Goal: Feedback & Contribution: Contribute content

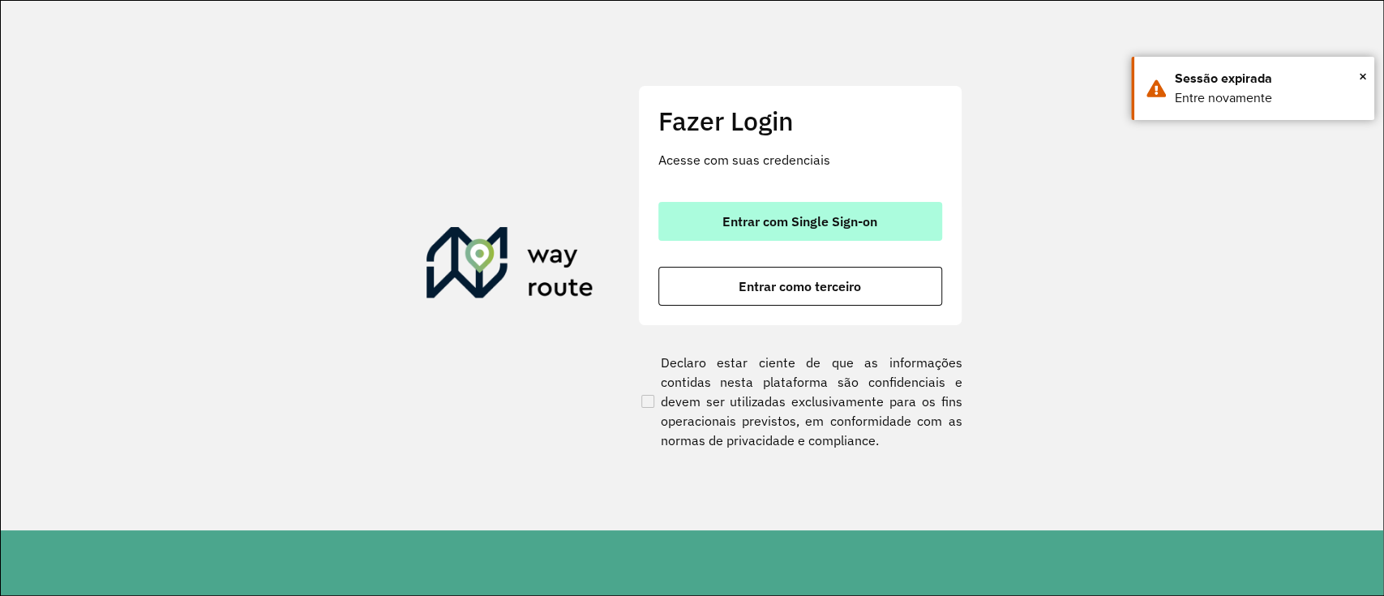
click at [824, 223] on span "Entrar com Single Sign-on" at bounding box center [799, 221] width 155 height 13
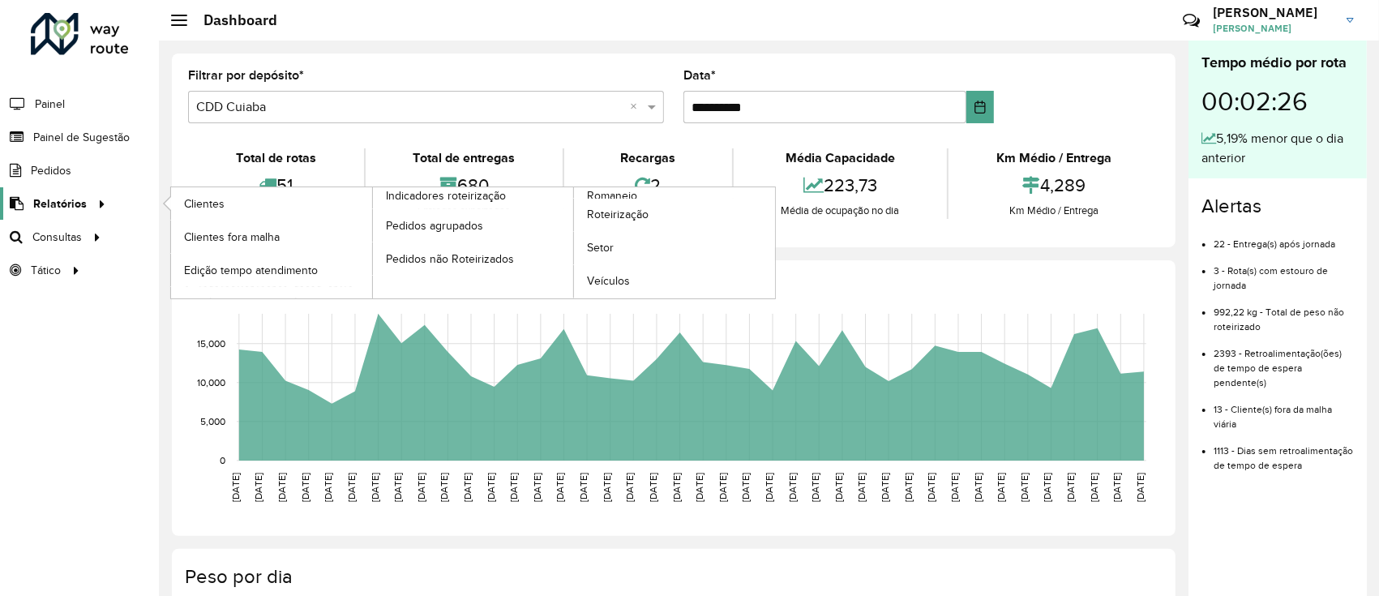
click at [92, 203] on icon at bounding box center [99, 202] width 14 height 24
click at [87, 204] on div at bounding box center [99, 203] width 24 height 17
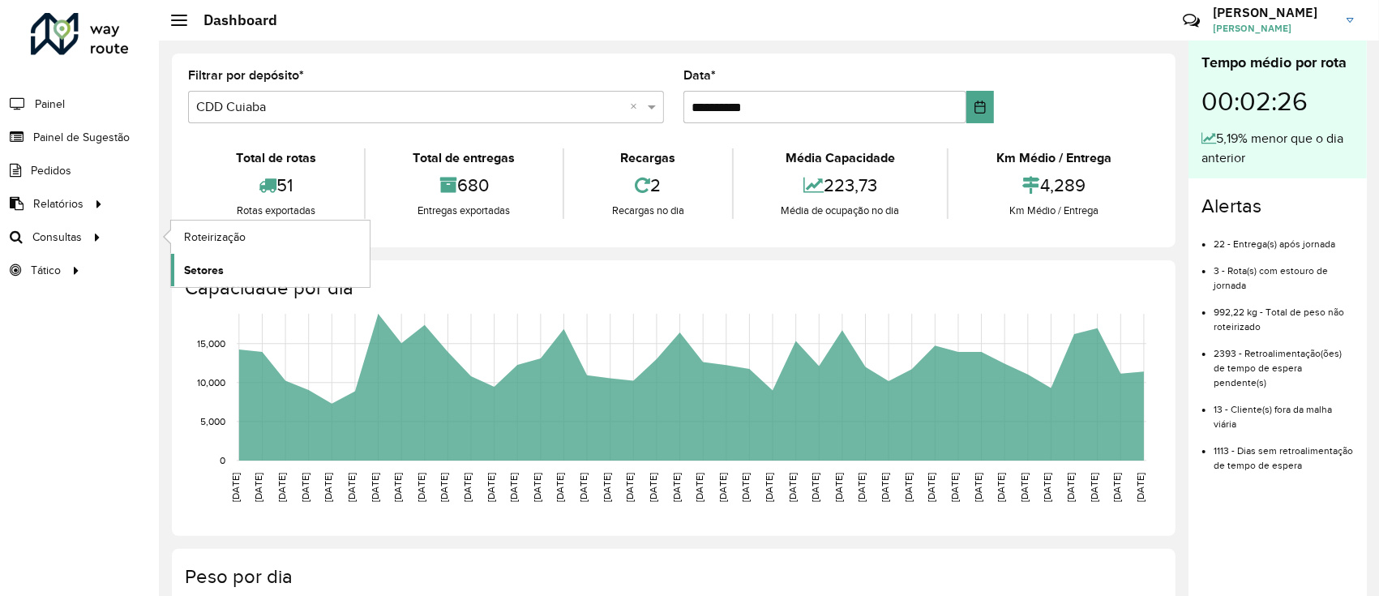
click at [211, 272] on span "Setores" at bounding box center [204, 270] width 40 height 17
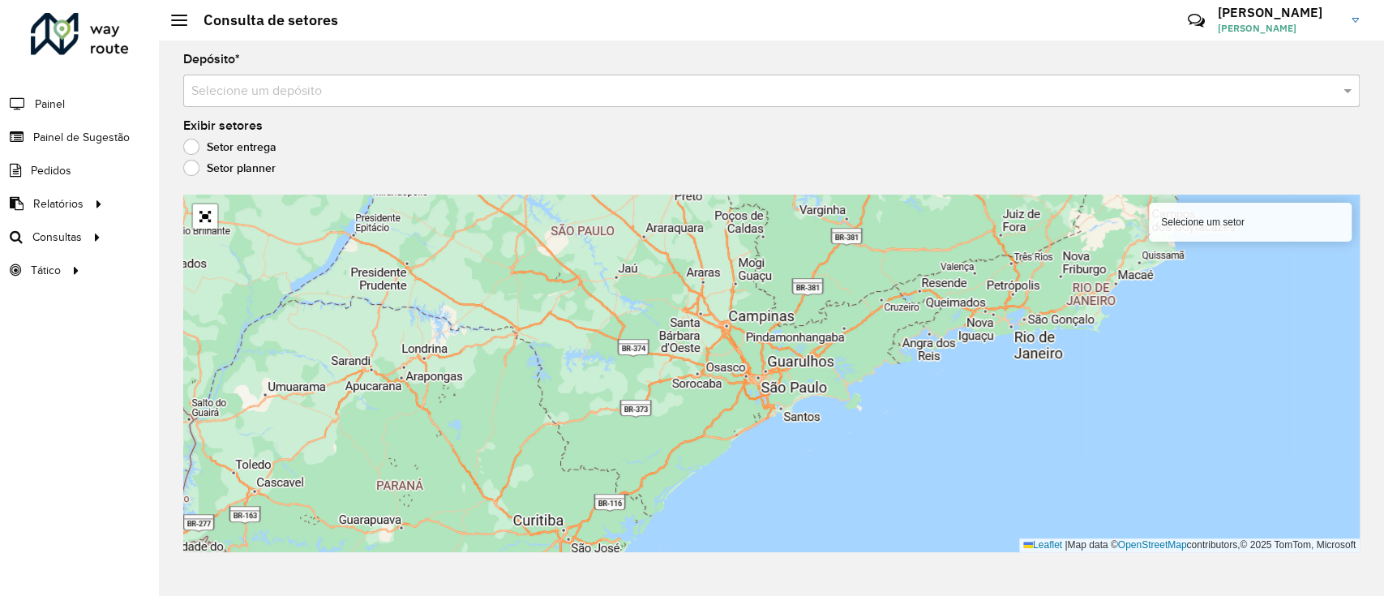
click at [490, 82] on input "text" at bounding box center [754, 91] width 1127 height 19
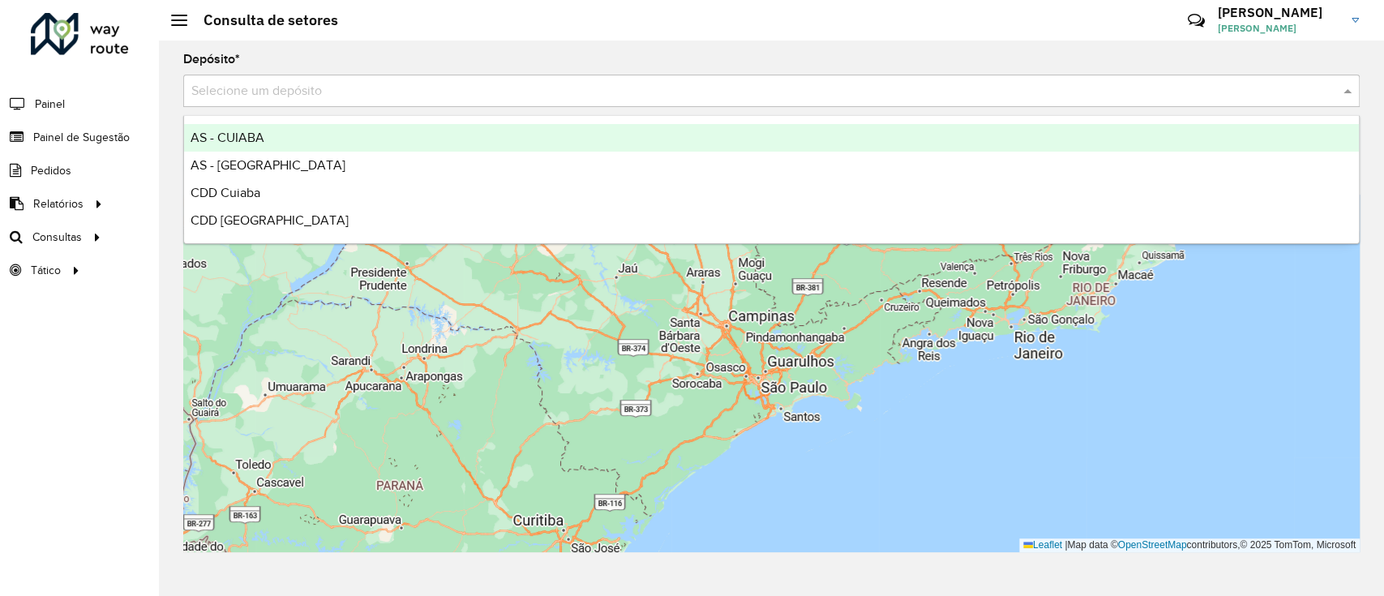
click at [490, 82] on input "text" at bounding box center [754, 91] width 1127 height 19
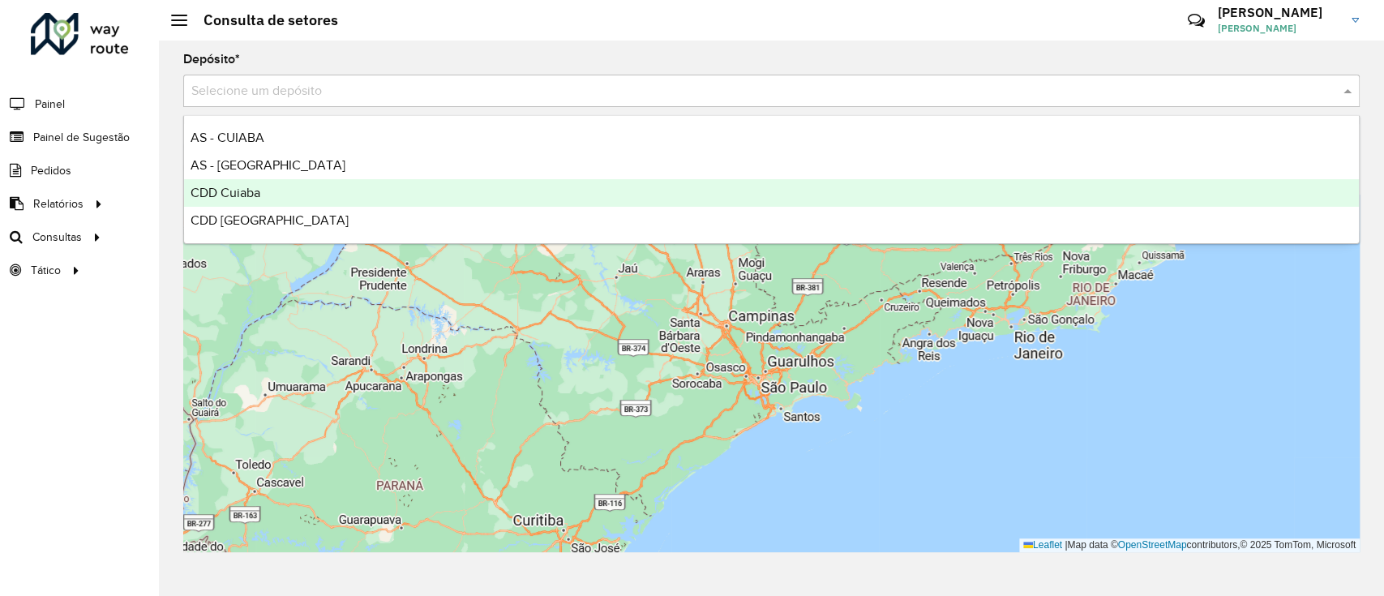
click at [328, 195] on div "CDD Cuiaba" at bounding box center [771, 193] width 1174 height 28
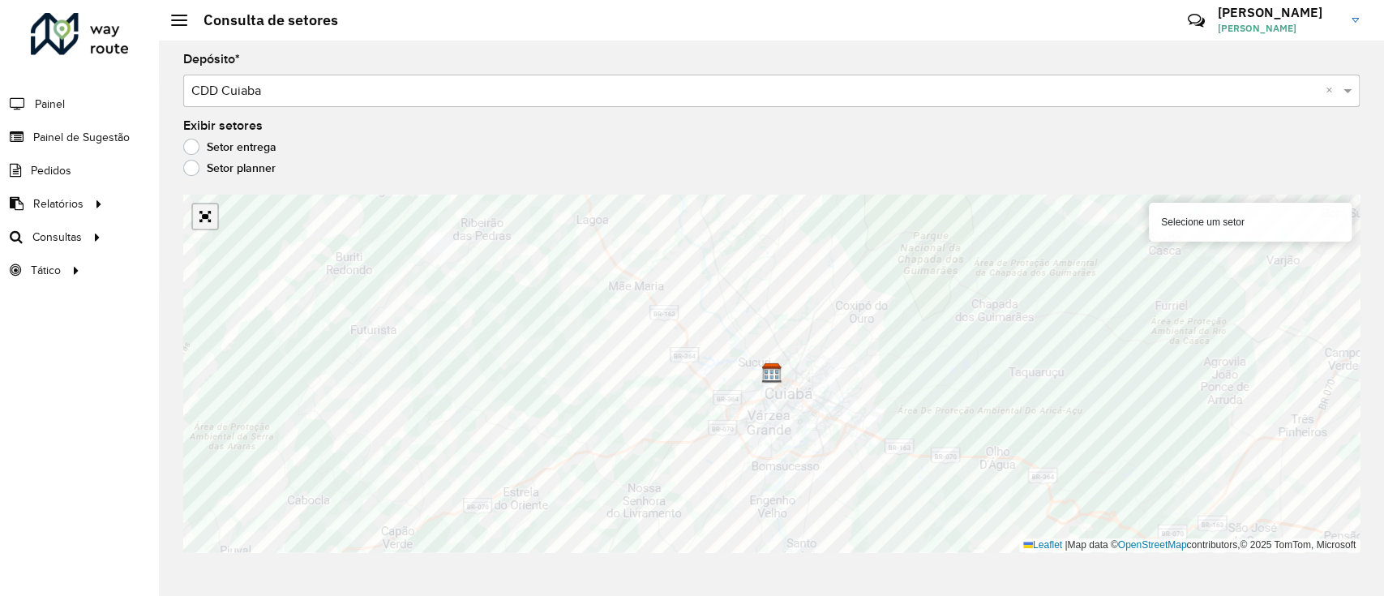
click at [212, 224] on link "Abrir mapa em tela cheia" at bounding box center [205, 216] width 24 height 24
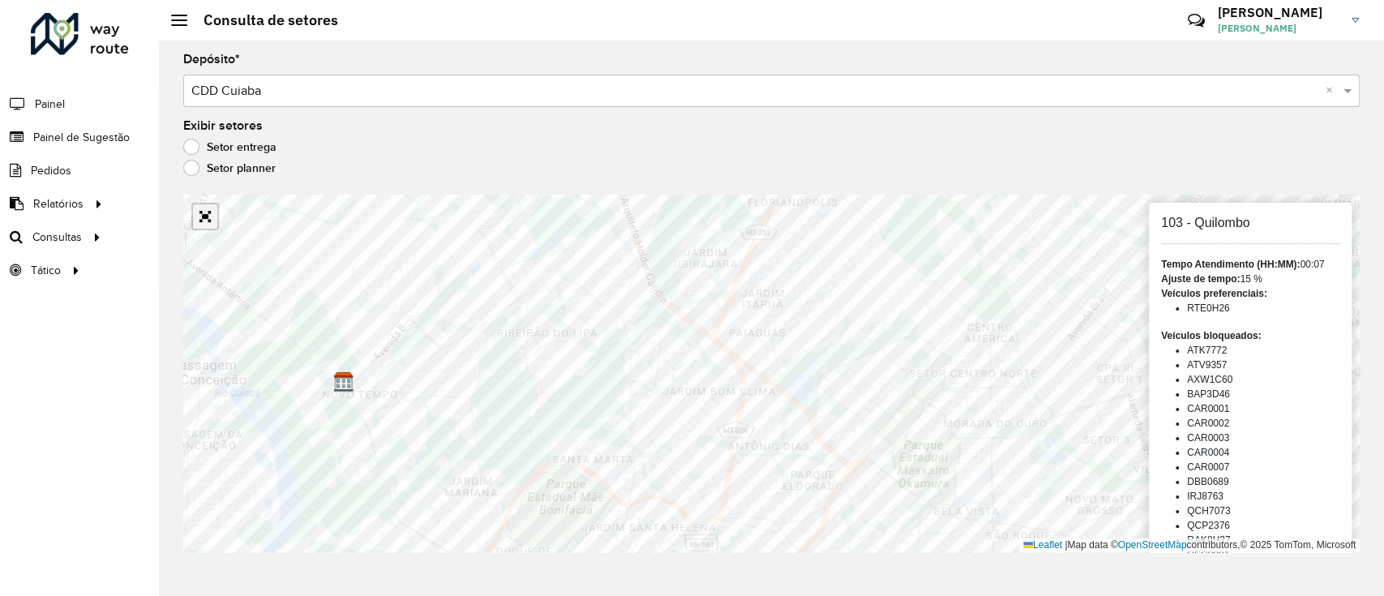
click at [211, 222] on link "Abrir mapa em tela cheia" at bounding box center [205, 216] width 24 height 24
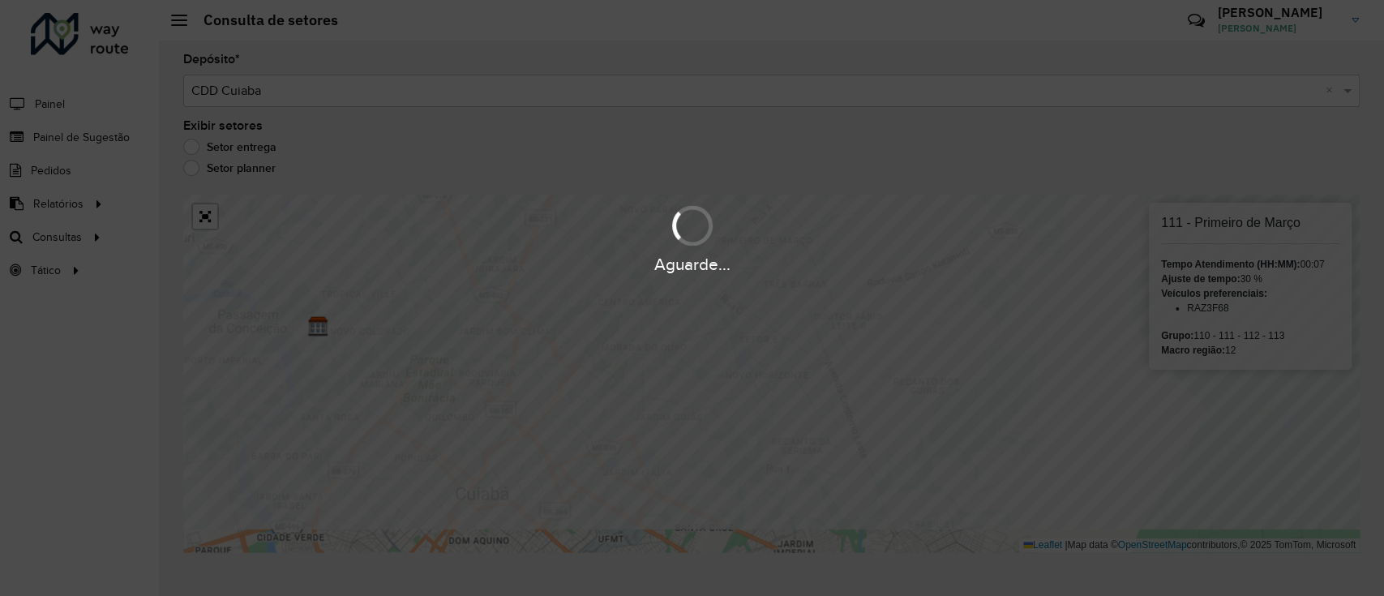
click at [900, 512] on hb-app "Aguarde... Pop-up bloqueado! Seu navegador bloqueou automáticamente a abertura …" at bounding box center [692, 298] width 1384 height 596
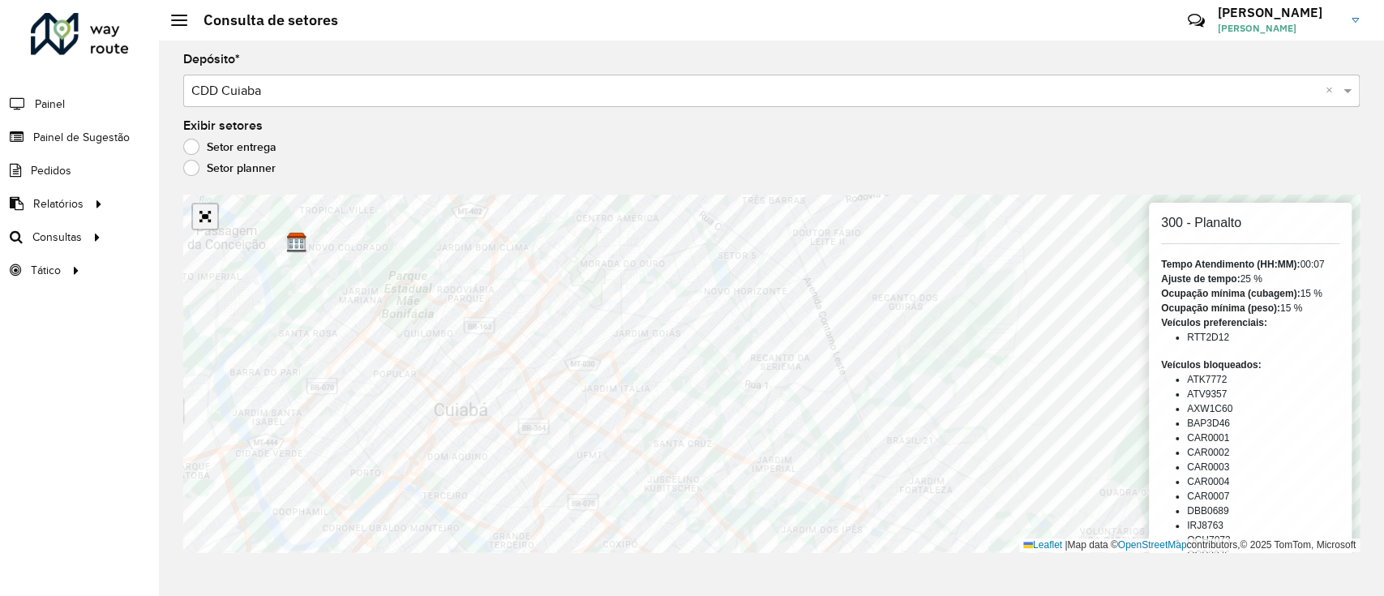
click at [202, 220] on link "Abrir mapa em tela cheia" at bounding box center [205, 216] width 24 height 24
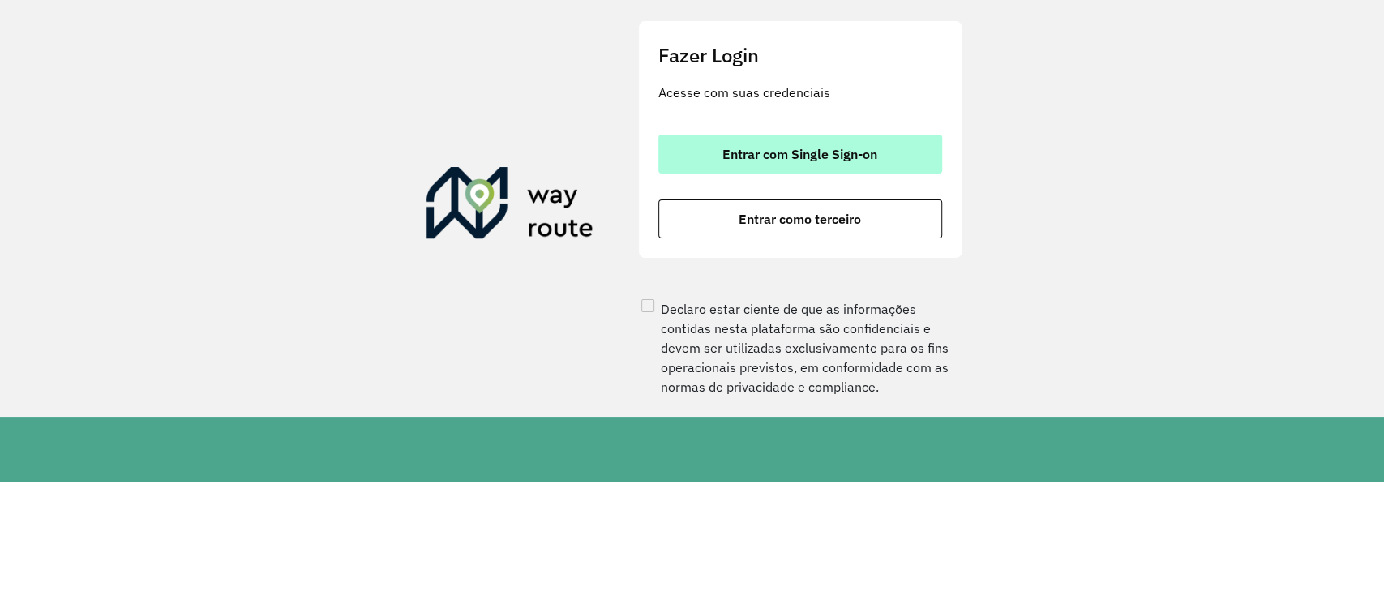
click at [773, 160] on span "Entrar com Single Sign-on" at bounding box center [799, 154] width 155 height 13
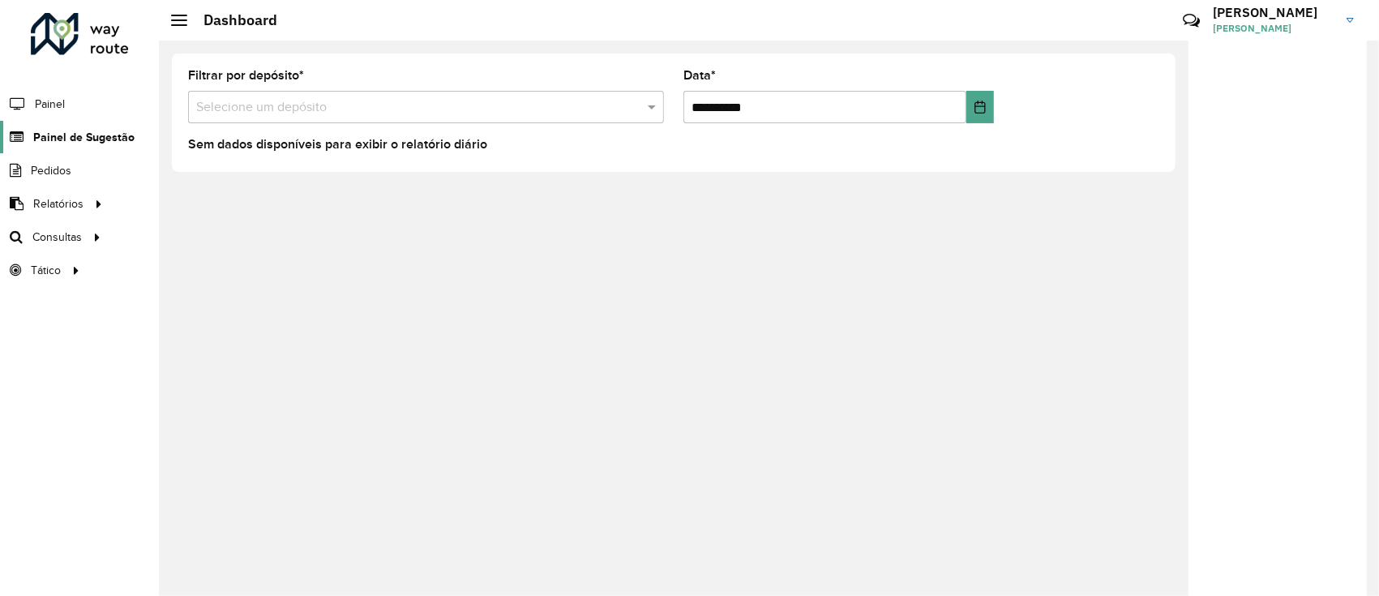
click at [118, 133] on span "Painel de Sugestão" at bounding box center [83, 137] width 101 height 17
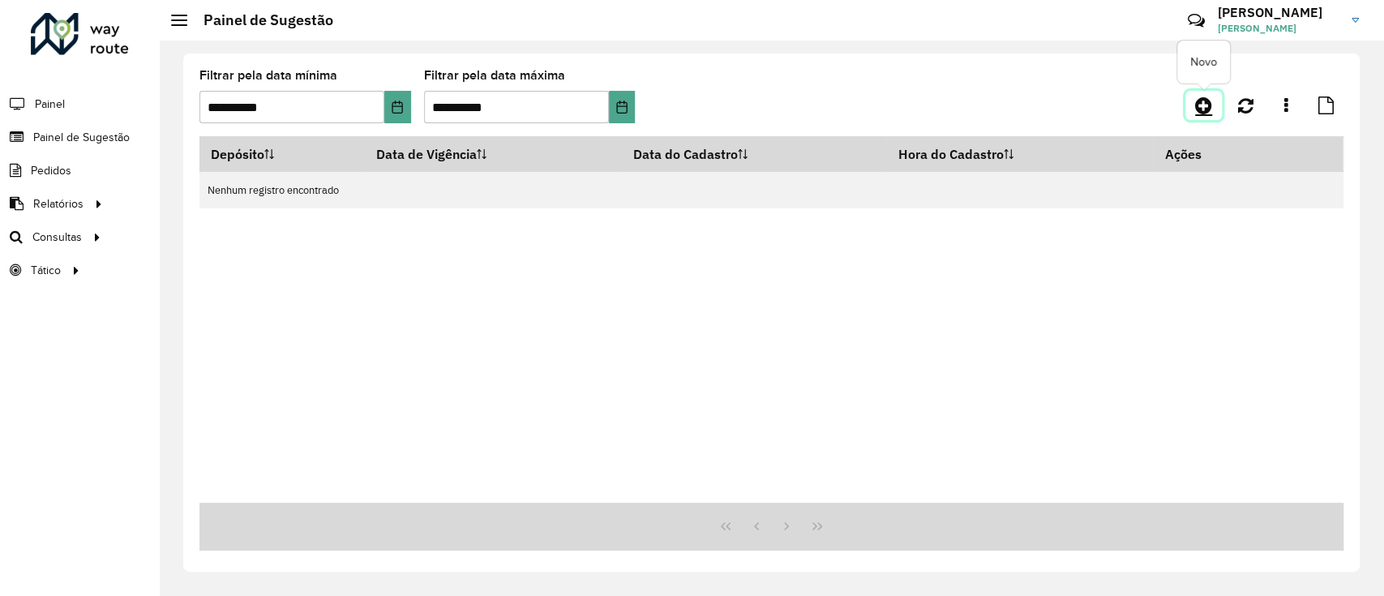
click at [1212, 106] on link at bounding box center [1203, 105] width 36 height 29
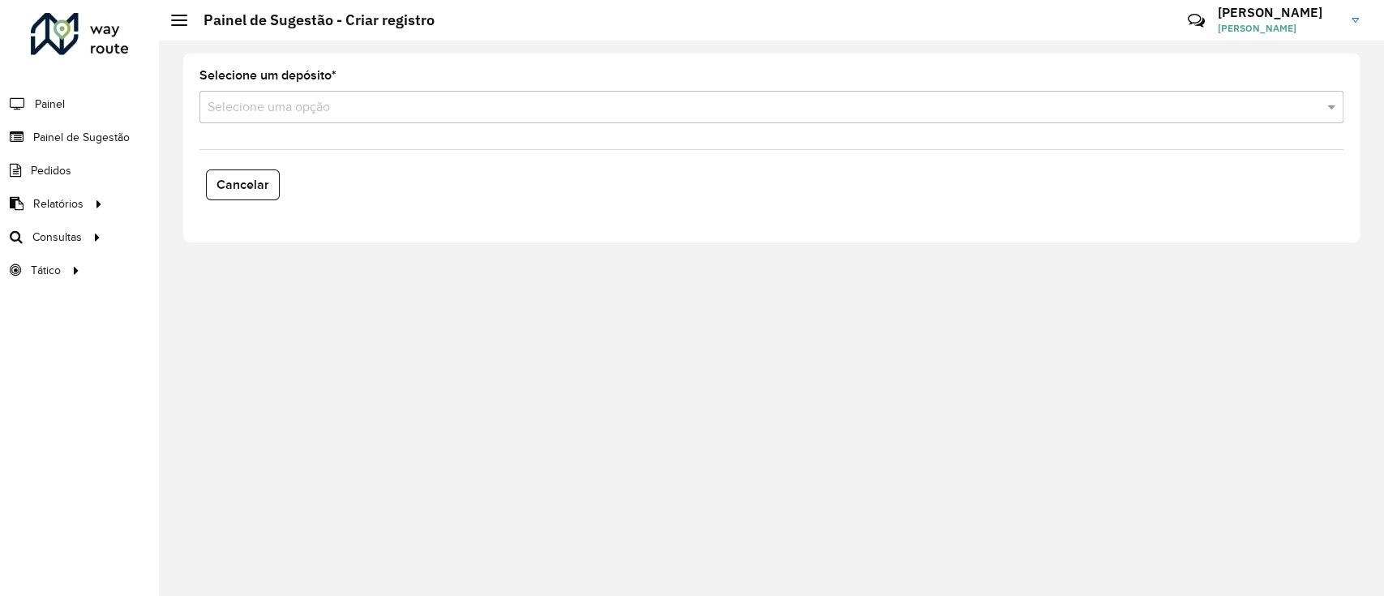
click at [1075, 105] on input "text" at bounding box center [754, 107] width 1095 height 19
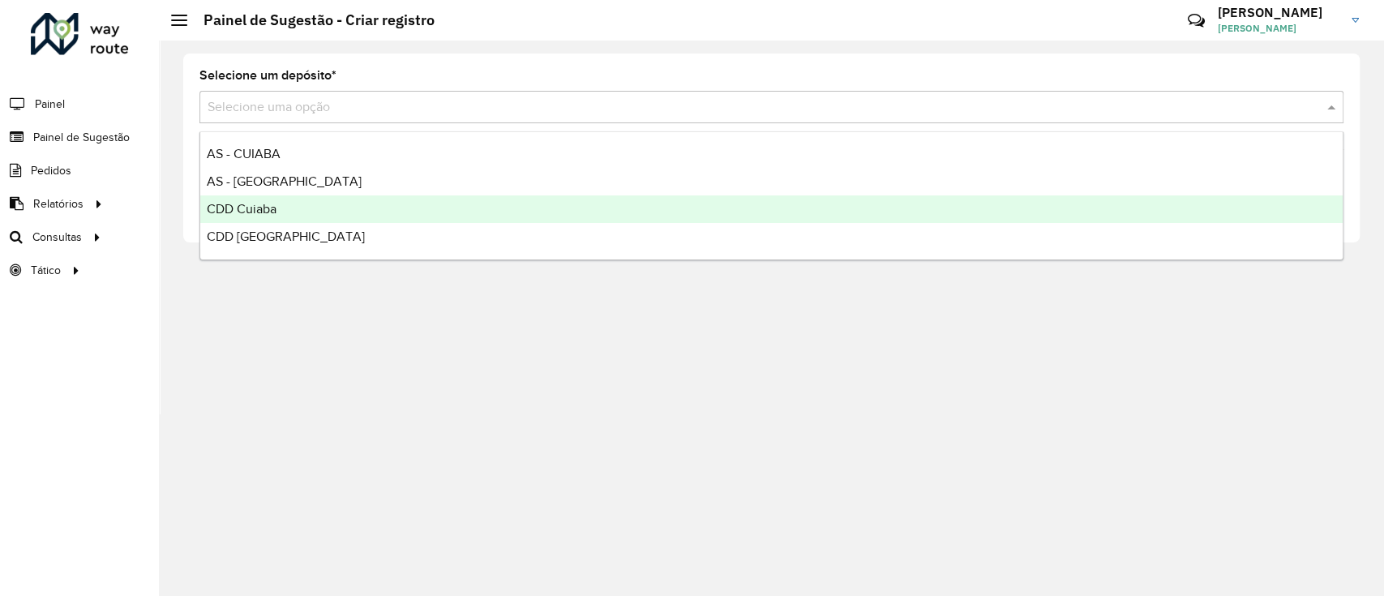
click at [708, 211] on div "CDD Cuiaba" at bounding box center [771, 209] width 1142 height 28
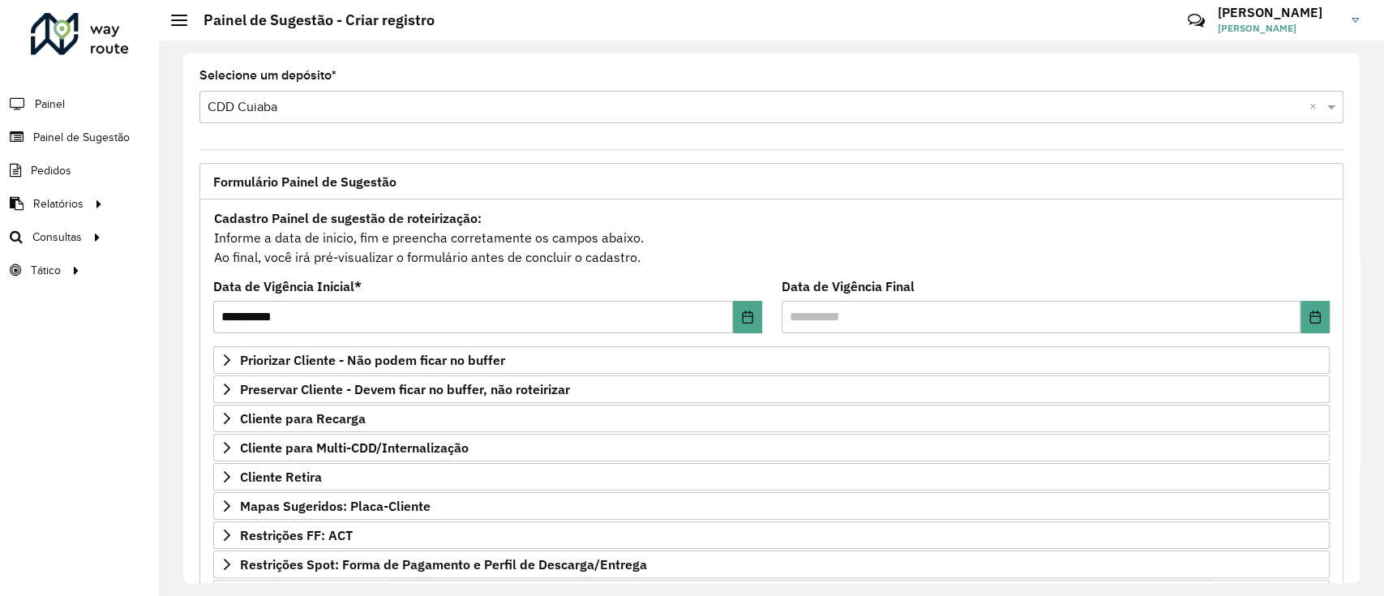
click at [490, 247] on div "Cadastro Painel de sugestão de roteirização: Informe a data de inicio, fim e pr…" at bounding box center [771, 237] width 1116 height 60
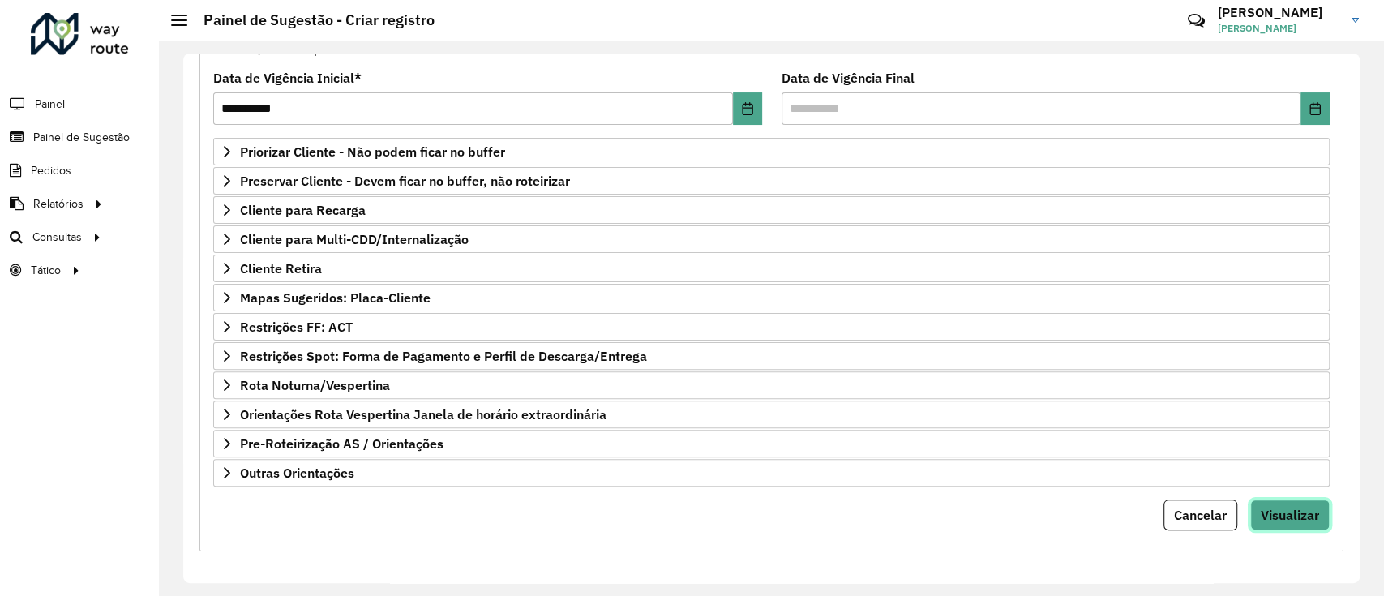
click at [1264, 510] on span "Visualizar" at bounding box center [1289, 515] width 58 height 16
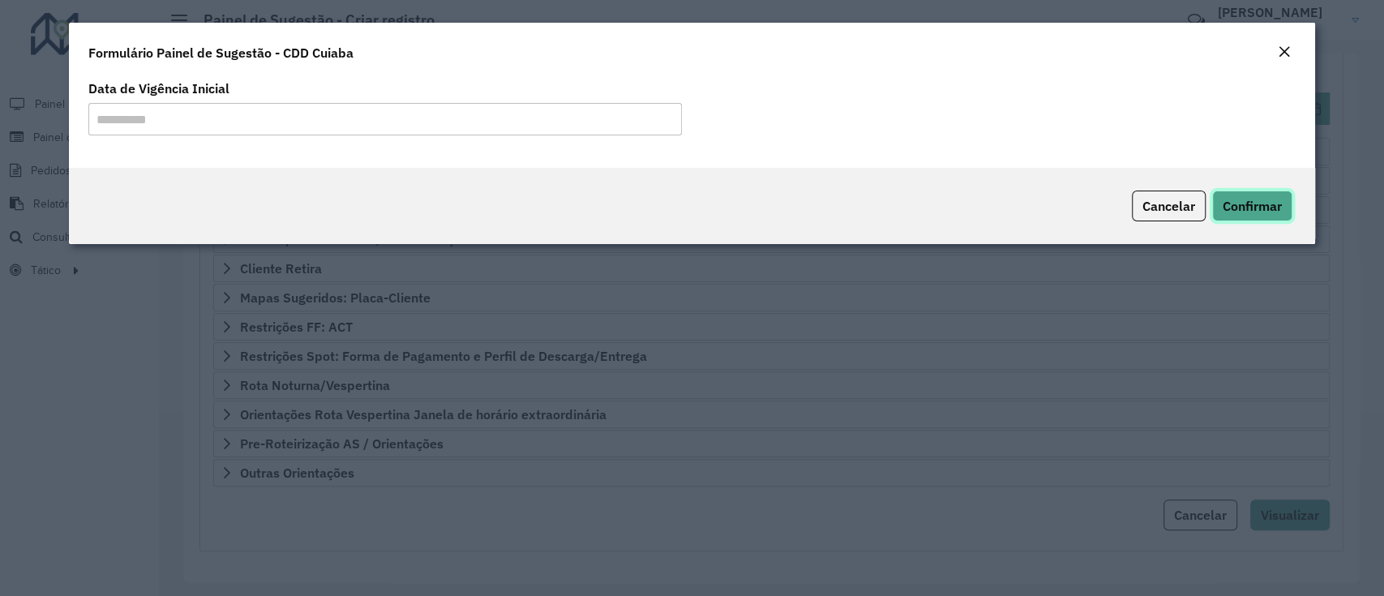
click at [1247, 191] on button "Confirmar" at bounding box center [1252, 205] width 80 height 31
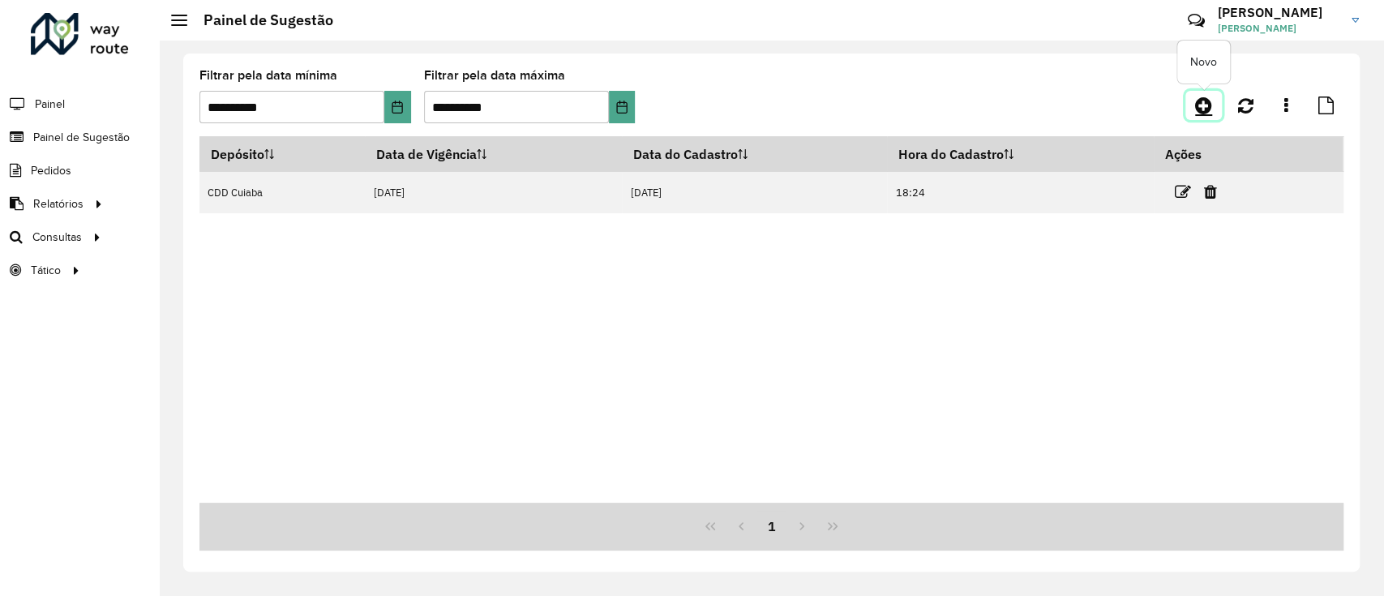
click at [1200, 107] on icon at bounding box center [1203, 105] width 17 height 19
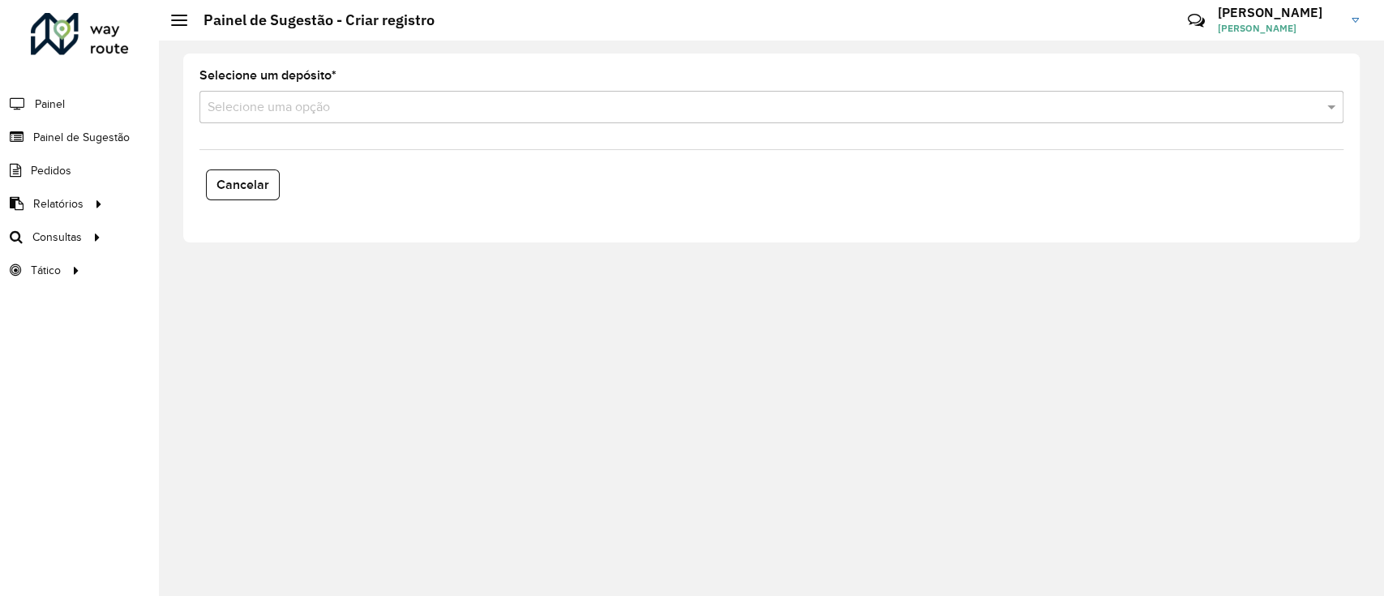
click at [365, 115] on input "text" at bounding box center [754, 107] width 1095 height 19
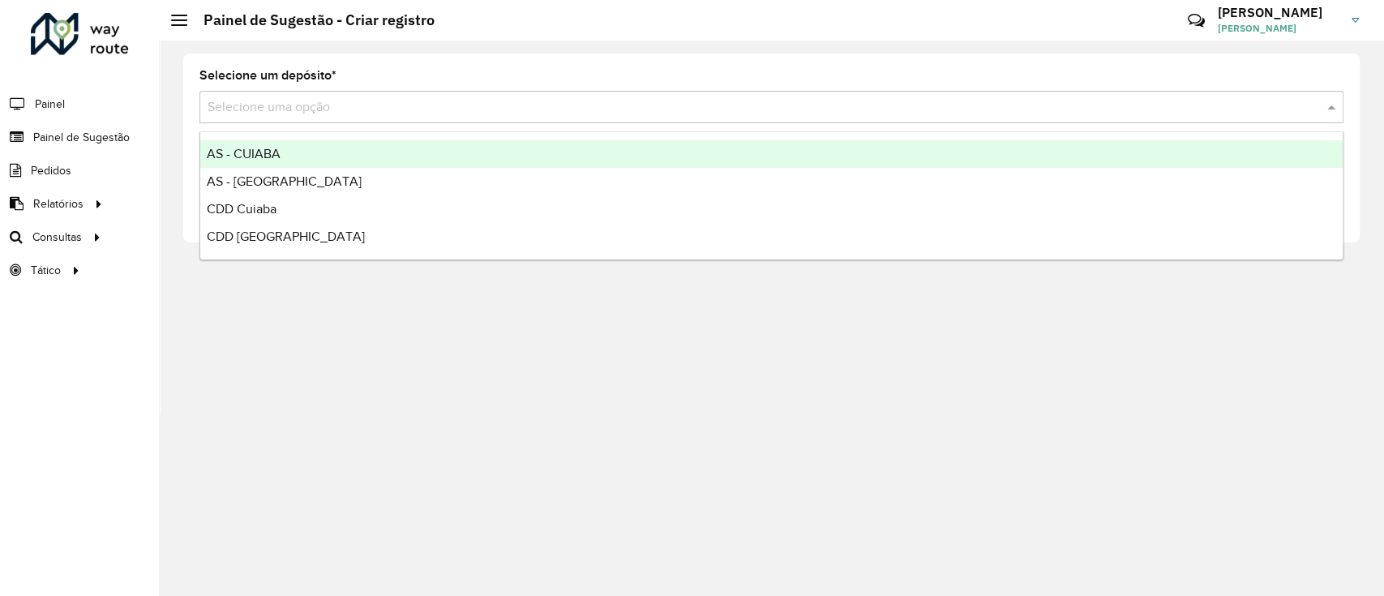
click at [284, 155] on div "AS - CUIABA" at bounding box center [771, 154] width 1142 height 28
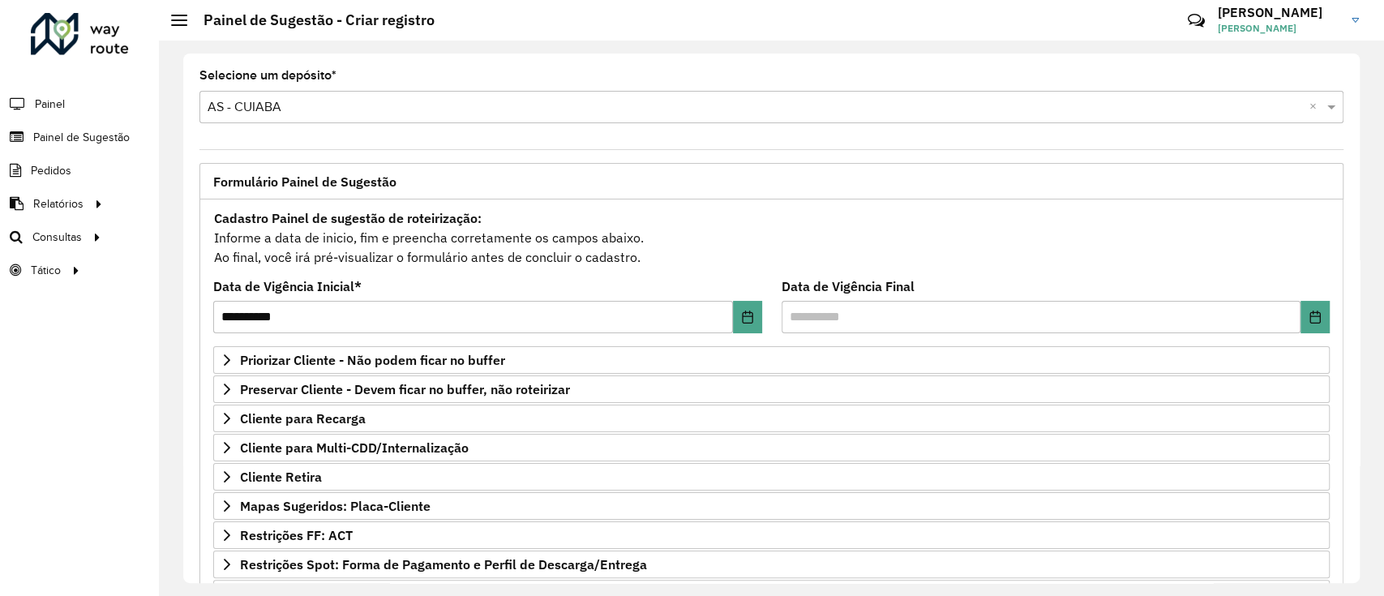
scroll to position [208, 0]
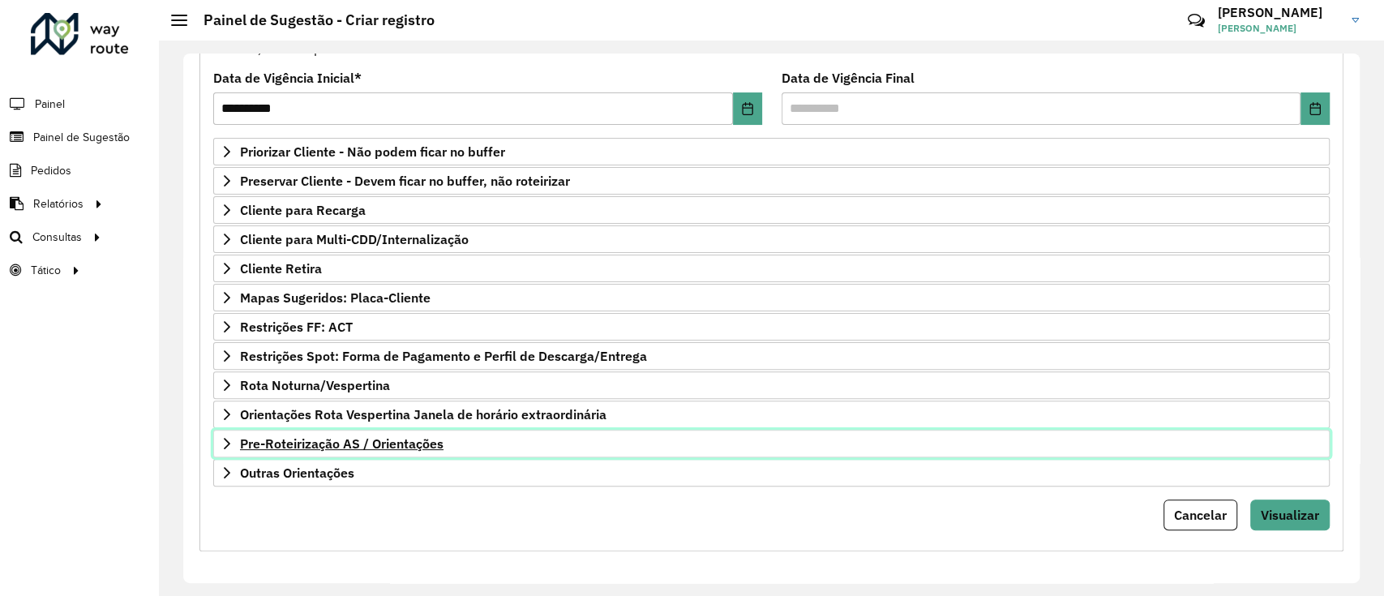
click at [361, 437] on span "Pre-Roteirização AS / Orientações" at bounding box center [341, 443] width 203 height 13
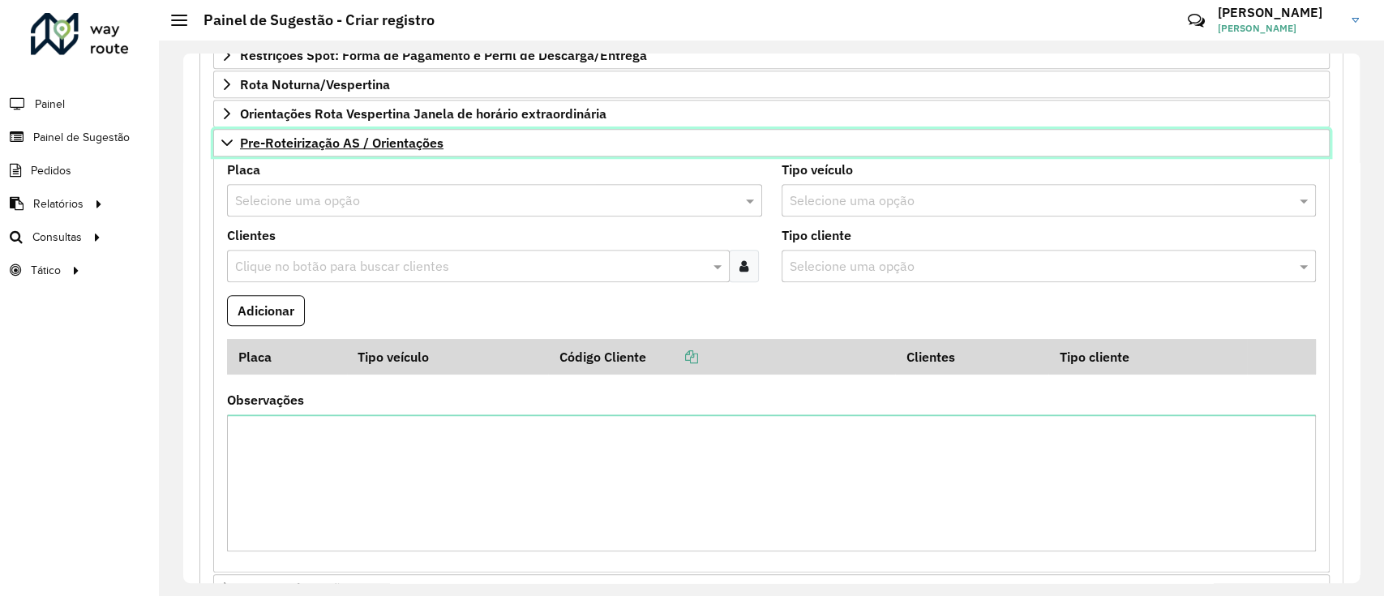
scroll to position [522, 0]
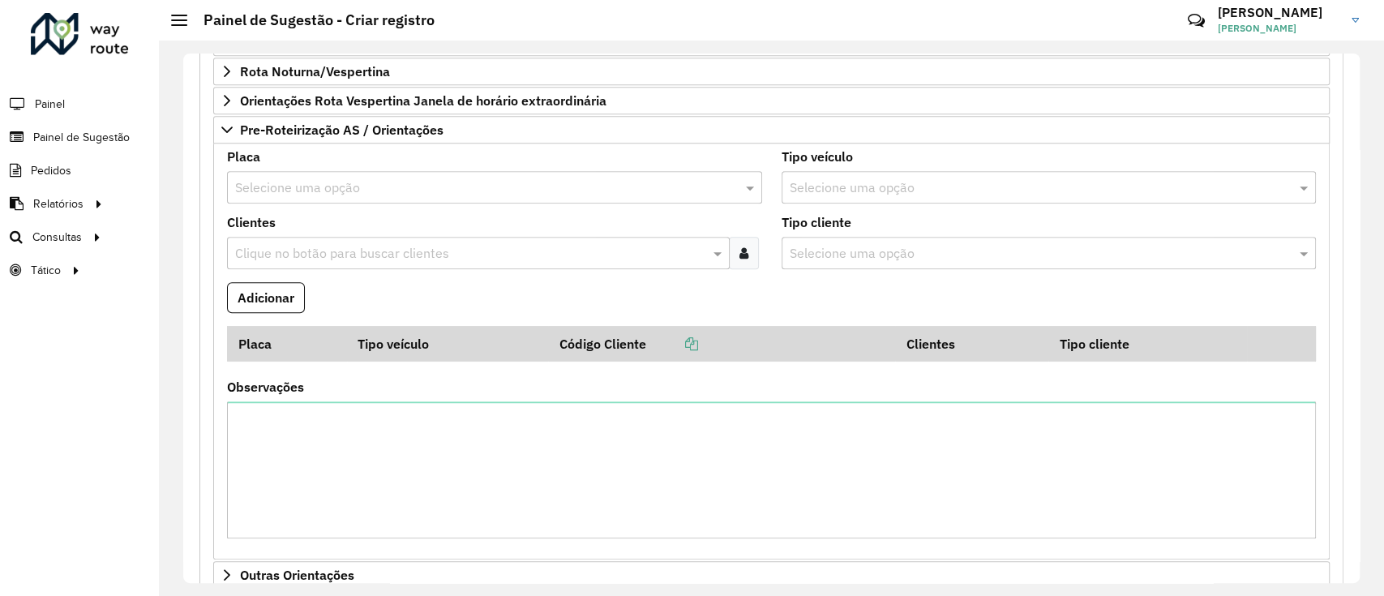
click at [320, 195] on div "Selecione uma opção" at bounding box center [494, 187] width 535 height 32
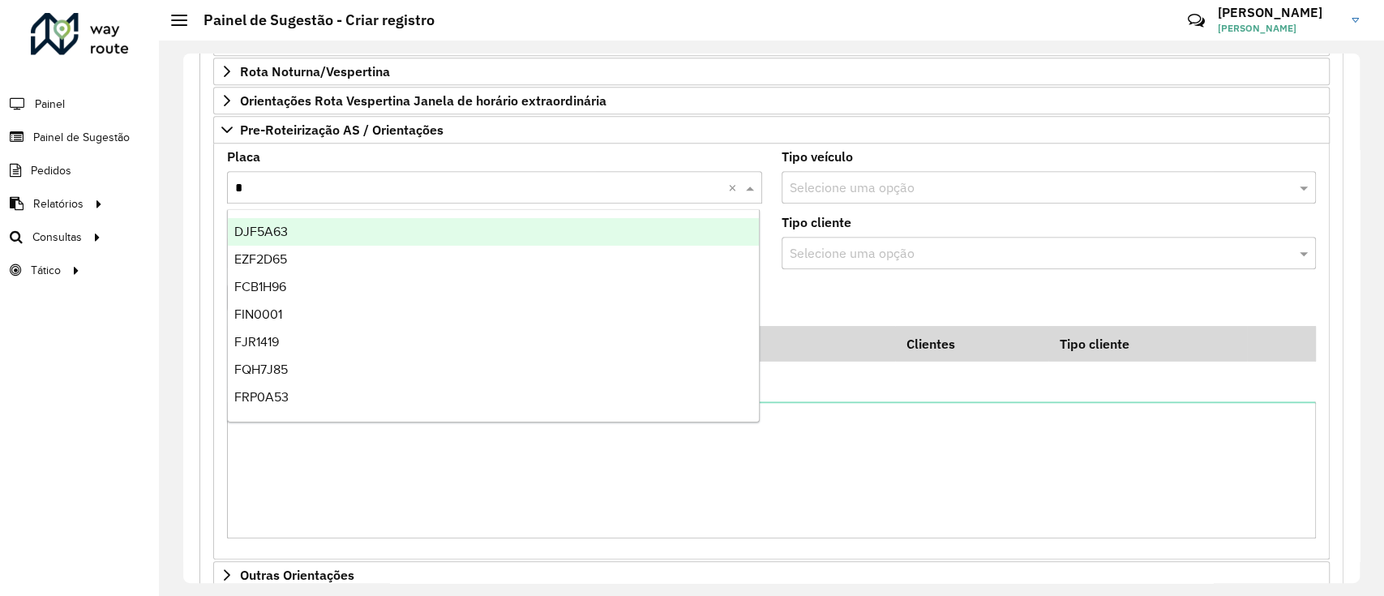
type input "**"
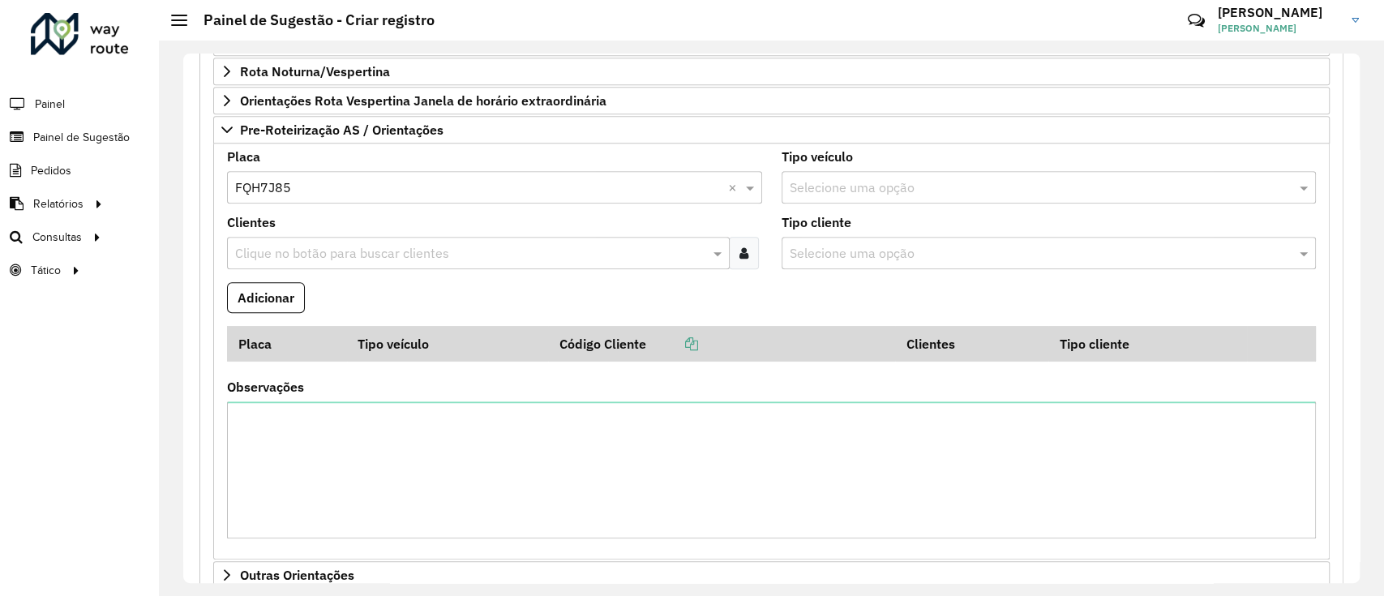
paste input "*****"
type input "*****"
click at [227, 282] on button "Adicionar" at bounding box center [266, 297] width 78 height 31
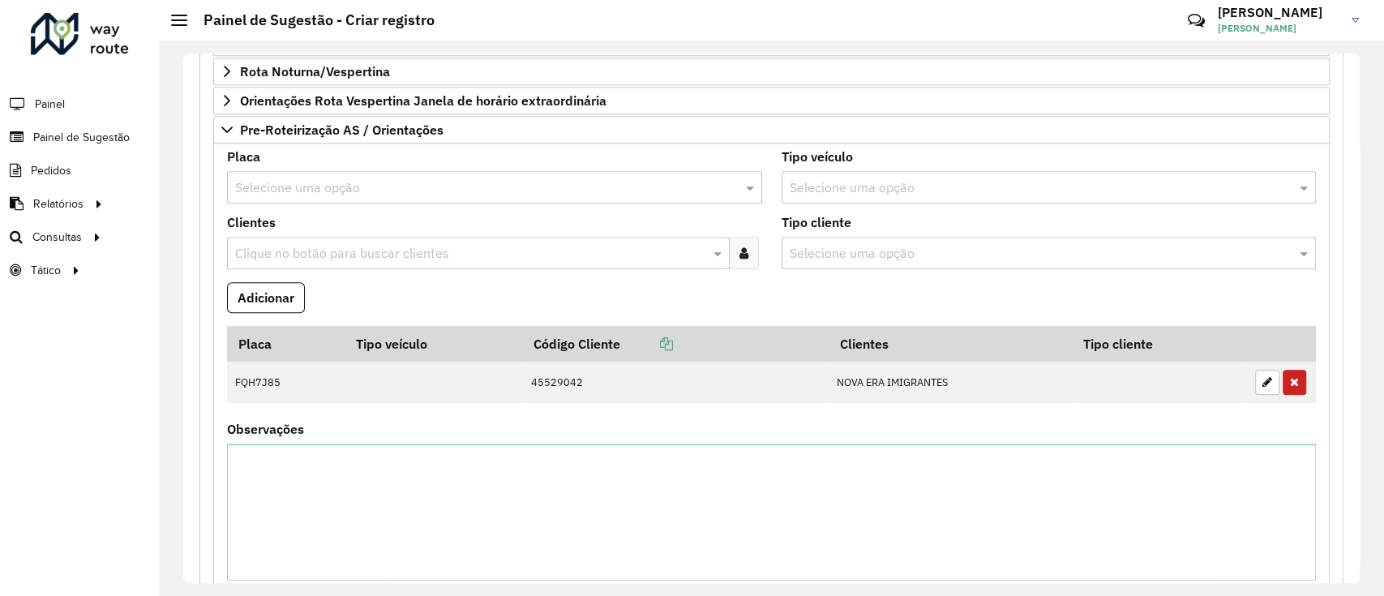
click at [529, 180] on input "text" at bounding box center [478, 187] width 486 height 19
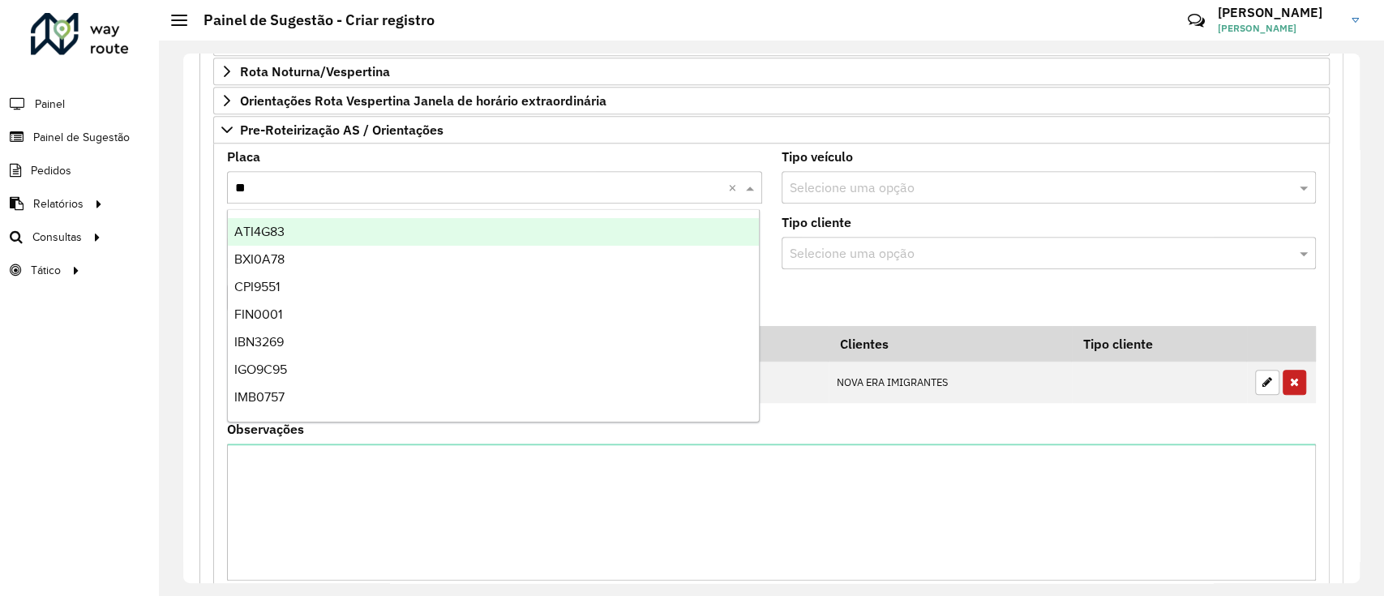
type input "***"
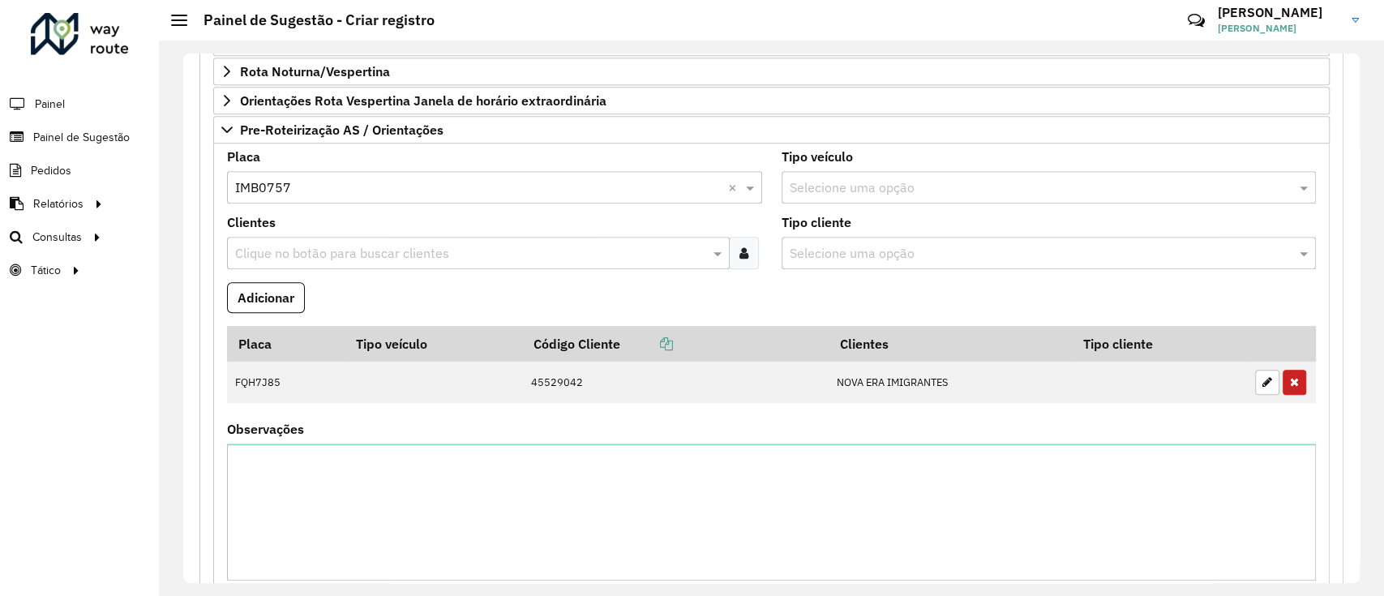
click at [746, 250] on div at bounding box center [744, 253] width 30 height 32
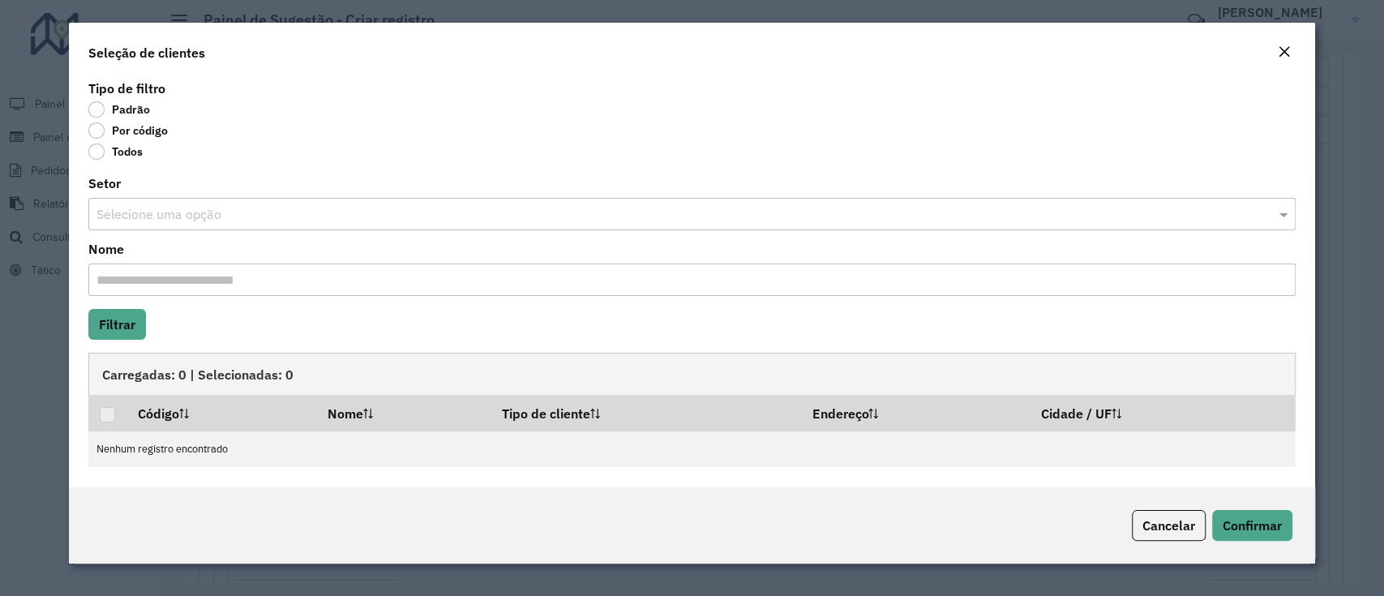
click at [112, 126] on label "Por código" at bounding box center [127, 130] width 79 height 16
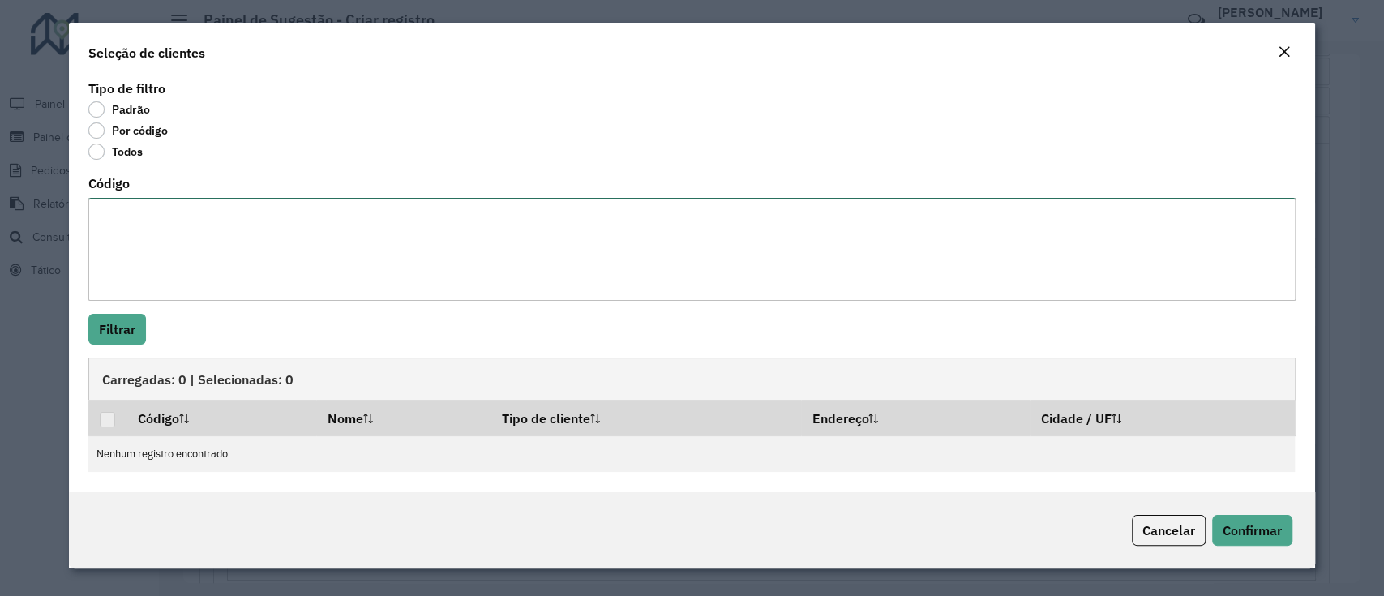
click at [156, 227] on textarea "Código" at bounding box center [691, 249] width 1206 height 103
paste textarea "***** ***** ****"
type textarea "***** ***** ****"
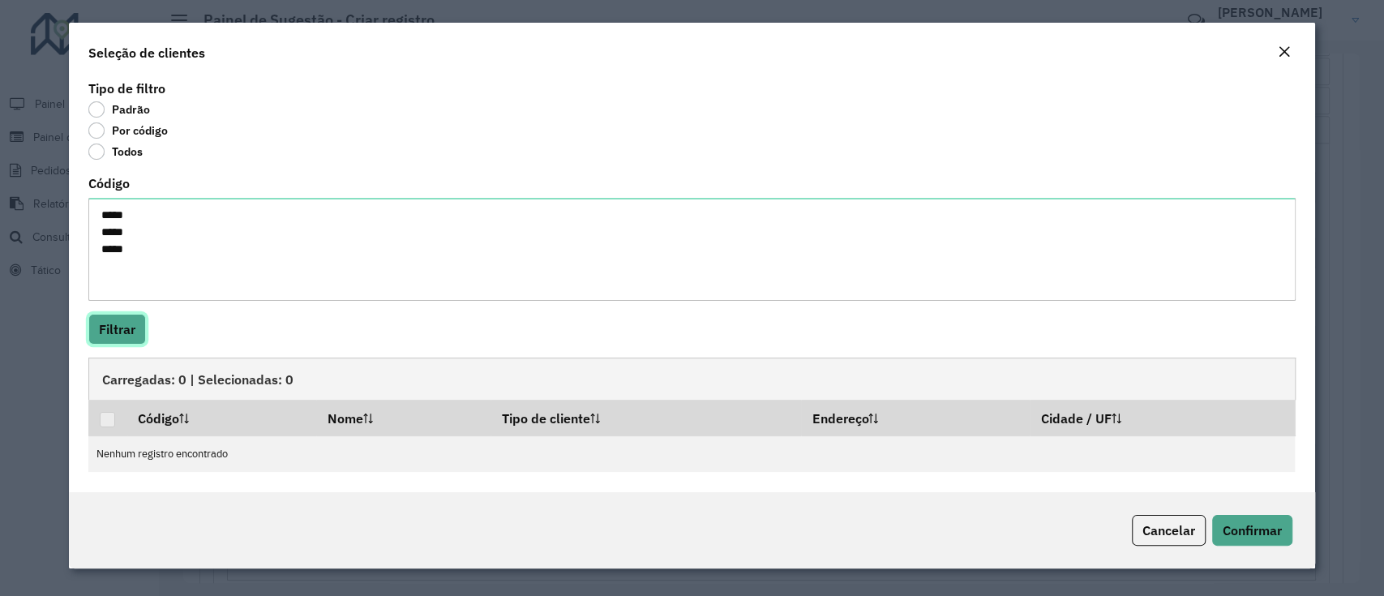
click at [88, 314] on button "Filtrar" at bounding box center [117, 329] width 58 height 31
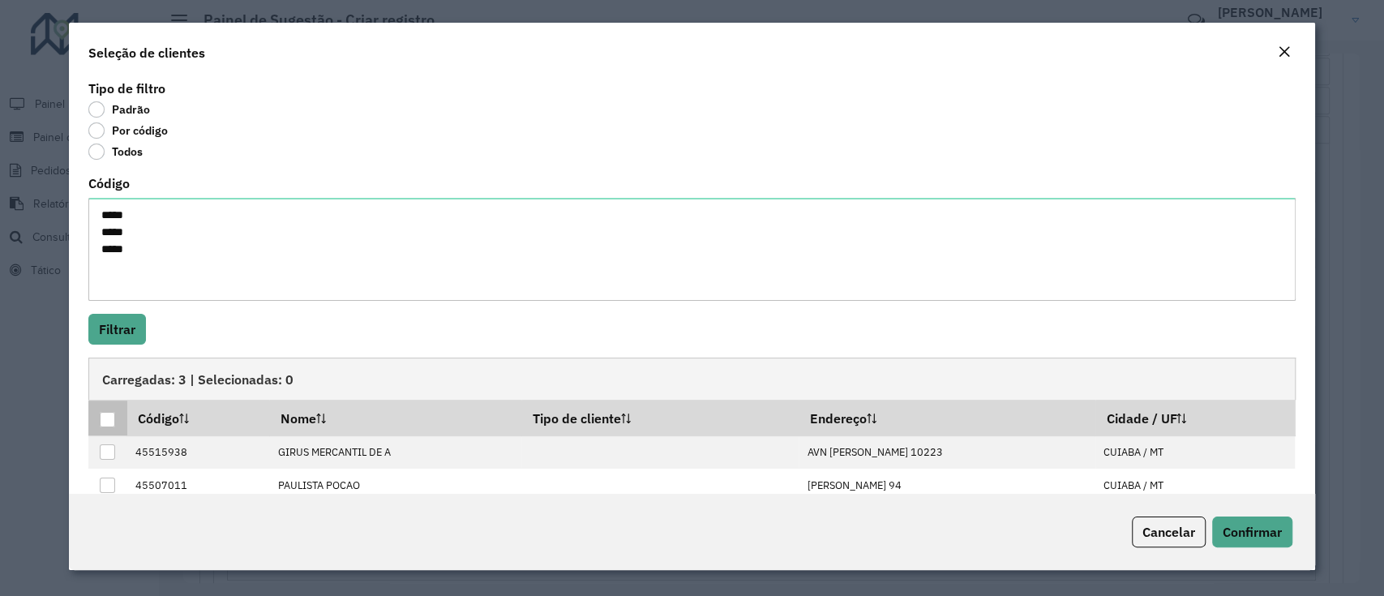
click at [107, 417] on div at bounding box center [107, 419] width 15 height 15
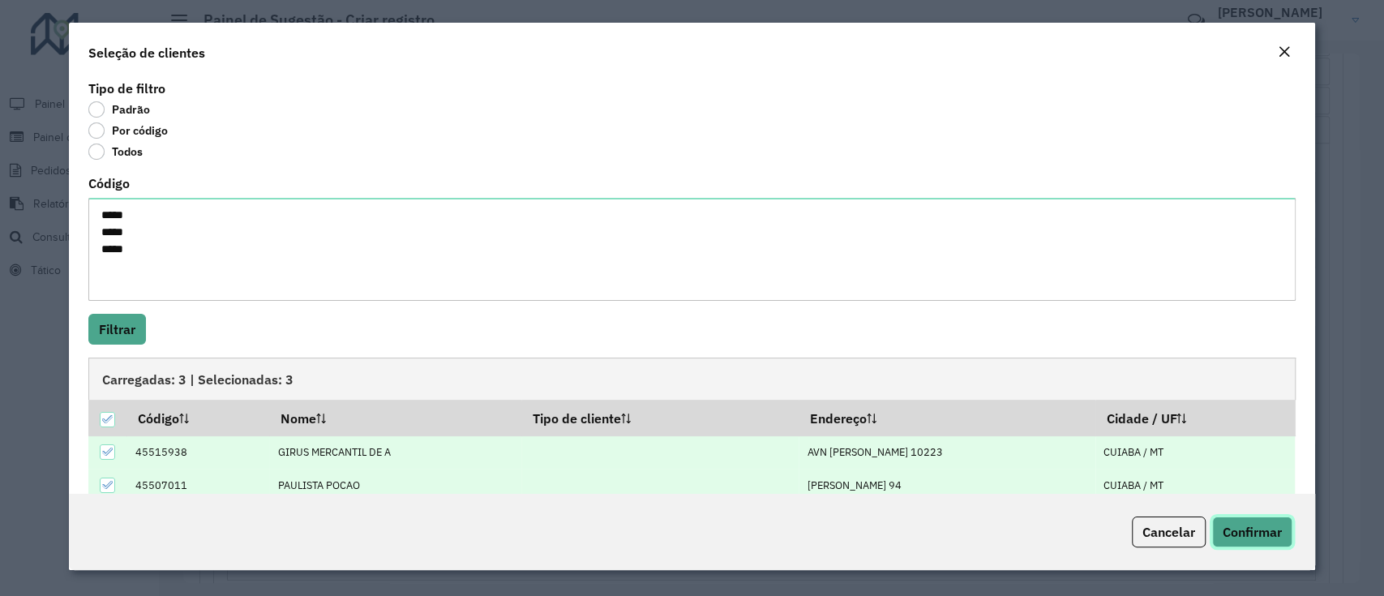
click at [1273, 531] on span "Confirmar" at bounding box center [1251, 532] width 59 height 16
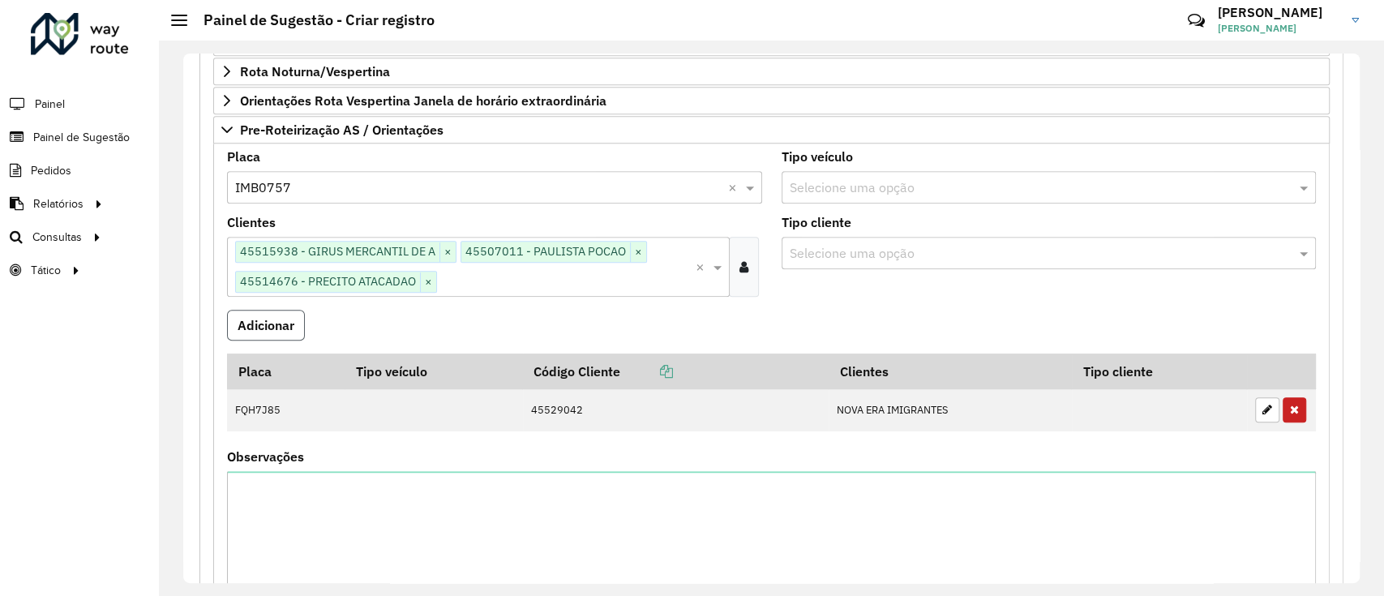
click at [246, 327] on button "Adicionar" at bounding box center [266, 325] width 78 height 31
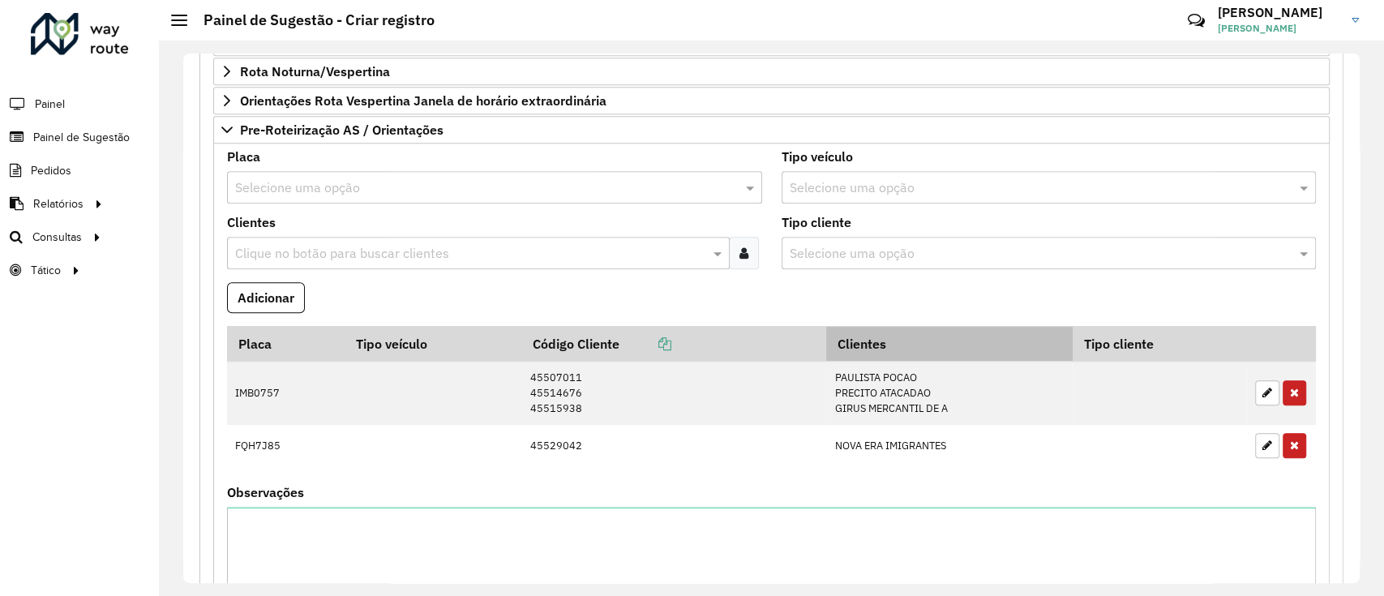
scroll to position [731, 0]
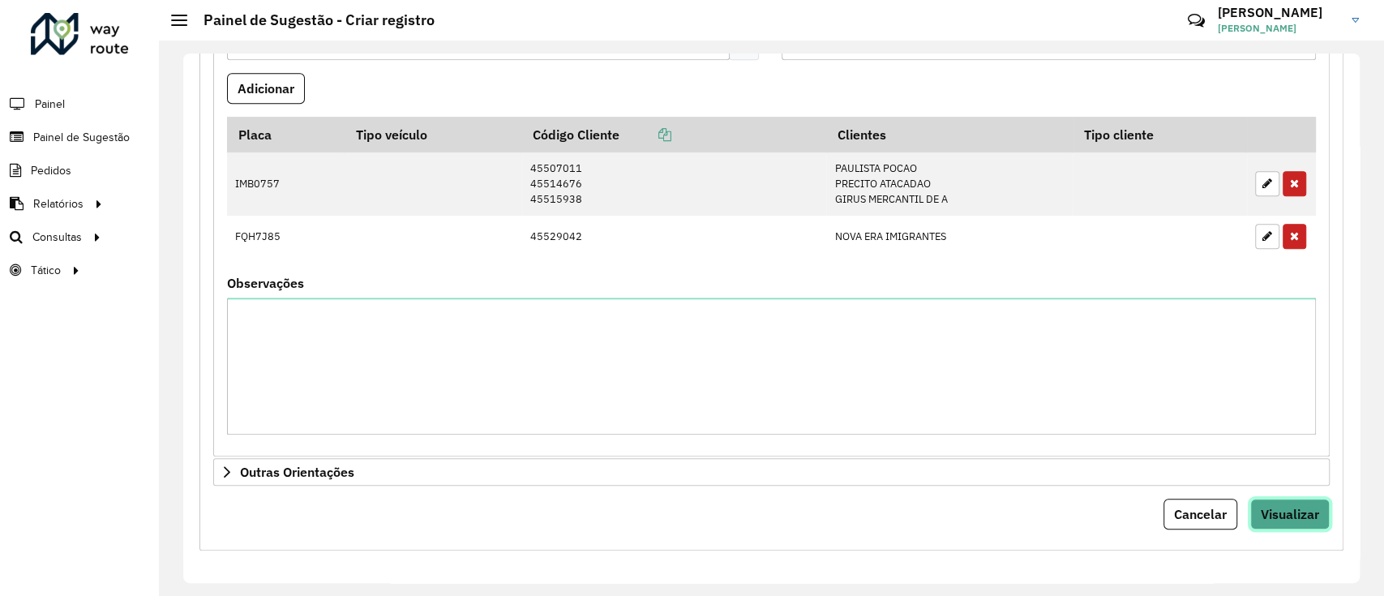
click at [1274, 510] on span "Visualizar" at bounding box center [1289, 514] width 58 height 16
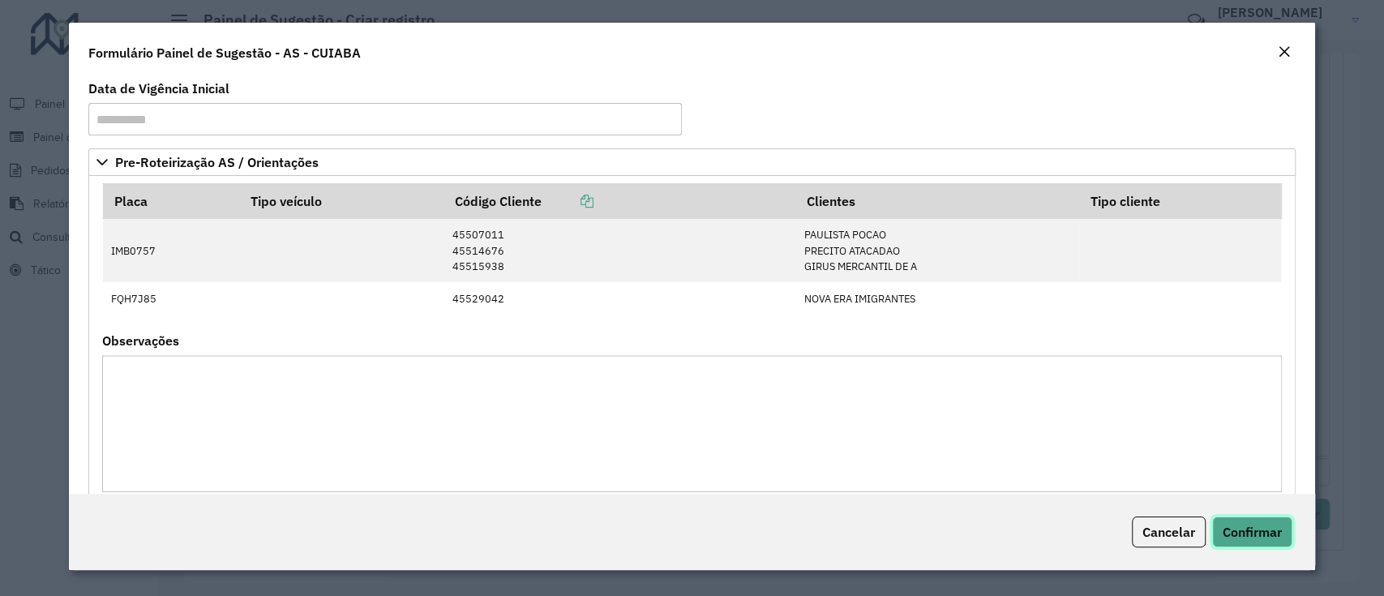
click at [1264, 521] on button "Confirmar" at bounding box center [1252, 531] width 80 height 31
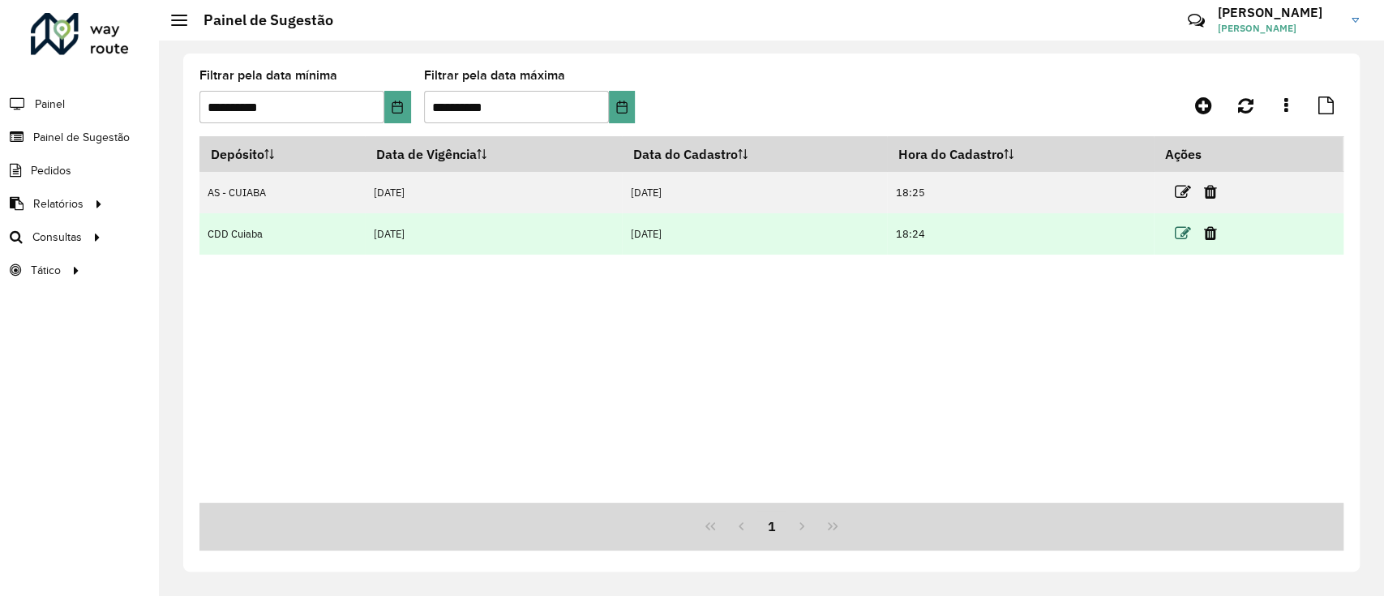
click at [1187, 227] on icon at bounding box center [1182, 233] width 16 height 16
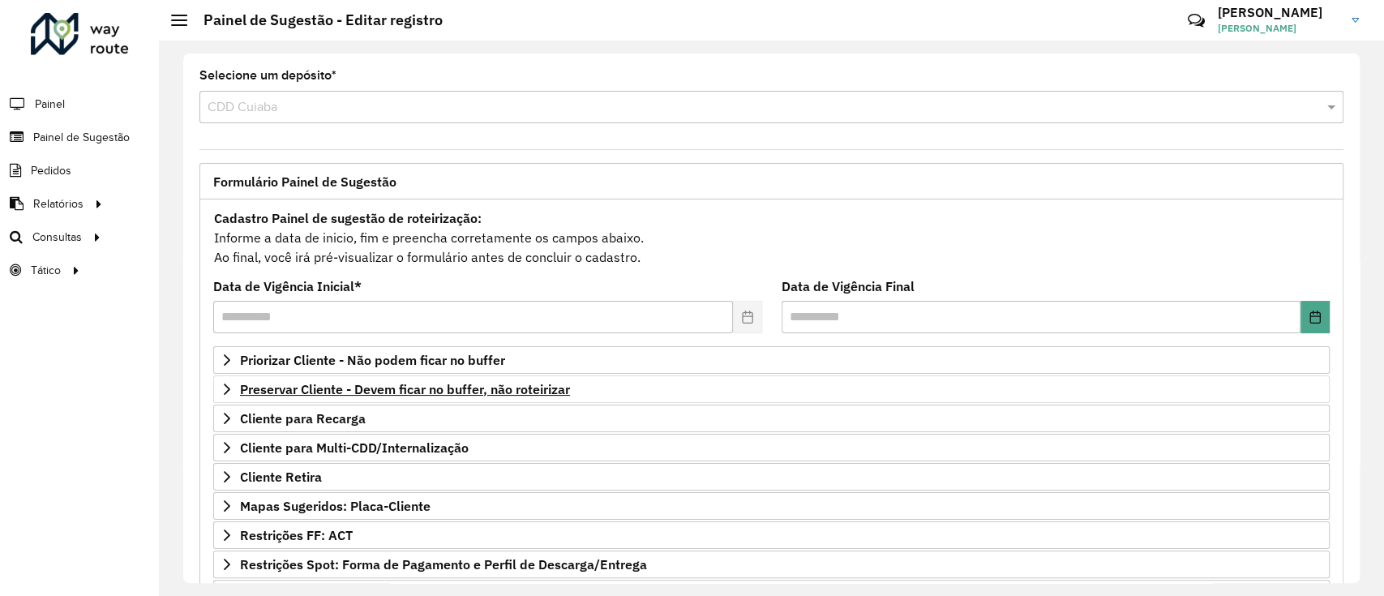
scroll to position [208, 0]
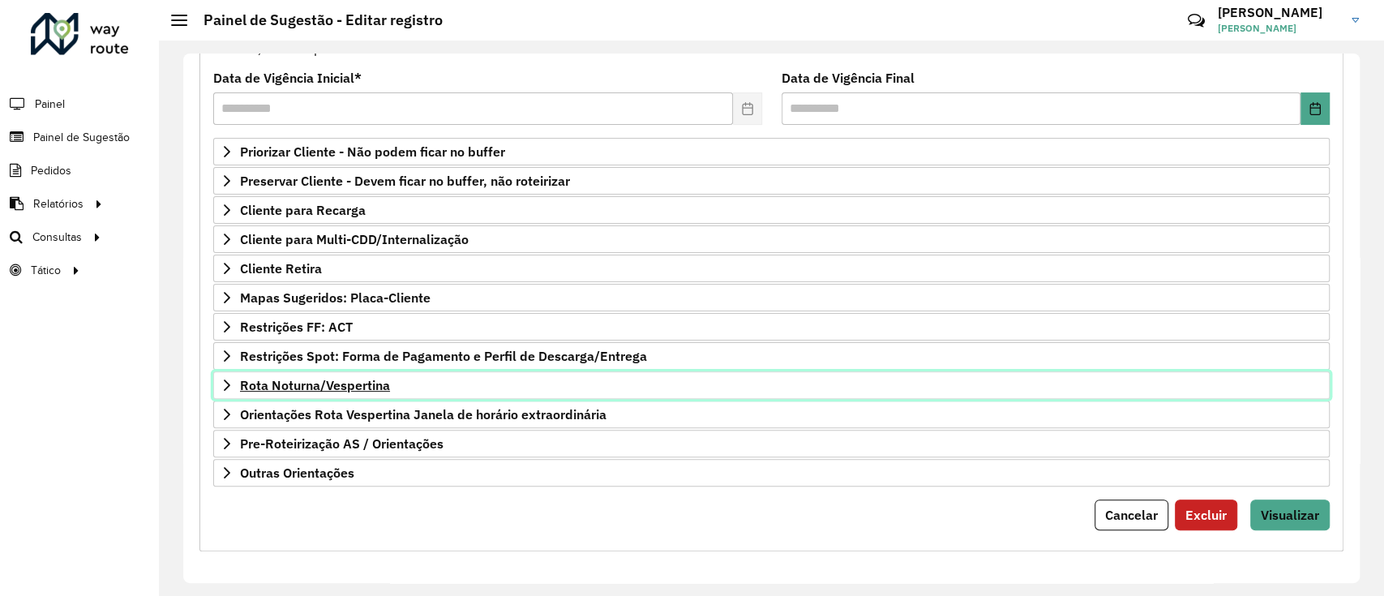
click at [365, 379] on span "Rota Noturna/Vespertina" at bounding box center [315, 385] width 150 height 13
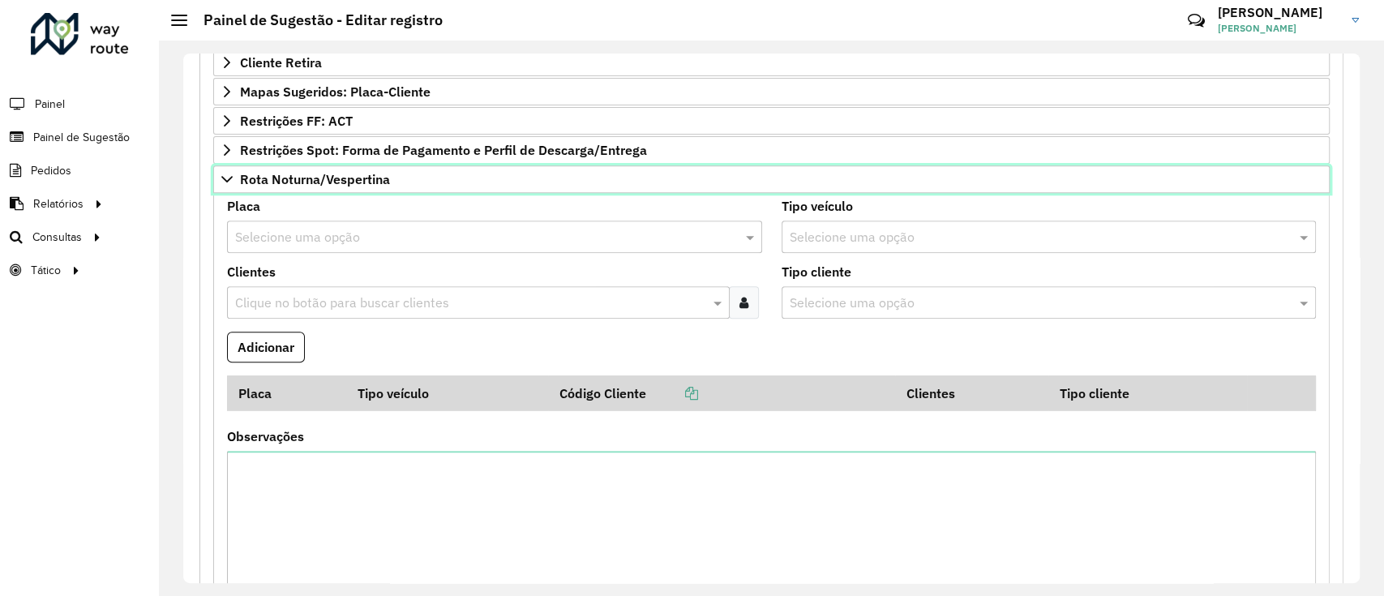
scroll to position [422, 0]
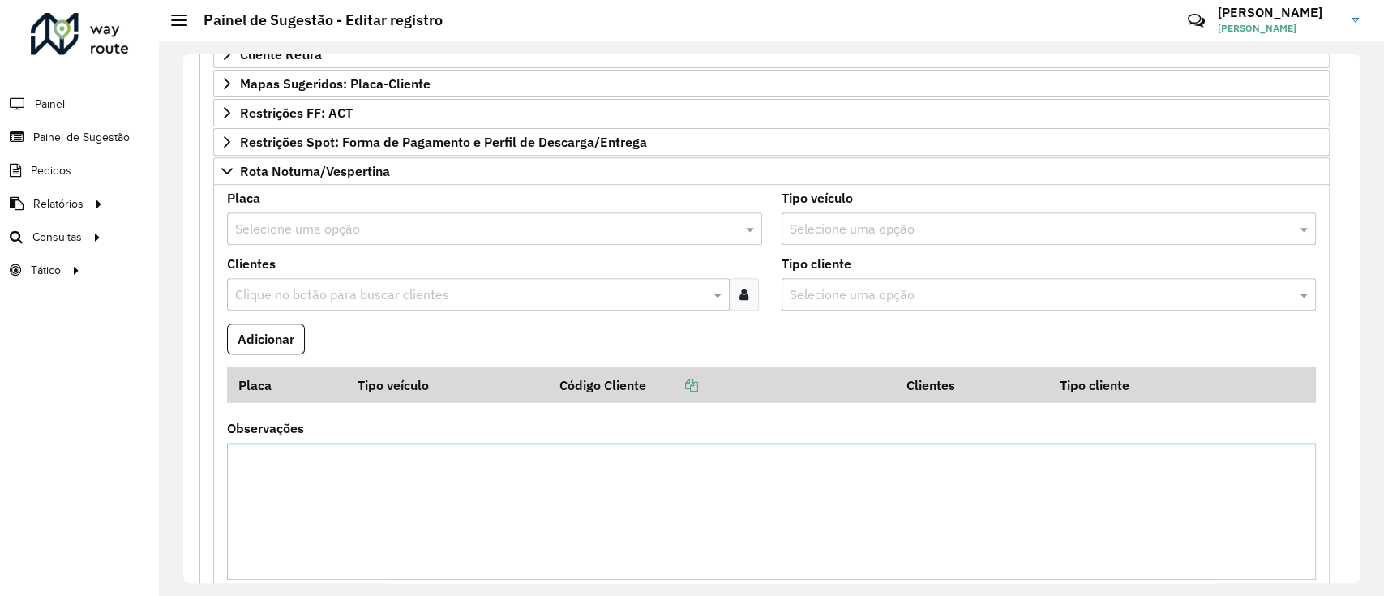
click at [344, 226] on input "text" at bounding box center [478, 229] width 486 height 19
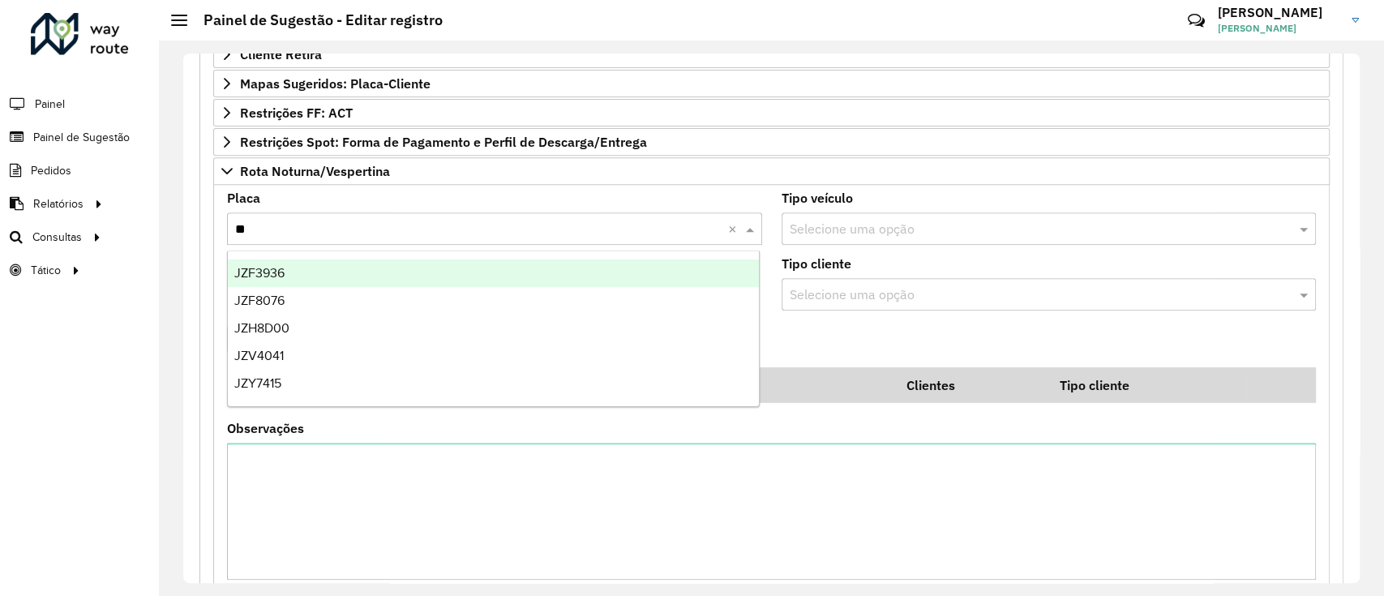
type input "***"
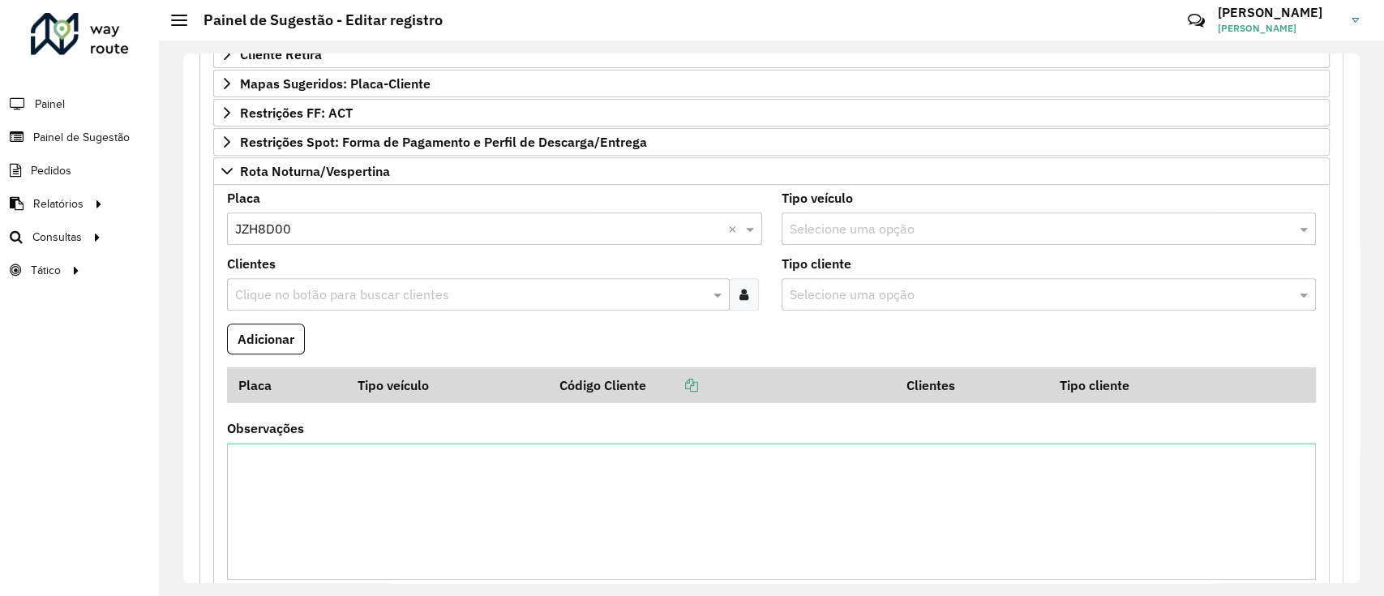
click at [755, 296] on div at bounding box center [744, 294] width 30 height 32
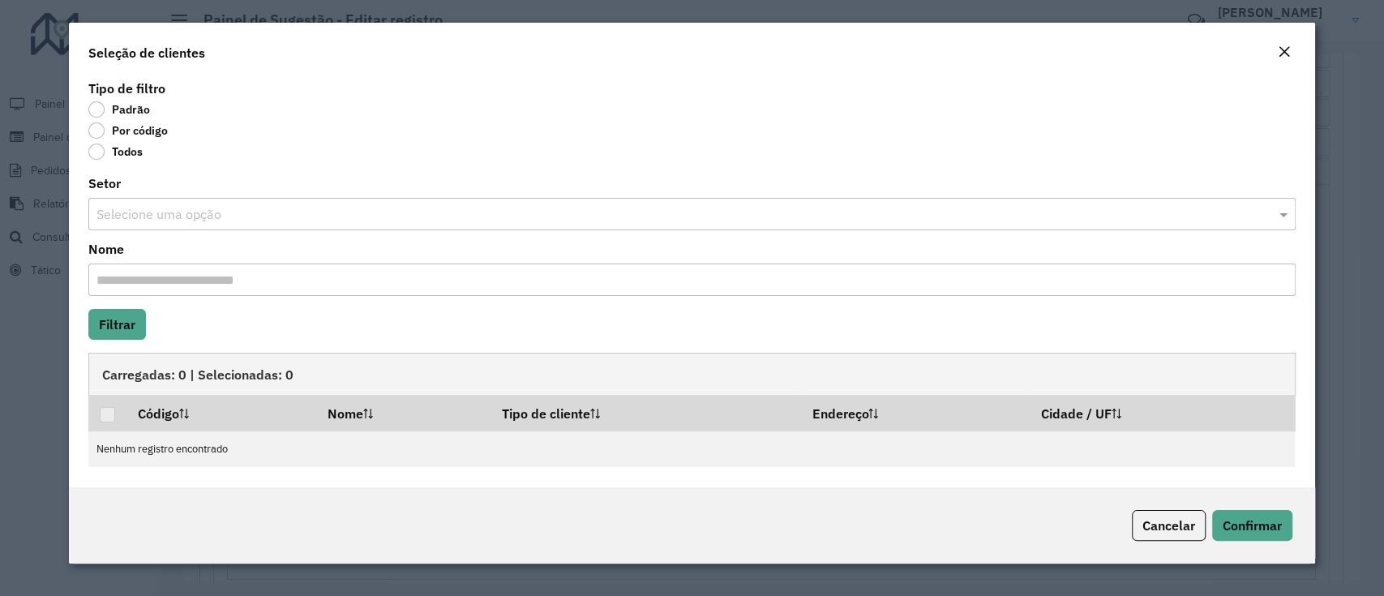
click at [100, 130] on label "Por código" at bounding box center [127, 130] width 79 height 16
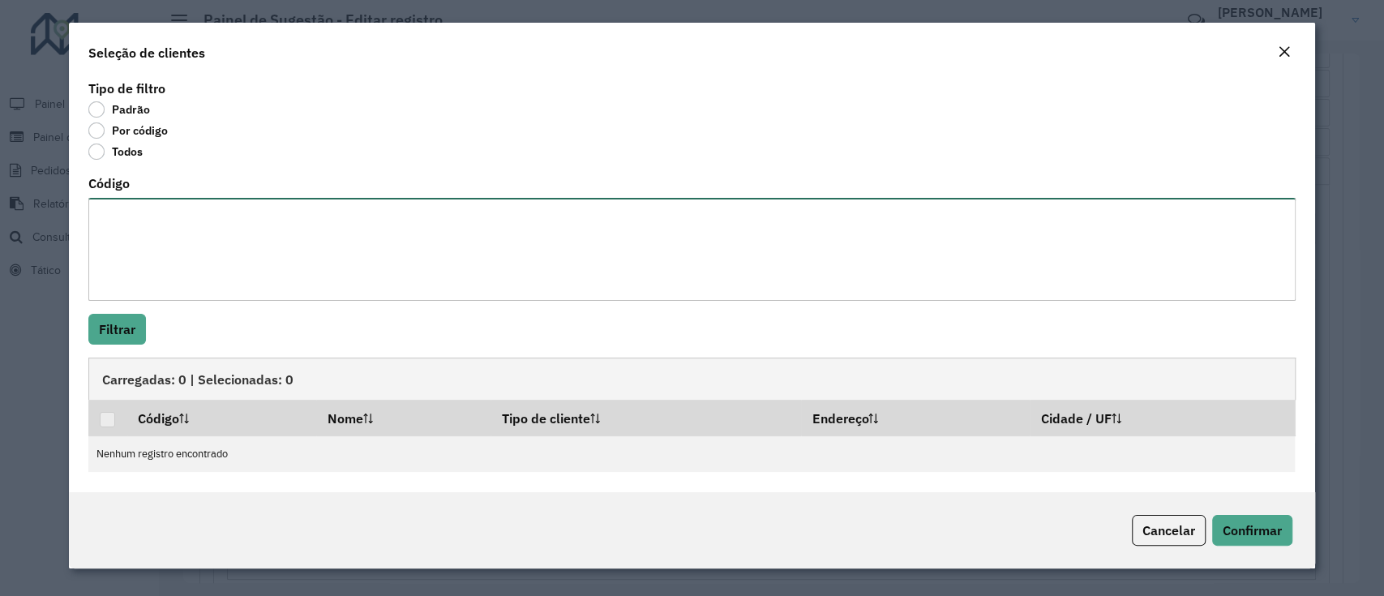
click at [127, 231] on textarea "Código" at bounding box center [691, 249] width 1206 height 103
paste textarea "***** ***** **** ***** ***** **** ***** ***** **** **** ***** *****"
type textarea "***** ***** **** ***** ***** **** ***** ***** **** **** ***** *****"
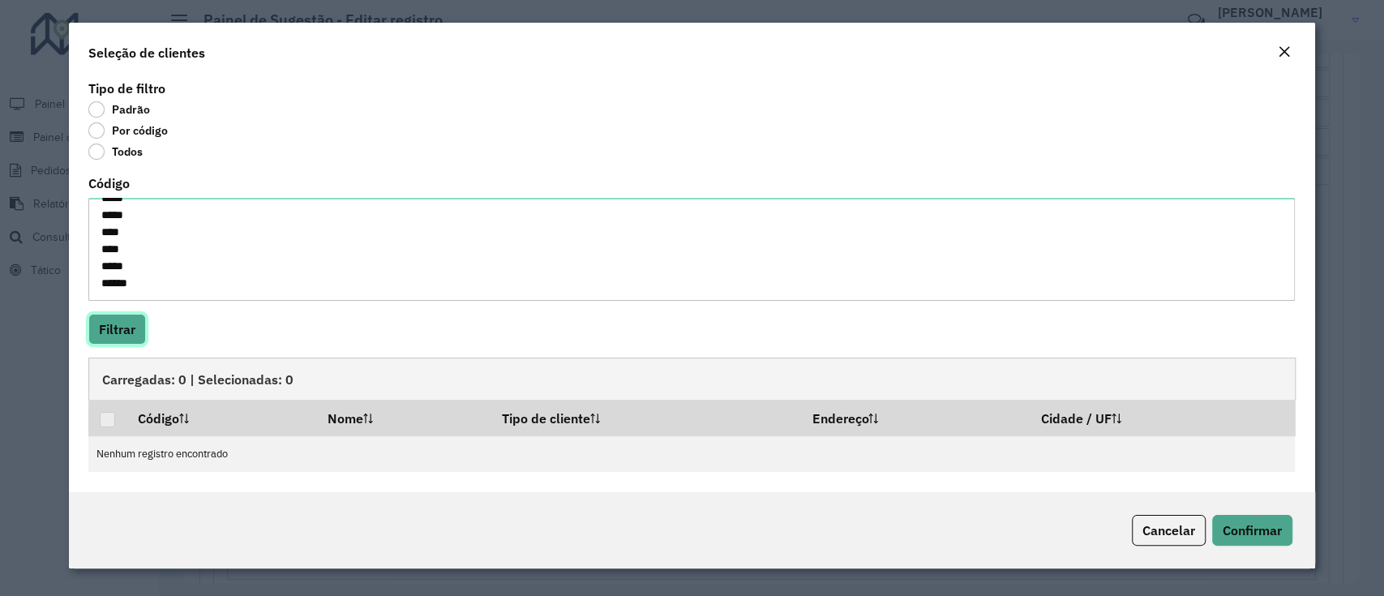
click at [120, 321] on button "Filtrar" at bounding box center [117, 329] width 58 height 31
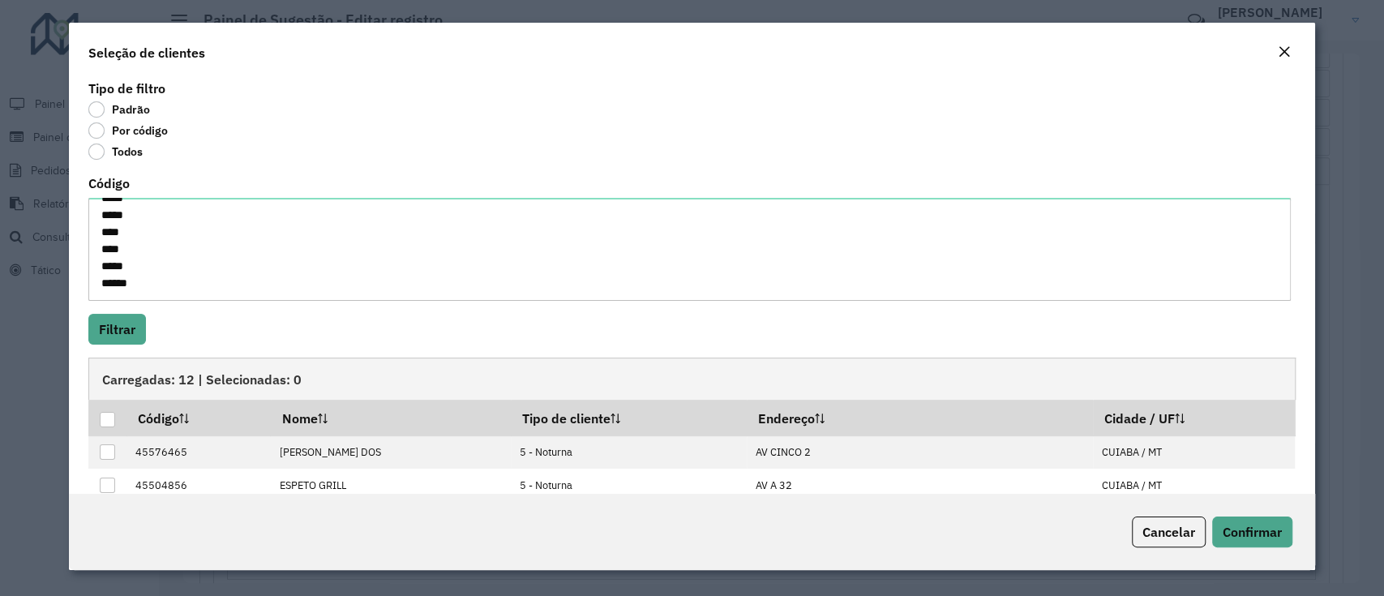
click at [104, 423] on div at bounding box center [107, 419] width 15 height 15
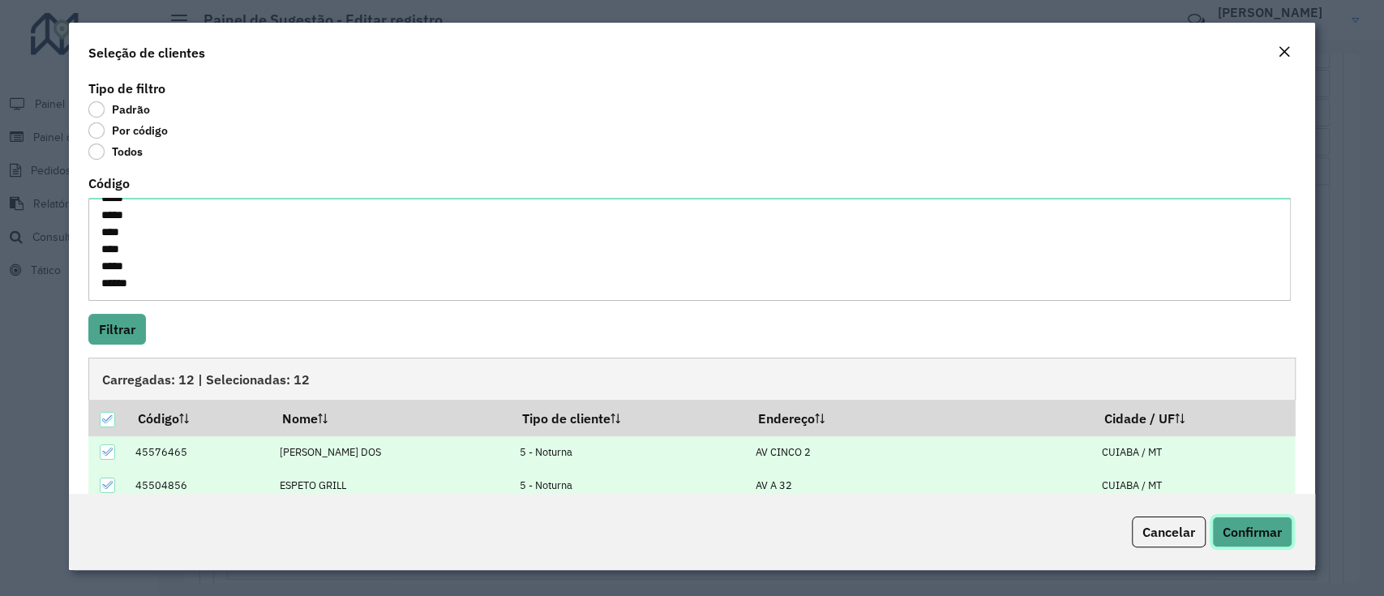
click at [1274, 535] on span "Confirmar" at bounding box center [1251, 532] width 59 height 16
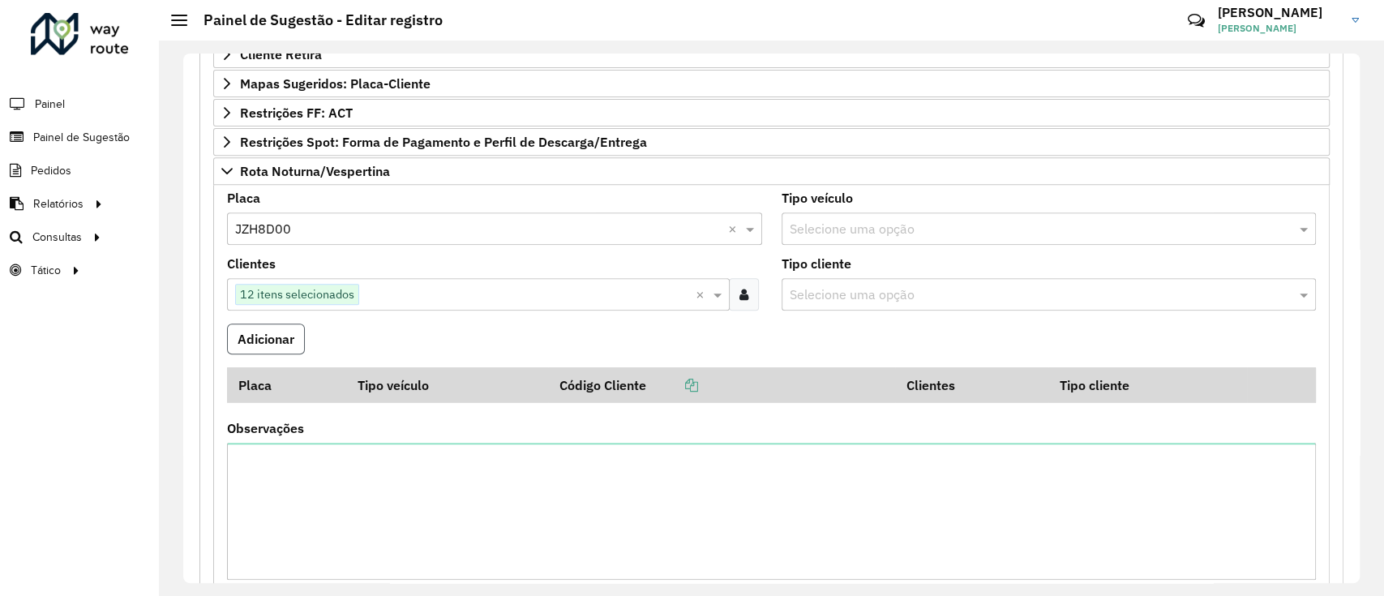
click at [265, 332] on button "Adicionar" at bounding box center [266, 338] width 78 height 31
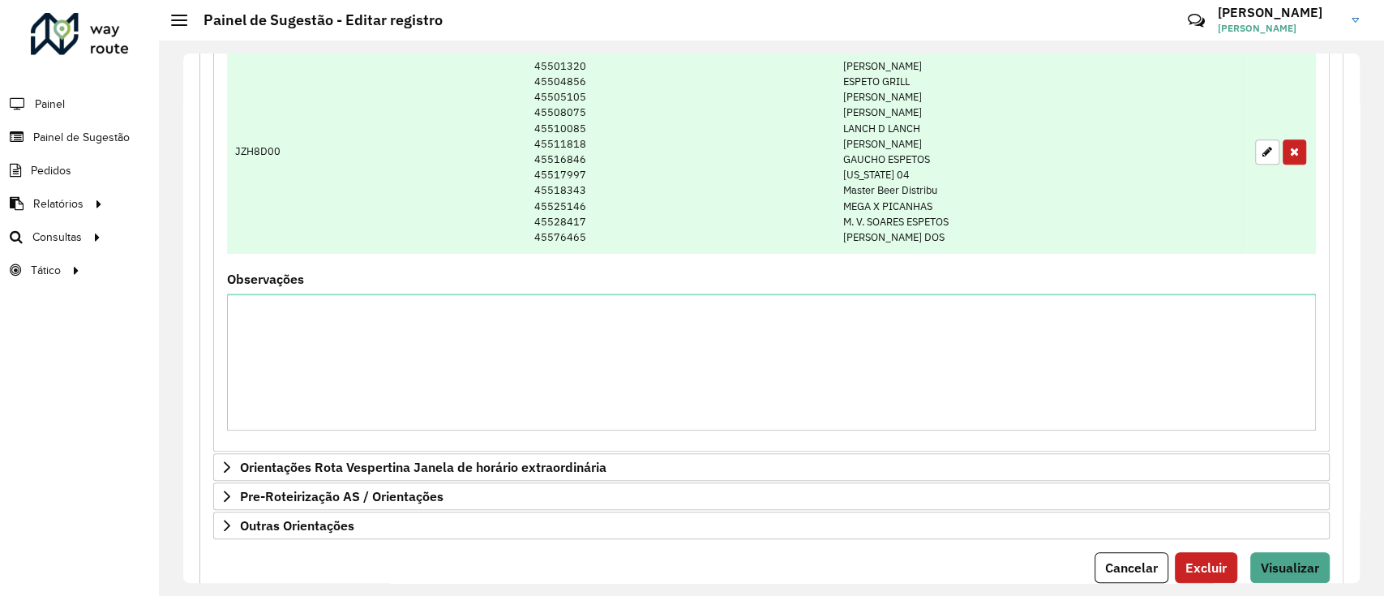
scroll to position [829, 0]
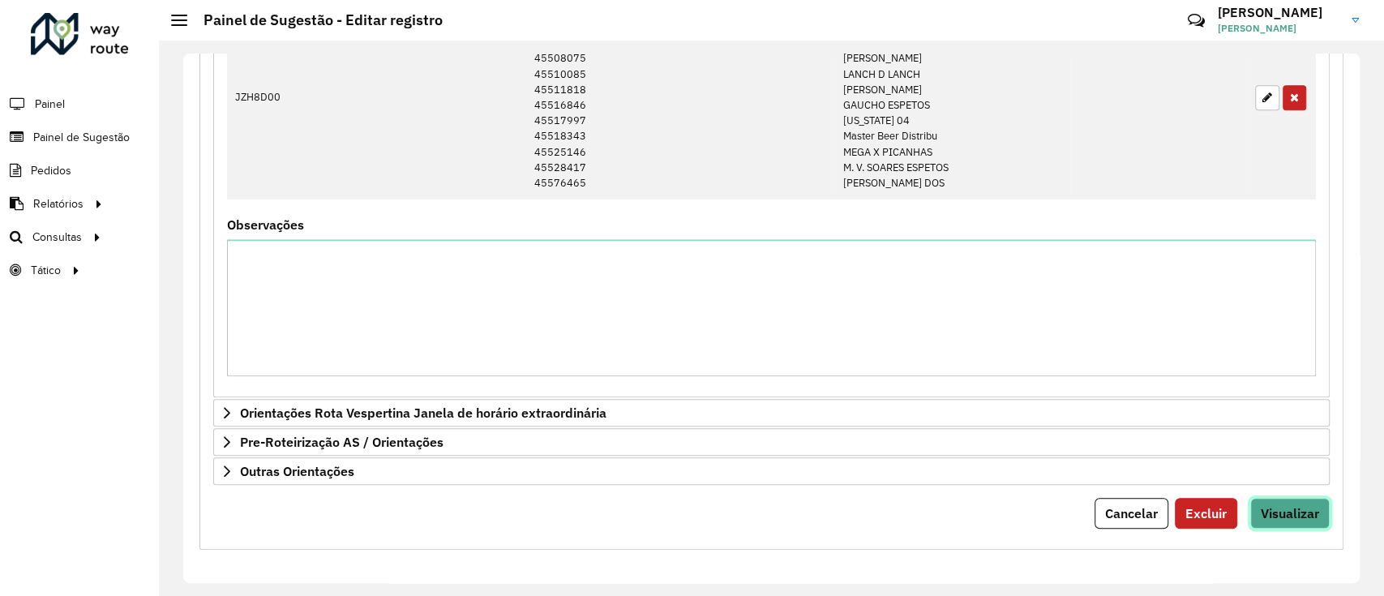
click at [1266, 521] on button "Visualizar" at bounding box center [1289, 513] width 79 height 31
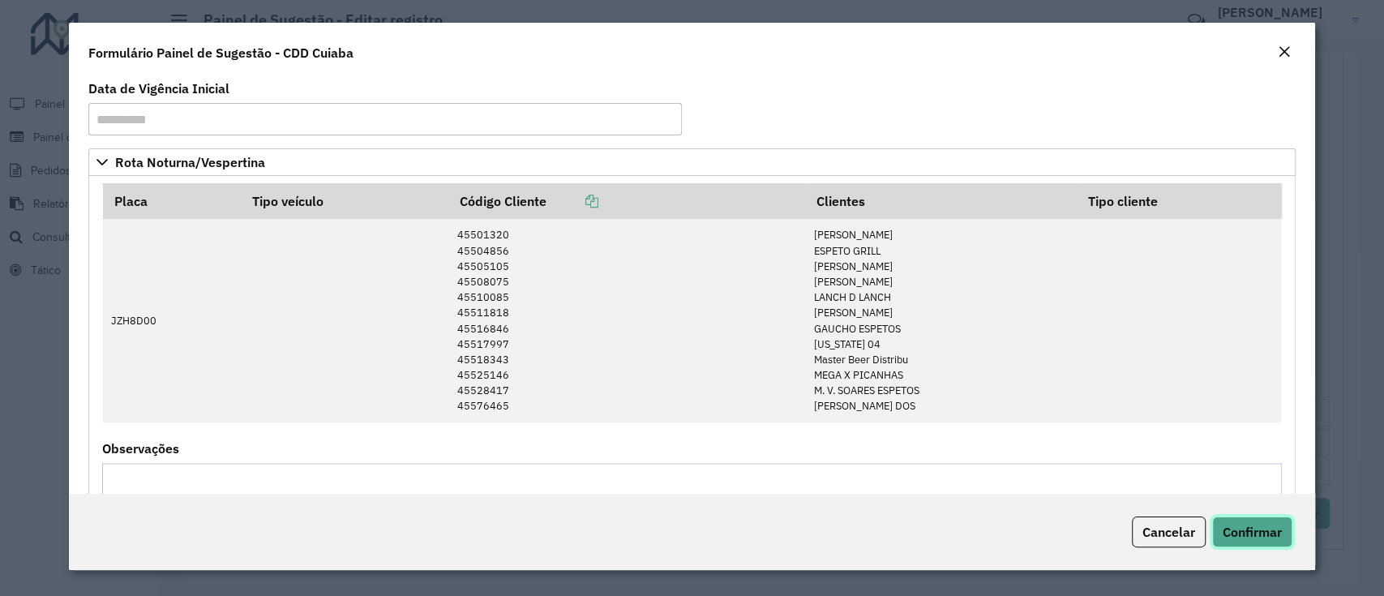
click at [1274, 542] on button "Confirmar" at bounding box center [1252, 531] width 80 height 31
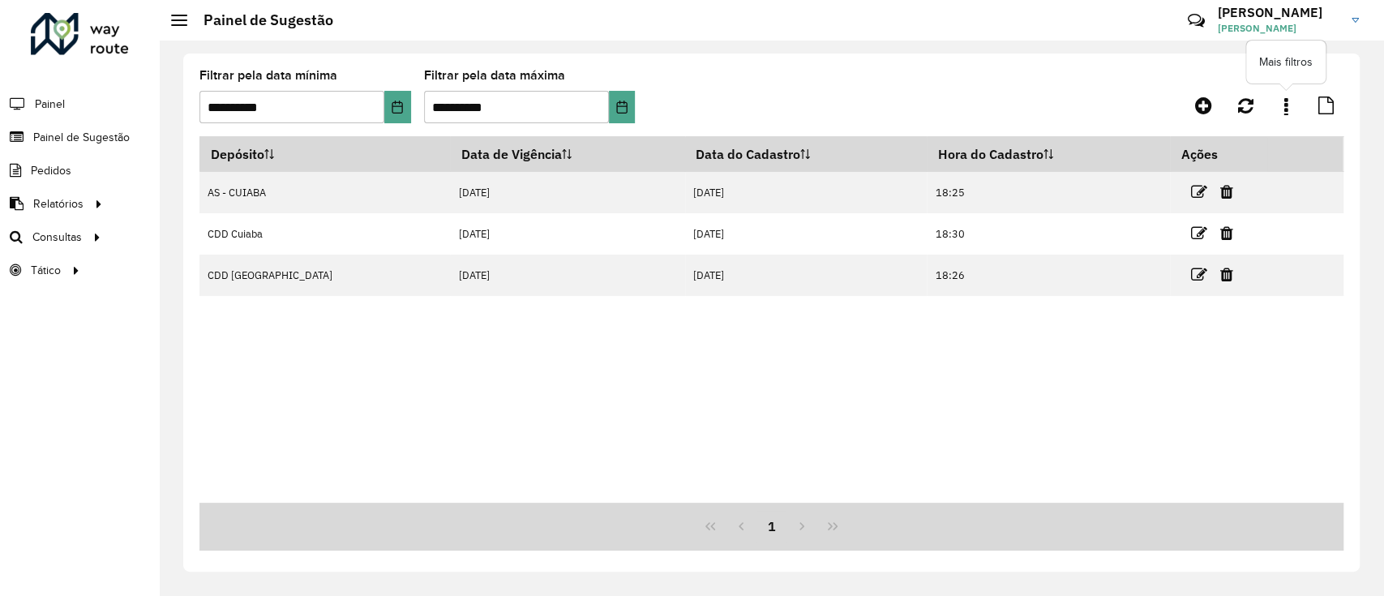
click at [1289, 109] on link at bounding box center [1285, 105] width 32 height 29
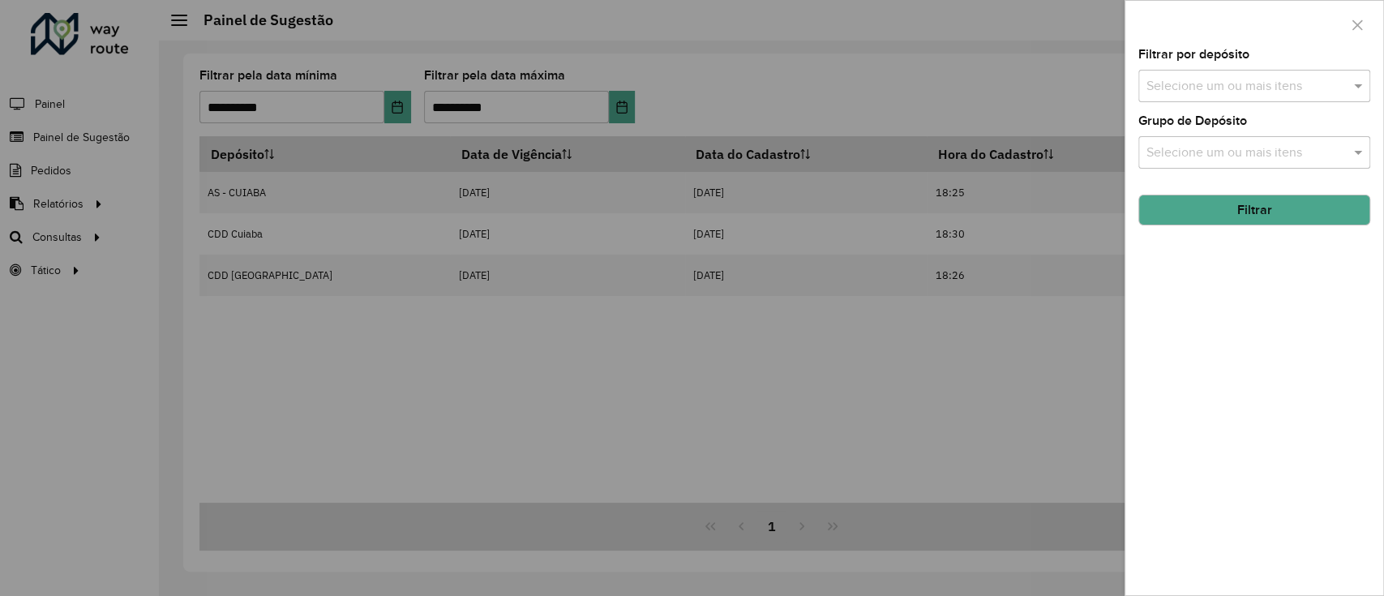
click at [1266, 93] on input "text" at bounding box center [1245, 86] width 207 height 19
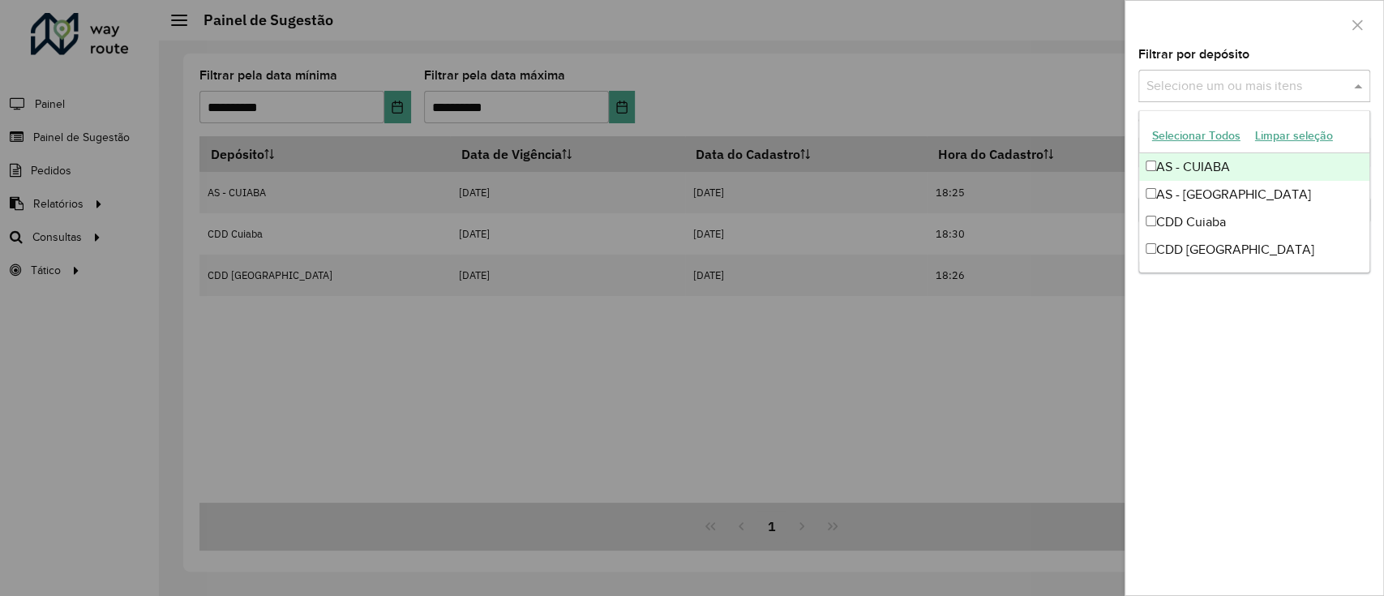
click at [1211, 163] on div "AS - CUIABA" at bounding box center [1254, 167] width 230 height 28
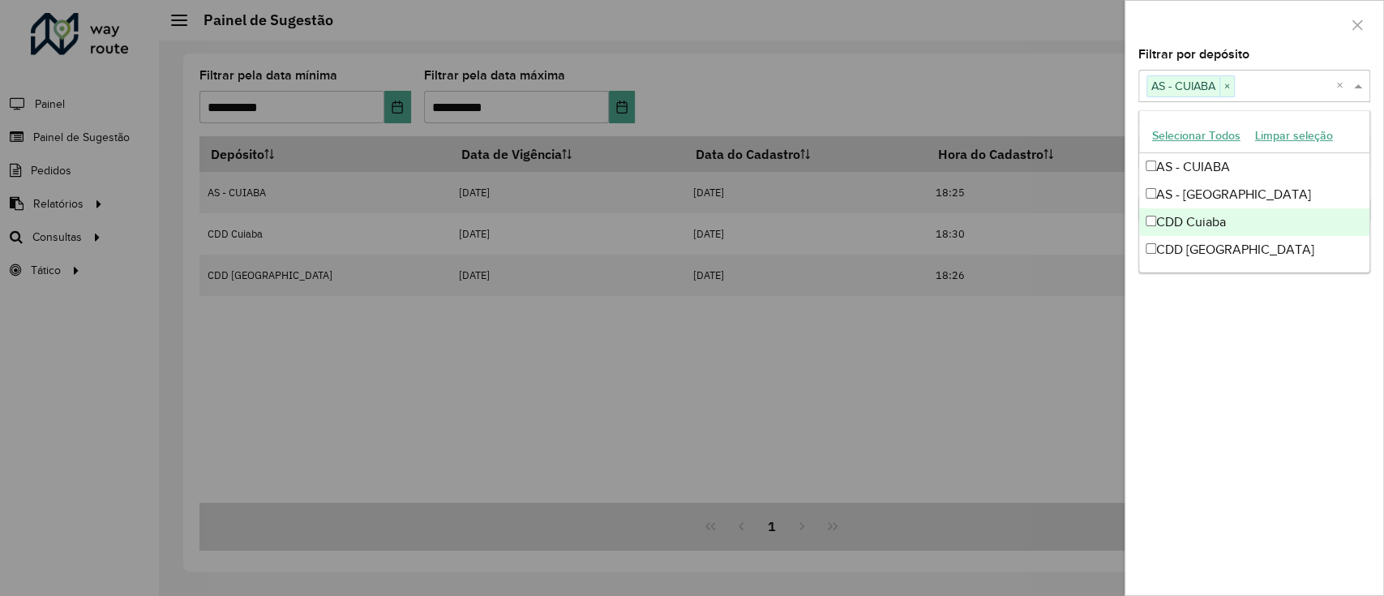
click at [1214, 213] on div "CDD Cuiaba" at bounding box center [1254, 222] width 230 height 28
click at [1230, 332] on div "Filtrar por depósito Selecione um ou mais itens AS - CUIABA × CDD Cuiaba × × Gr…" at bounding box center [1254, 322] width 258 height 546
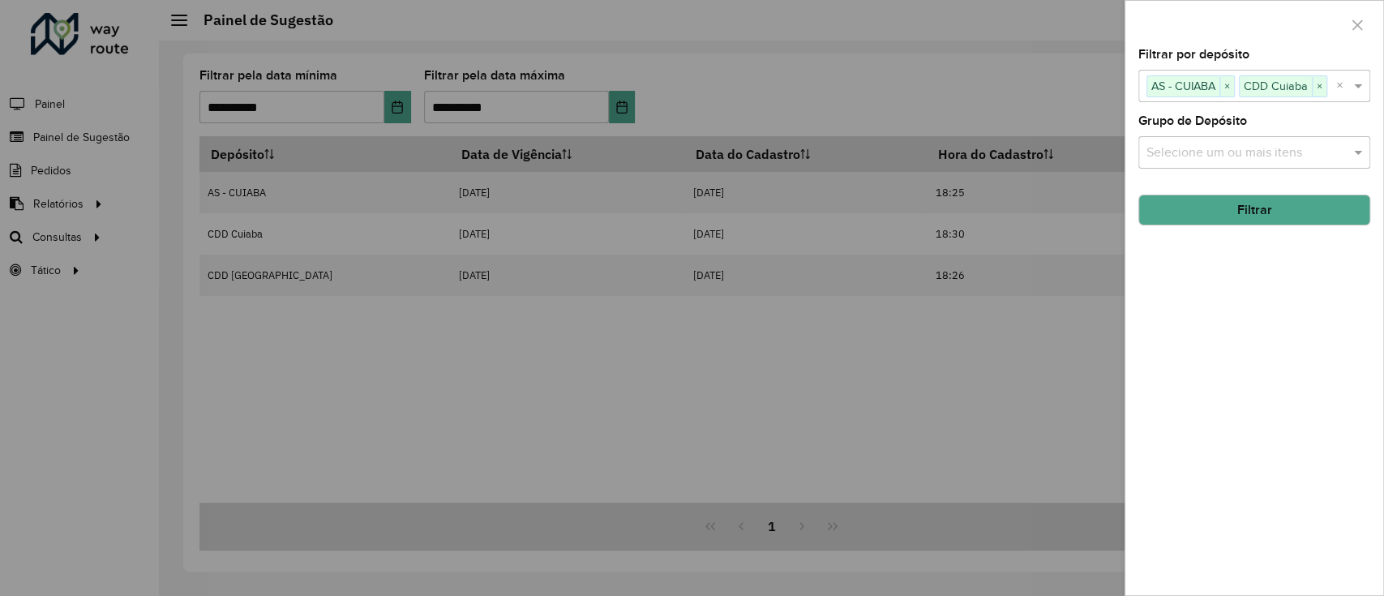
click at [1213, 217] on button "Filtrar" at bounding box center [1254, 210] width 232 height 31
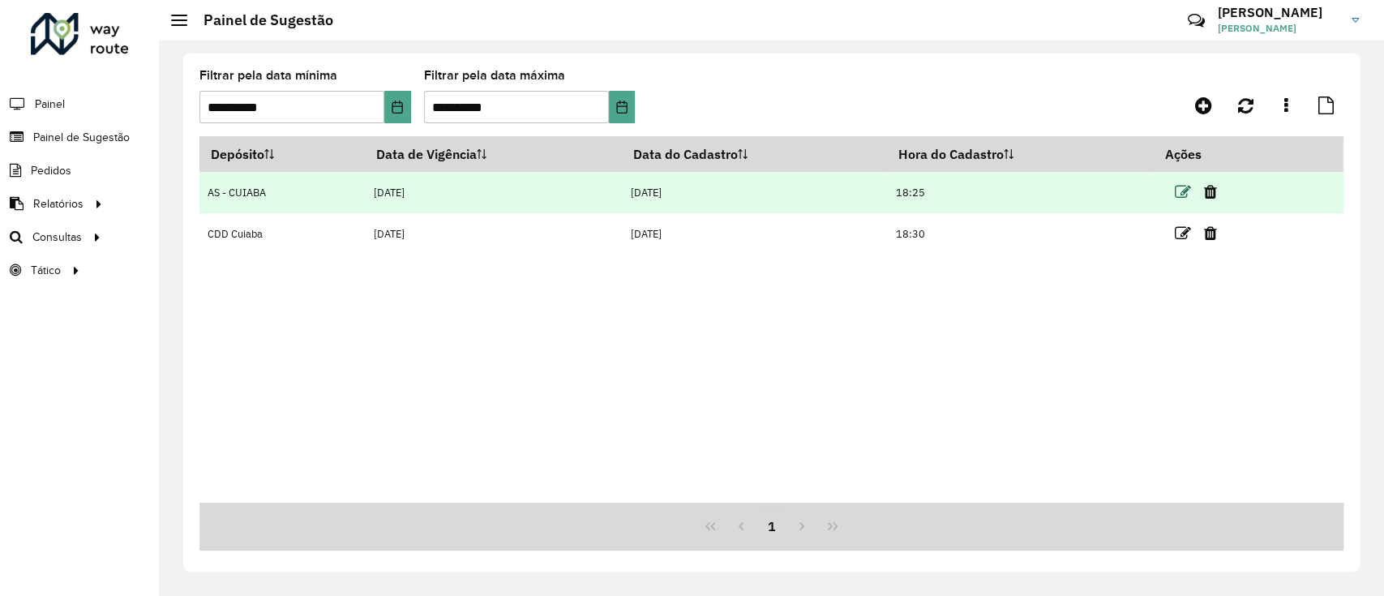
click at [1180, 186] on icon at bounding box center [1182, 192] width 16 height 16
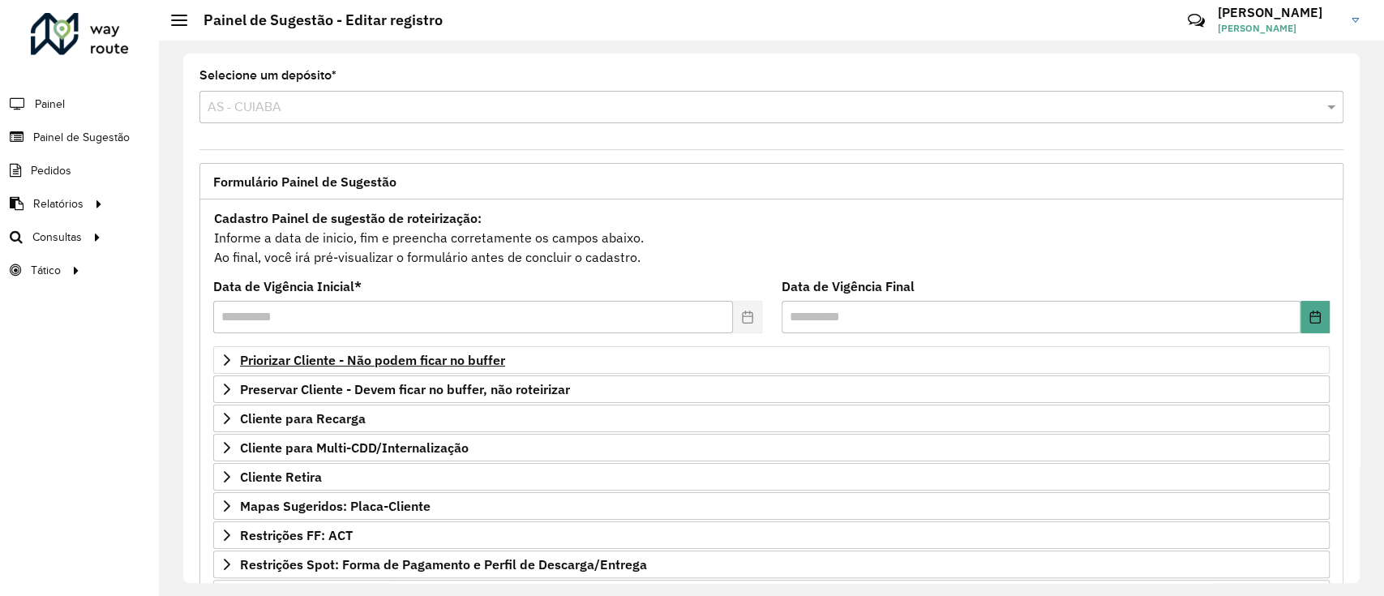
scroll to position [208, 0]
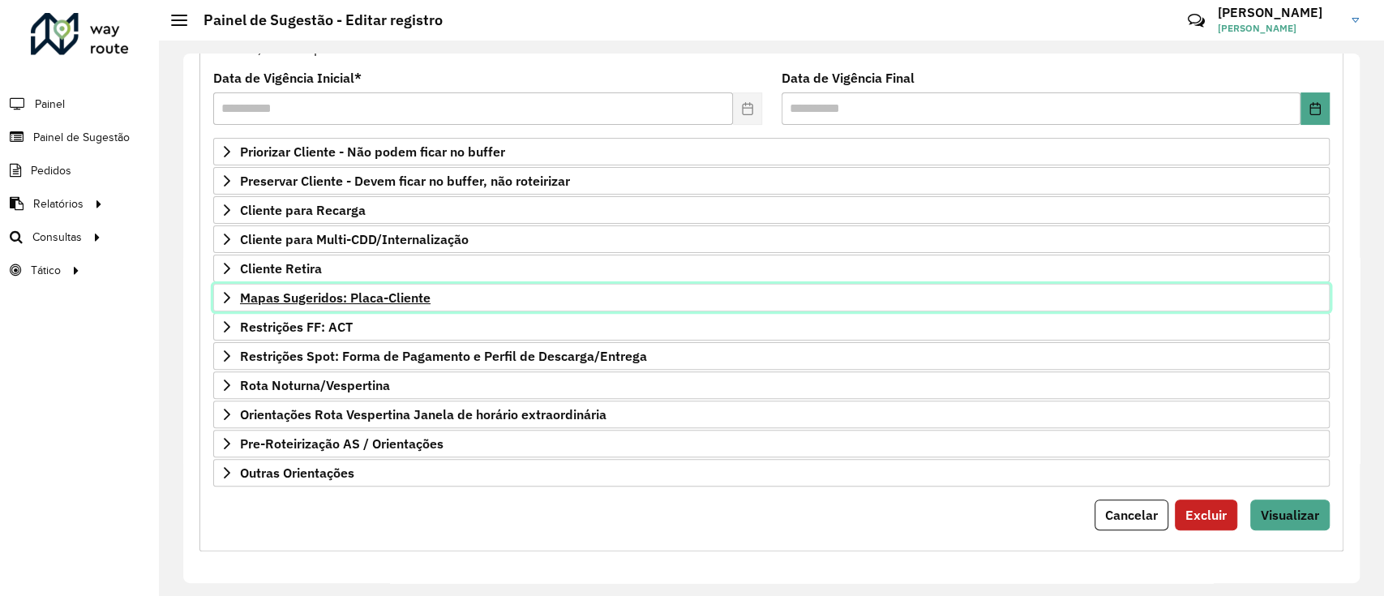
click at [349, 297] on span "Mapas Sugeridos: Placa-Cliente" at bounding box center [335, 297] width 190 height 13
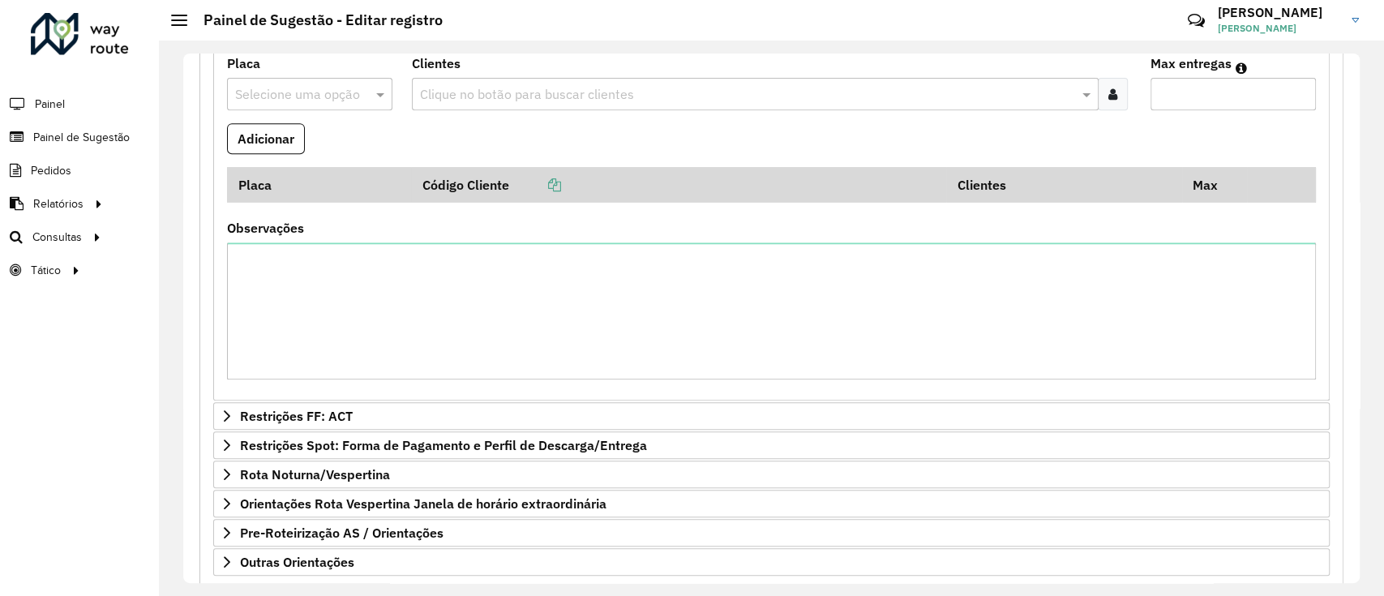
scroll to position [559, 0]
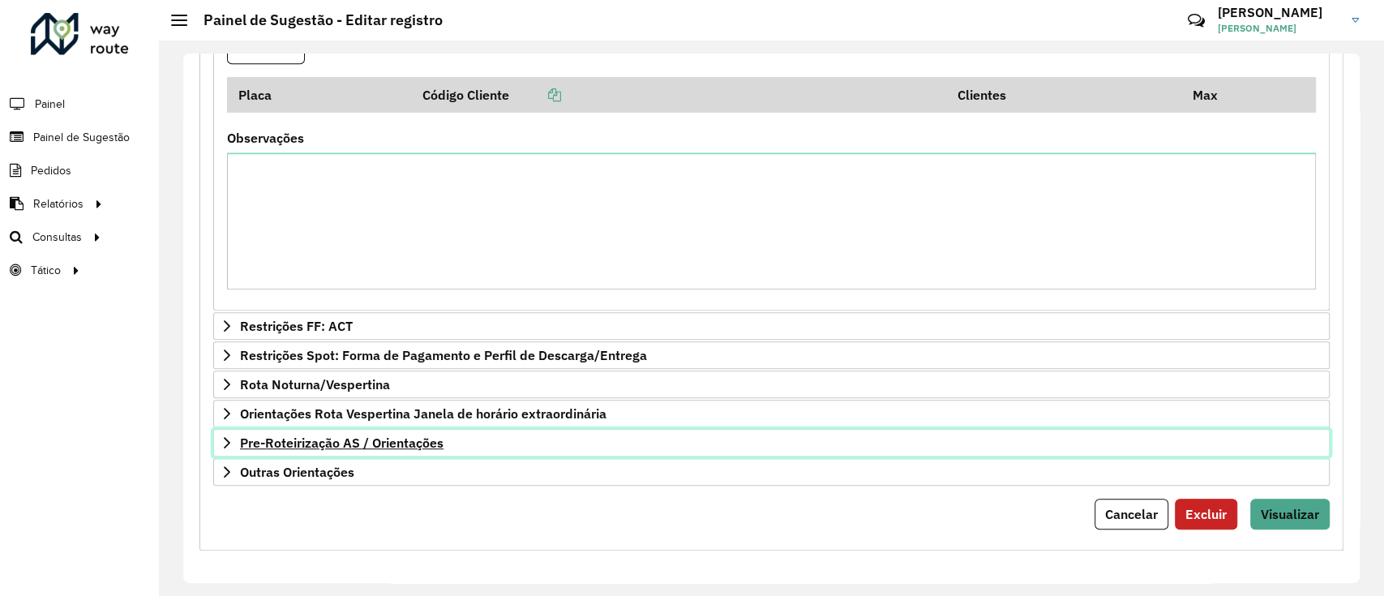
click at [411, 438] on span "Pre-Roteirização AS / Orientações" at bounding box center [341, 442] width 203 height 13
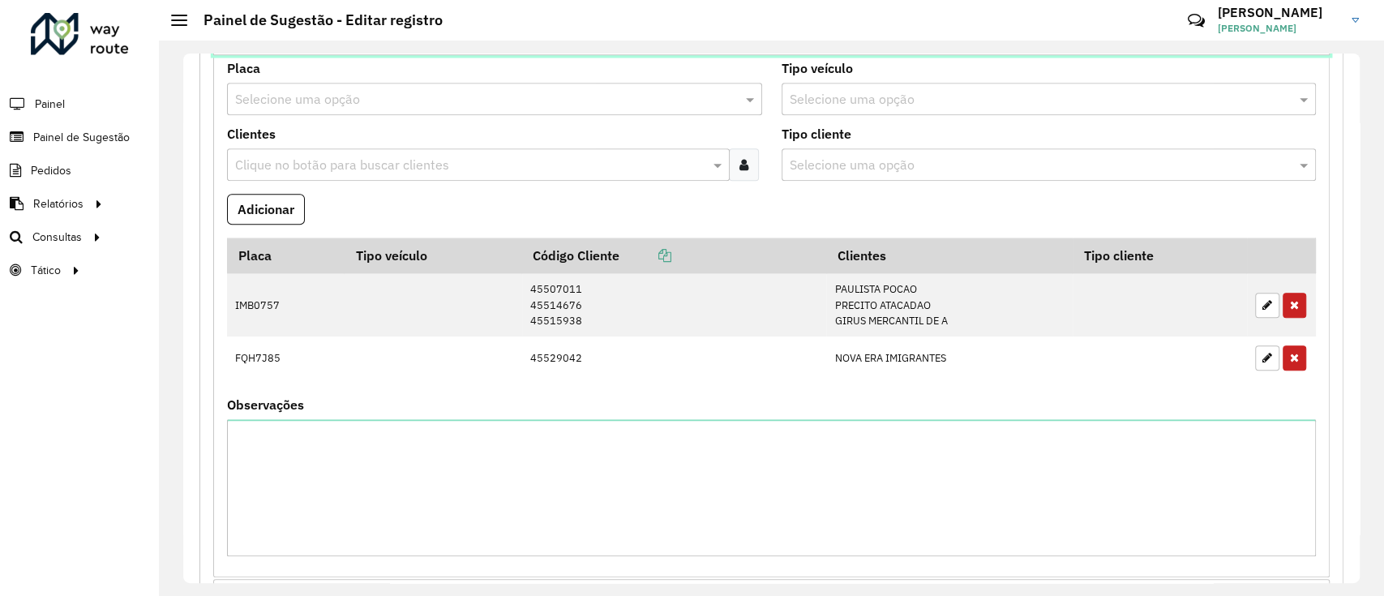
scroll to position [961, 0]
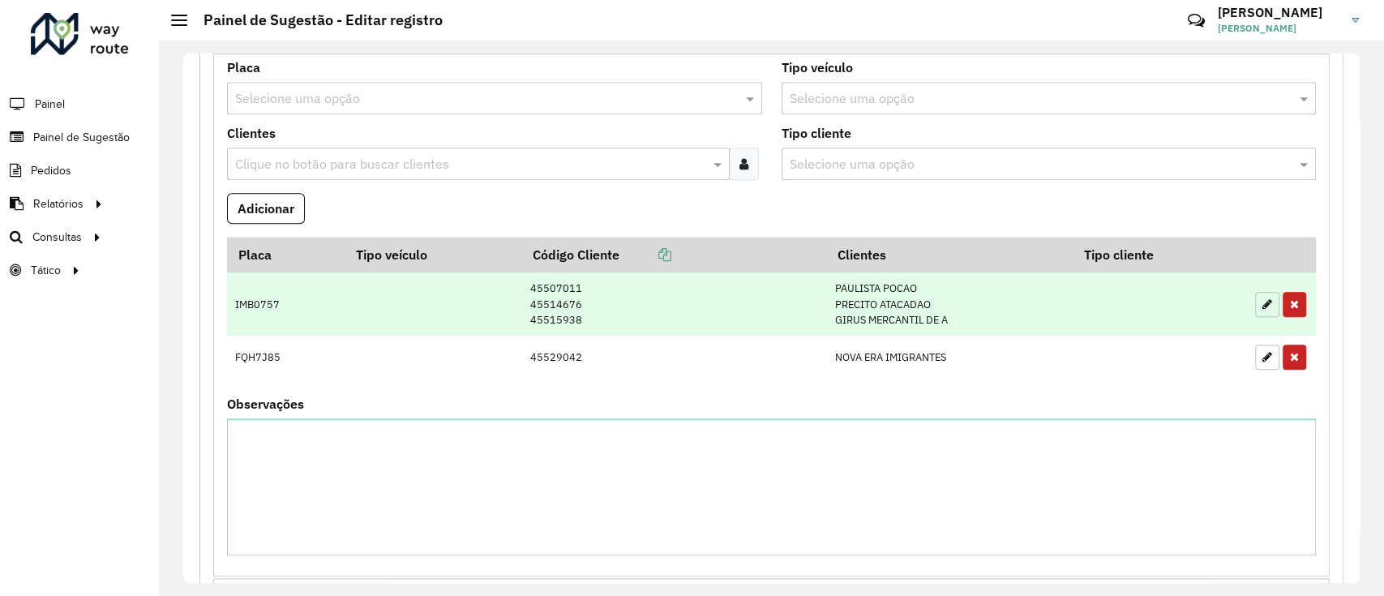
click at [1255, 308] on button "button" at bounding box center [1267, 304] width 24 height 25
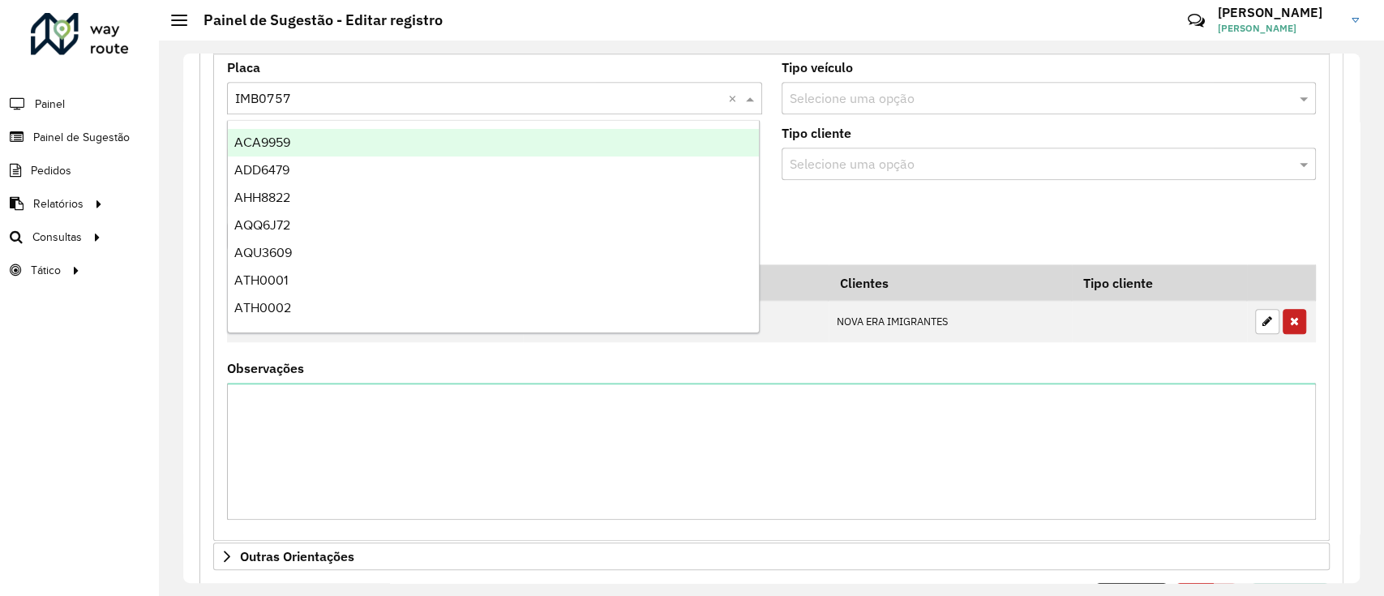
click at [548, 97] on input "text" at bounding box center [478, 98] width 486 height 19
type input "***"
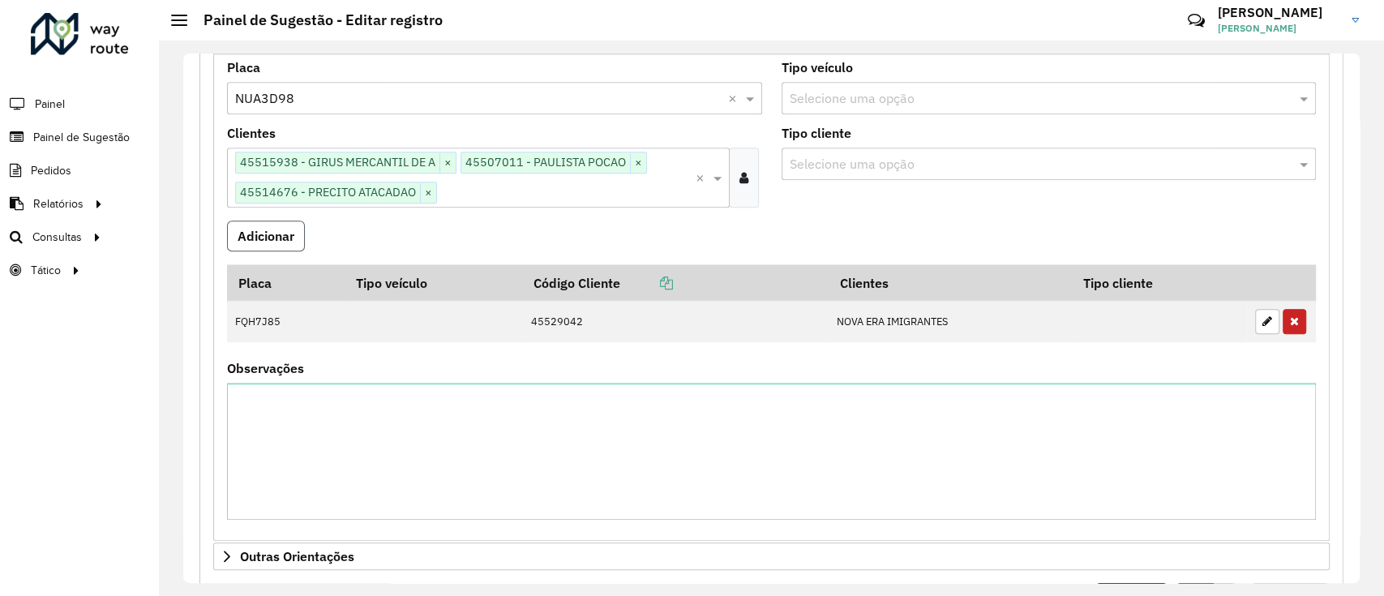
click at [265, 235] on button "Adicionar" at bounding box center [266, 235] width 78 height 31
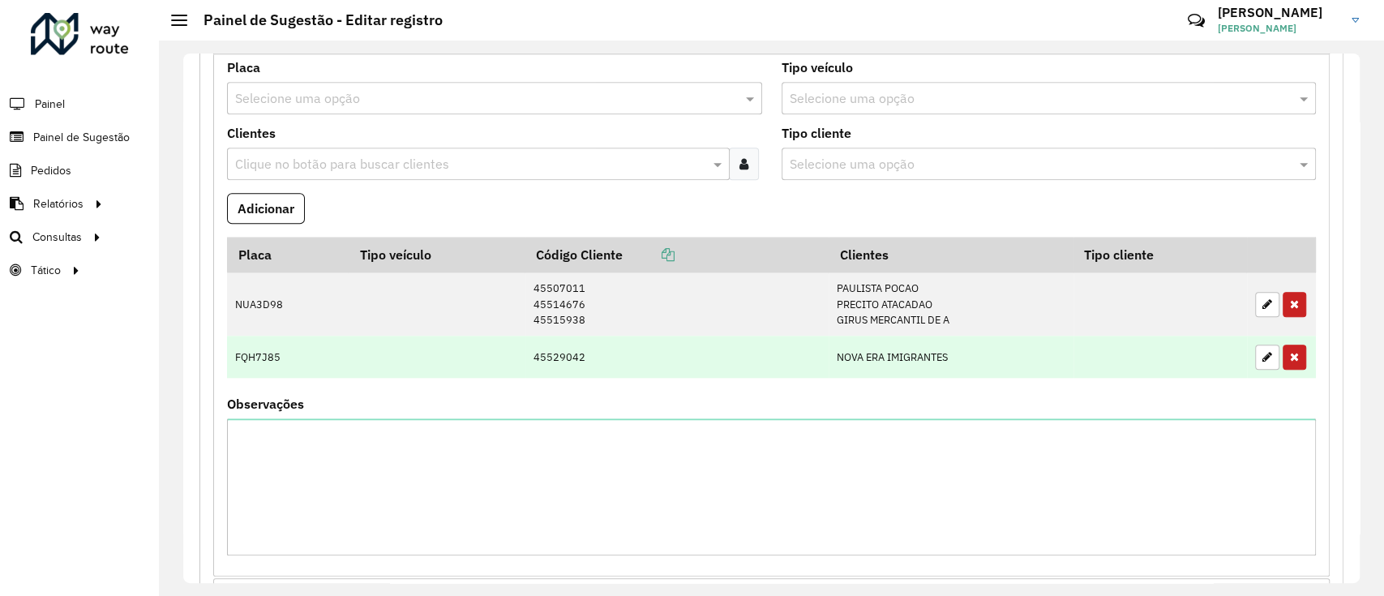
scroll to position [1081, 0]
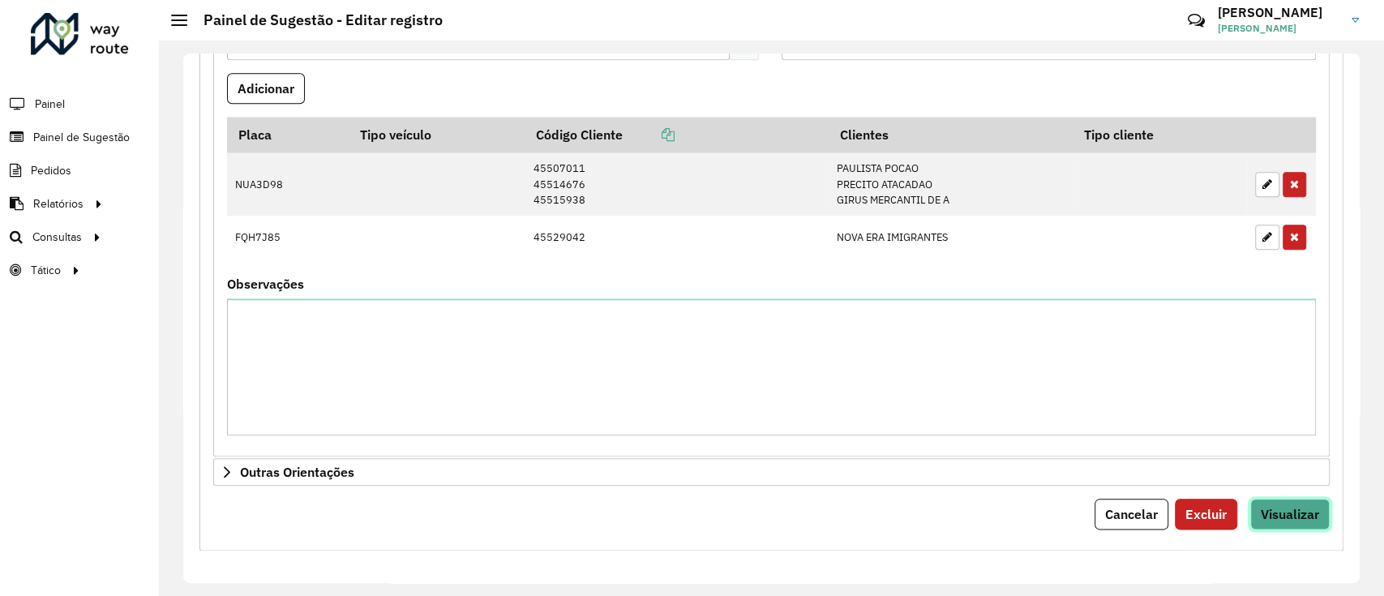
click at [1277, 506] on span "Visualizar" at bounding box center [1289, 514] width 58 height 16
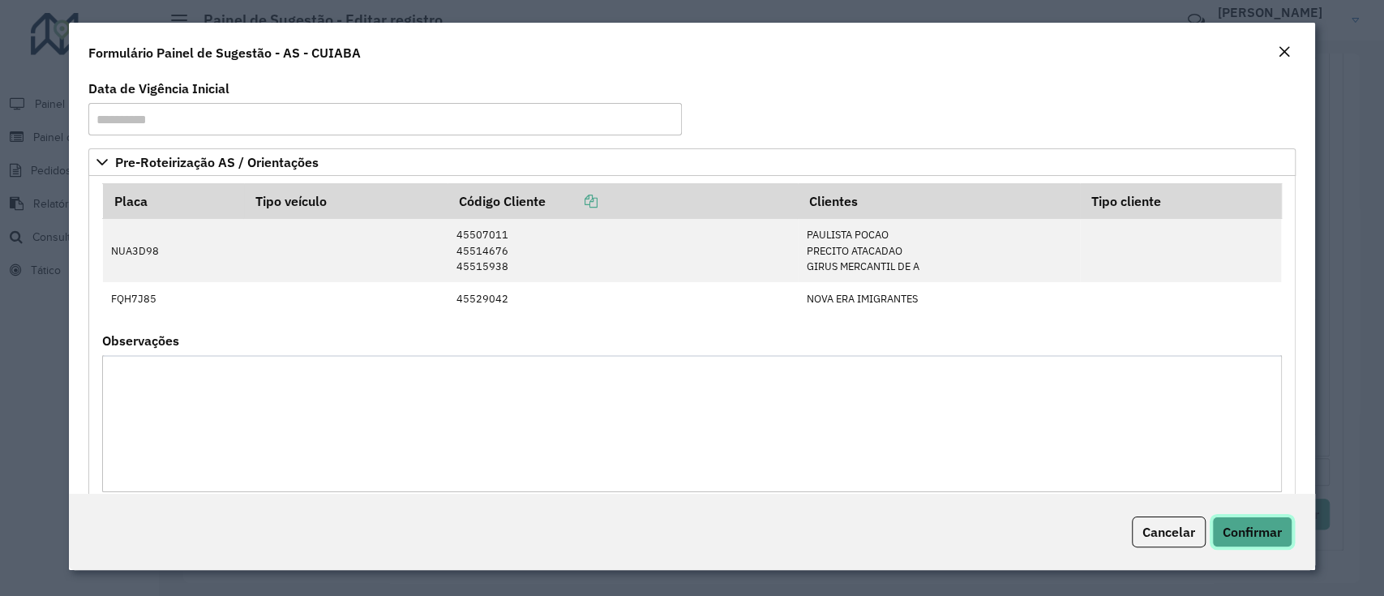
click at [1258, 531] on span "Confirmar" at bounding box center [1251, 532] width 59 height 16
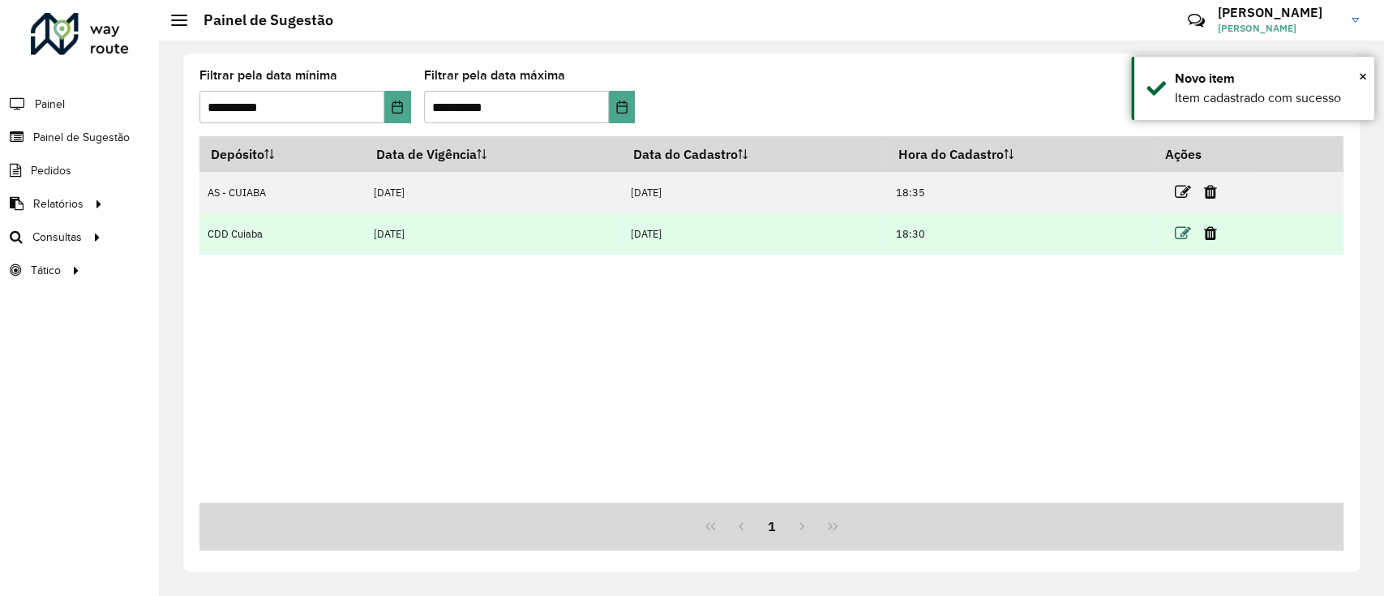
click at [1181, 238] on icon at bounding box center [1182, 233] width 16 height 16
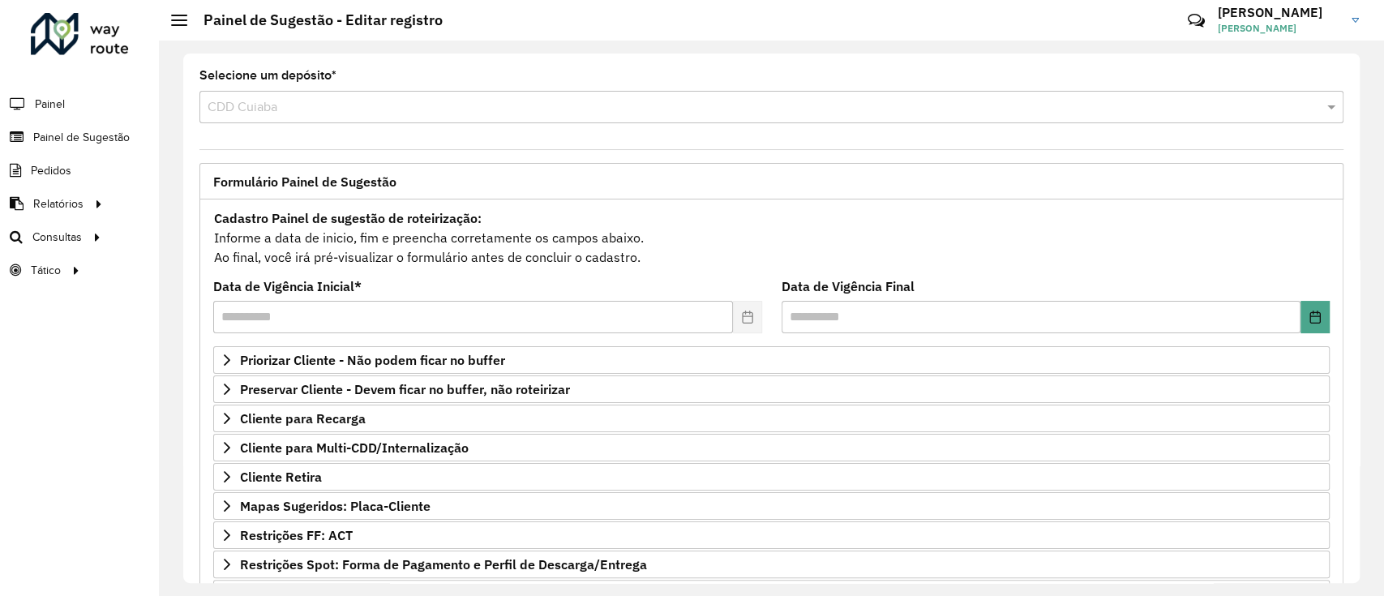
scroll to position [208, 0]
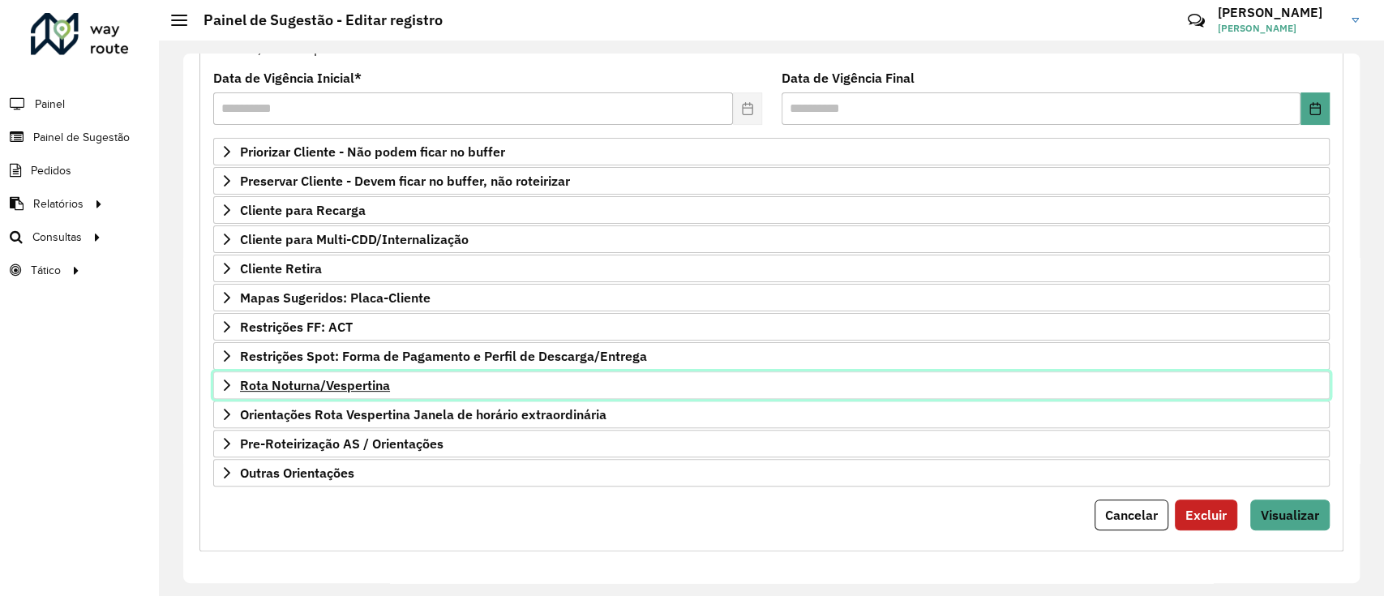
click at [379, 387] on span "Rota Noturna/Vespertina" at bounding box center [315, 385] width 150 height 13
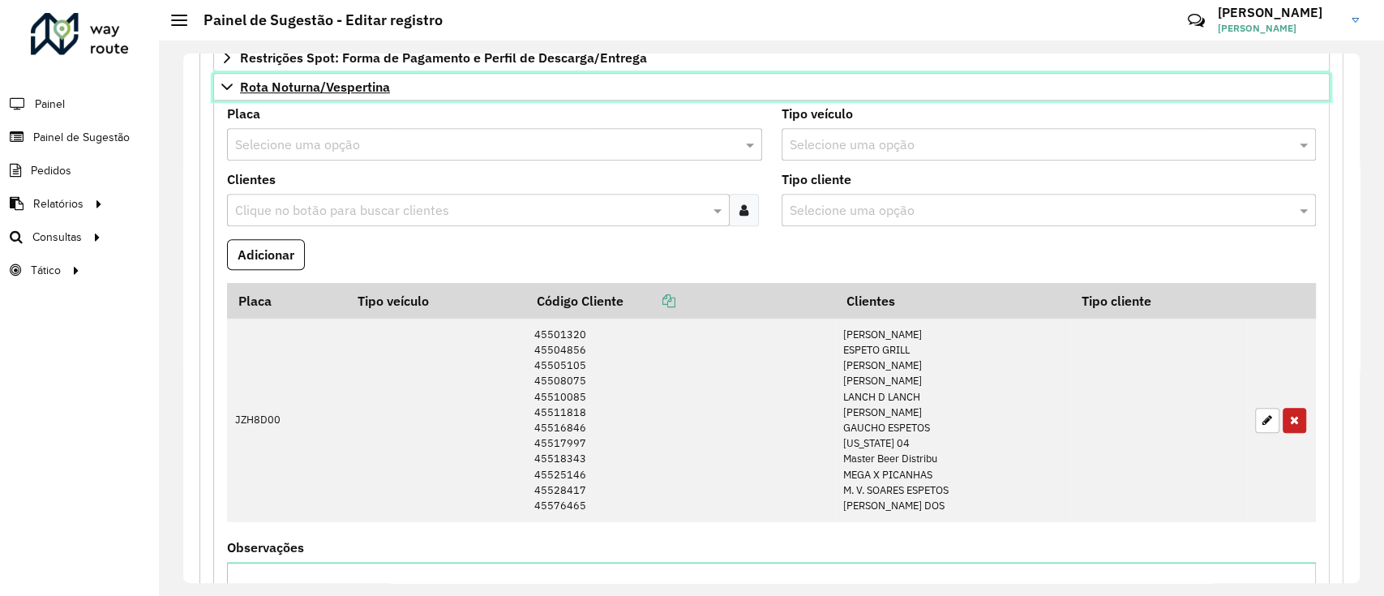
scroll to position [530, 0]
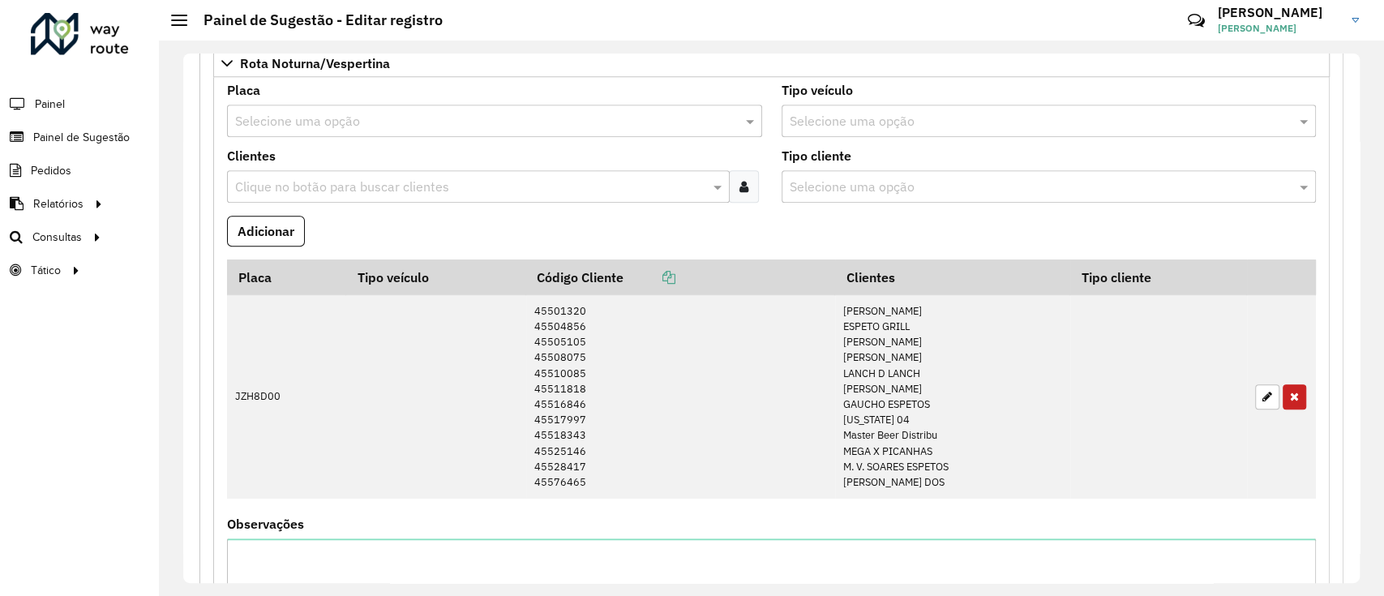
click at [383, 118] on input "text" at bounding box center [478, 121] width 486 height 19
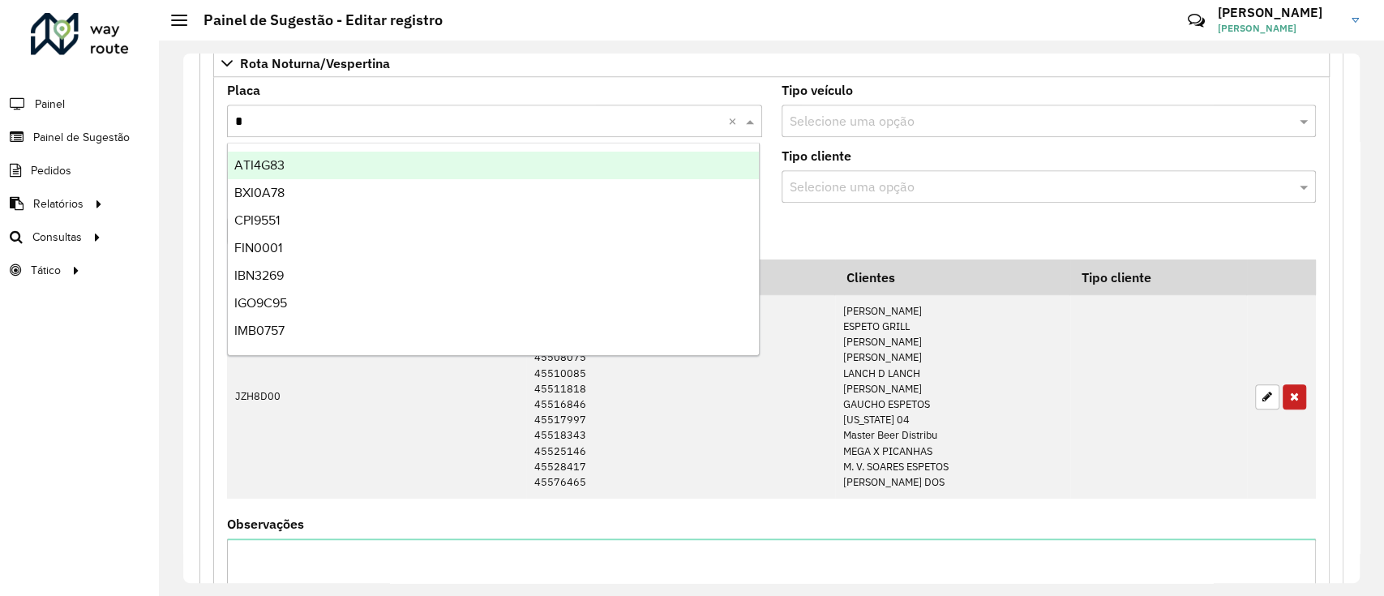
type input "**"
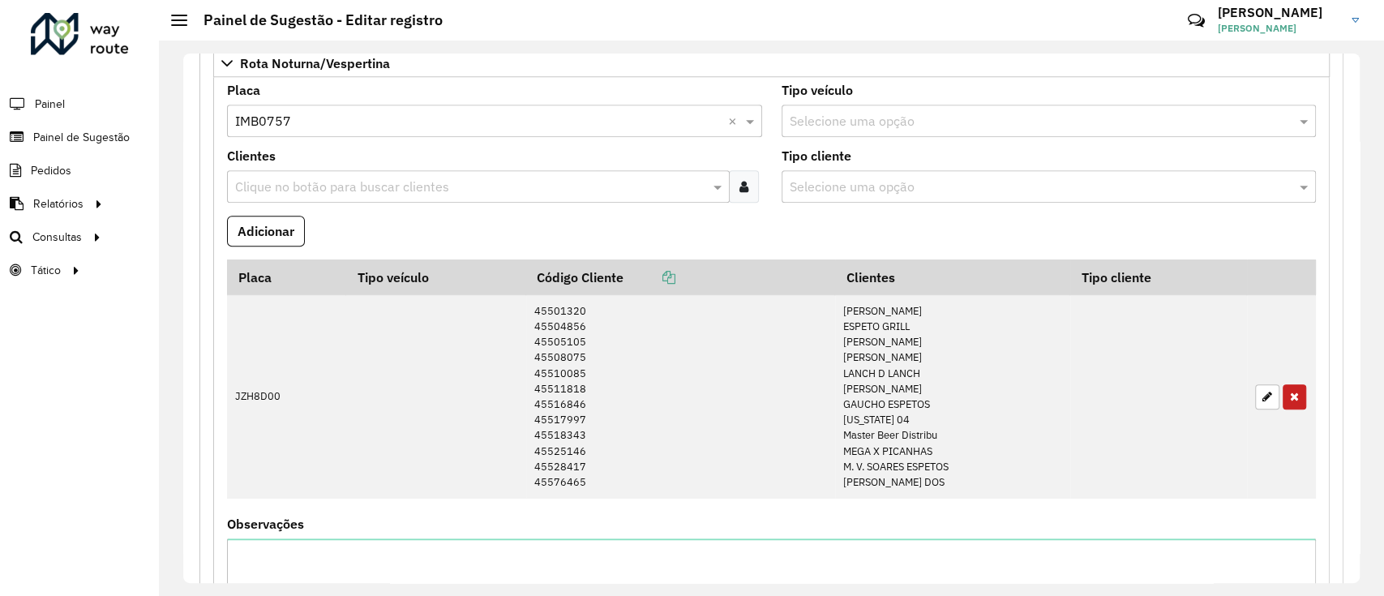
click at [739, 188] on icon at bounding box center [743, 186] width 9 height 13
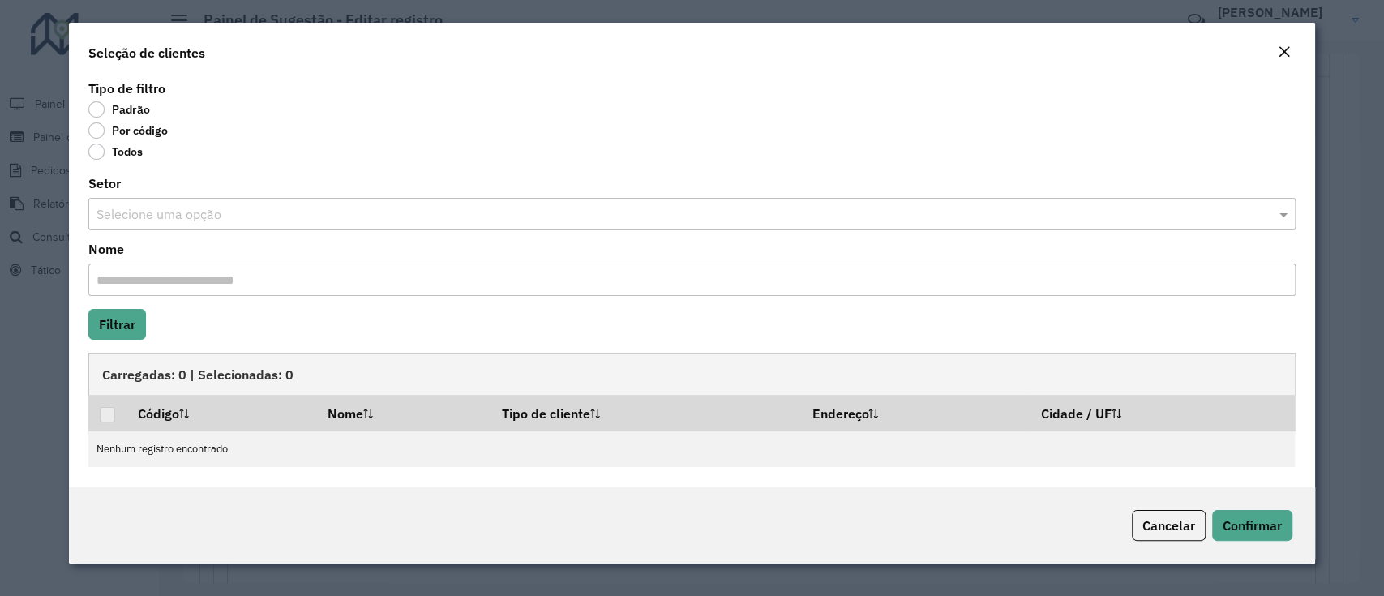
click at [110, 130] on label "Por código" at bounding box center [127, 130] width 79 height 16
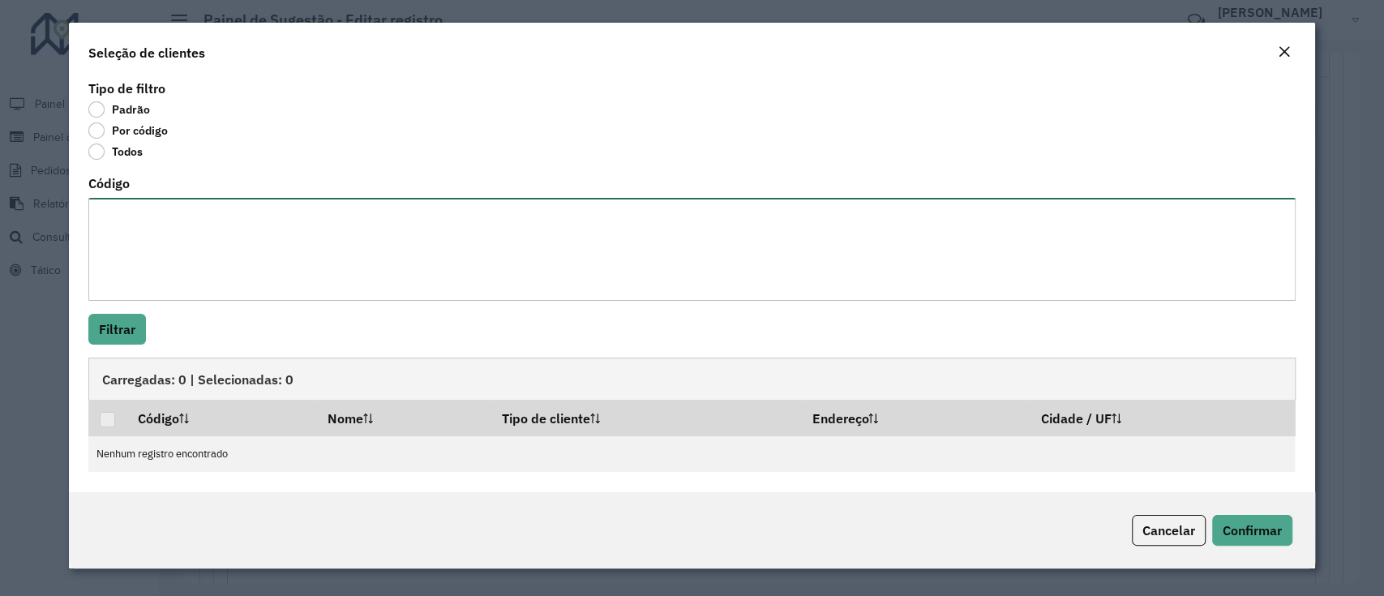
click at [160, 229] on textarea "Código" at bounding box center [691, 249] width 1206 height 103
paste textarea "**** ***** ***** ***** ***** **** ***** ***** ***** ***** *****"
type textarea "**** ***** ***** ***** ***** **** ***** ***** ***** ***** *****"
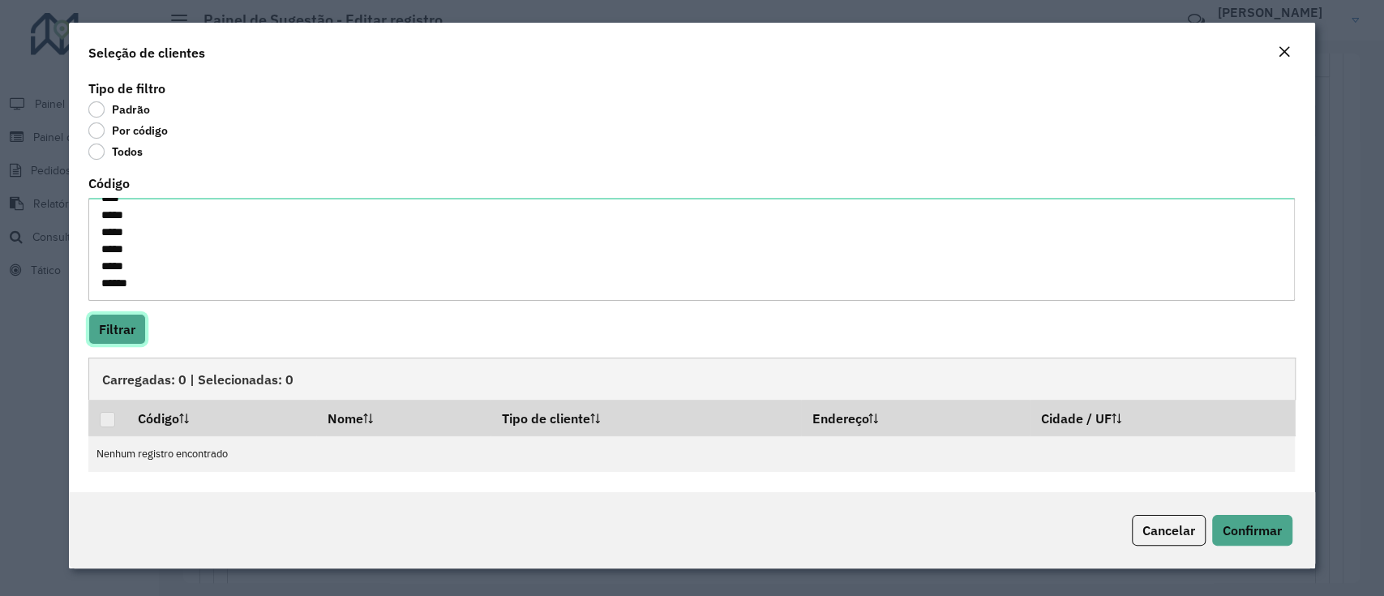
click at [116, 335] on button "Filtrar" at bounding box center [117, 329] width 58 height 31
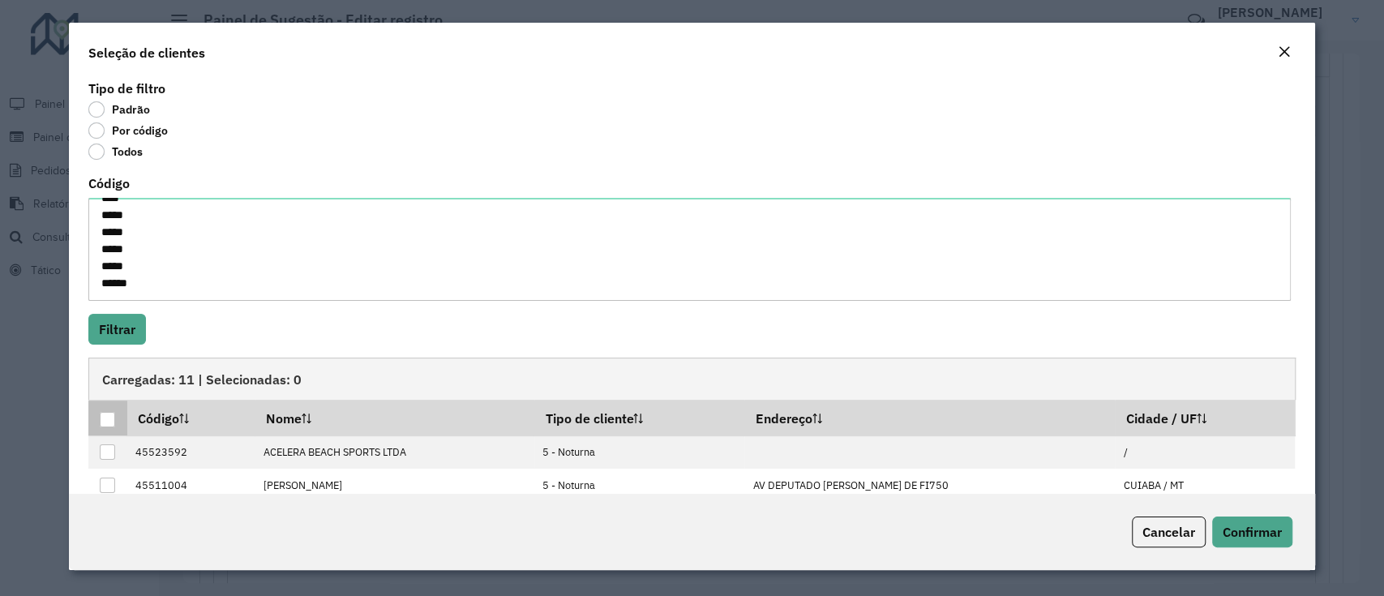
click at [105, 421] on div at bounding box center [107, 419] width 15 height 15
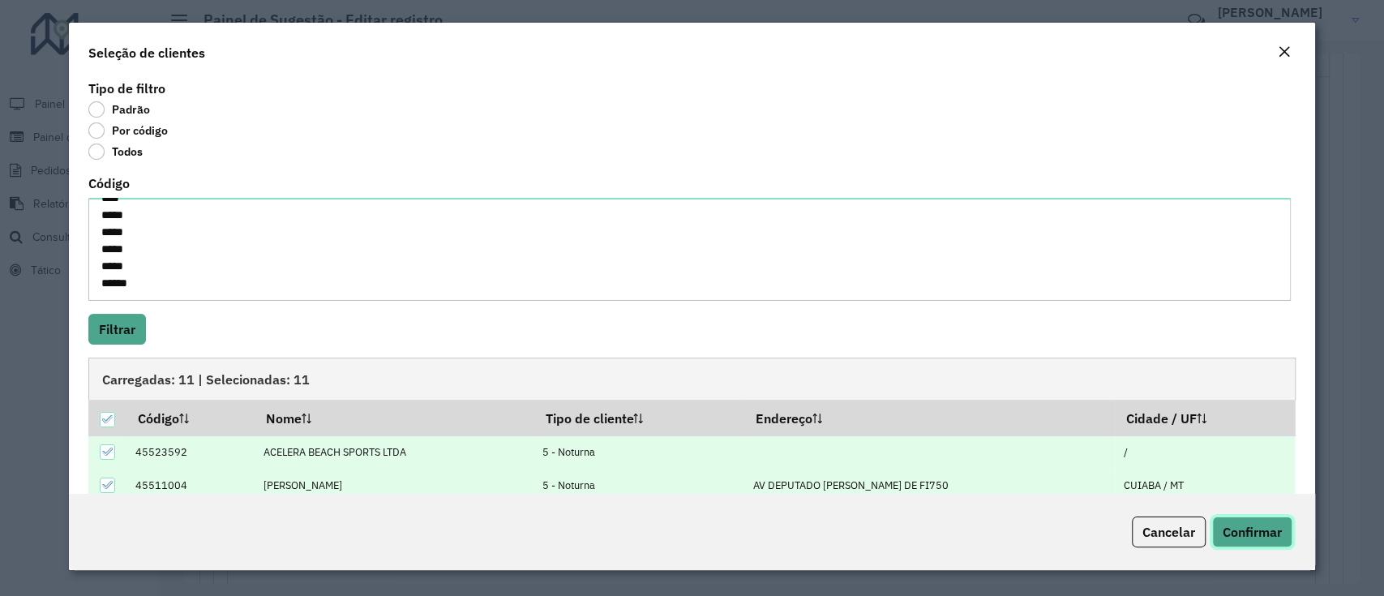
click at [1228, 522] on button "Confirmar" at bounding box center [1252, 531] width 80 height 31
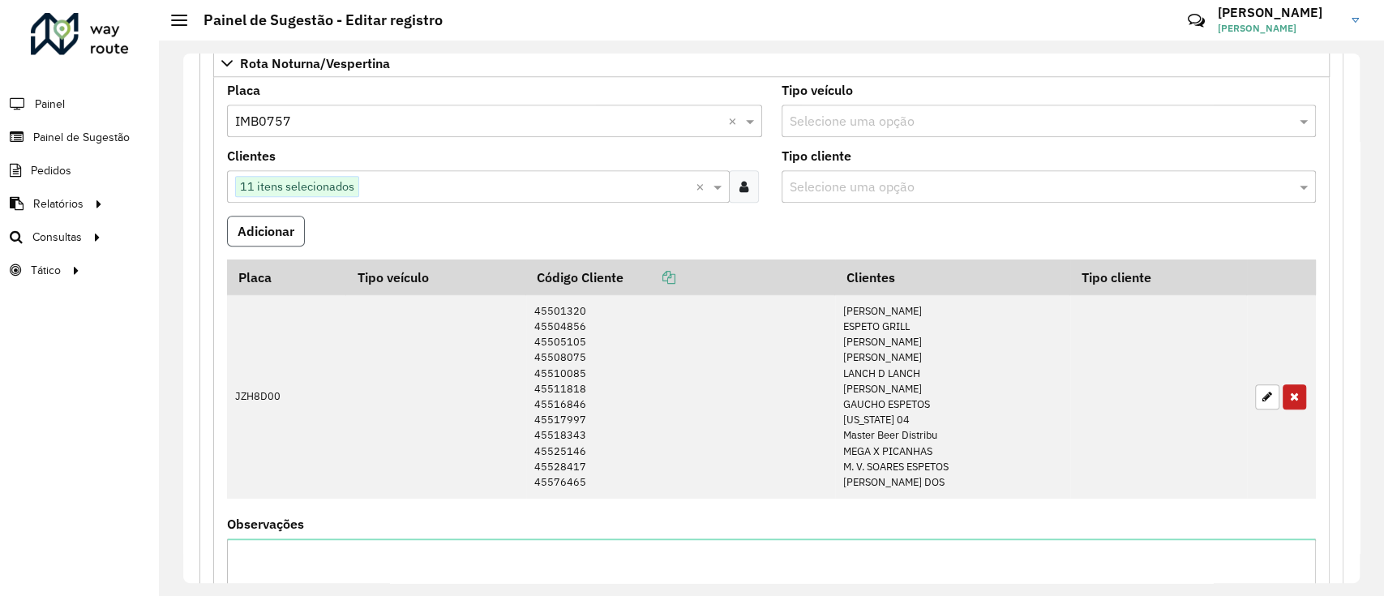
click at [250, 234] on button "Adicionar" at bounding box center [266, 231] width 78 height 31
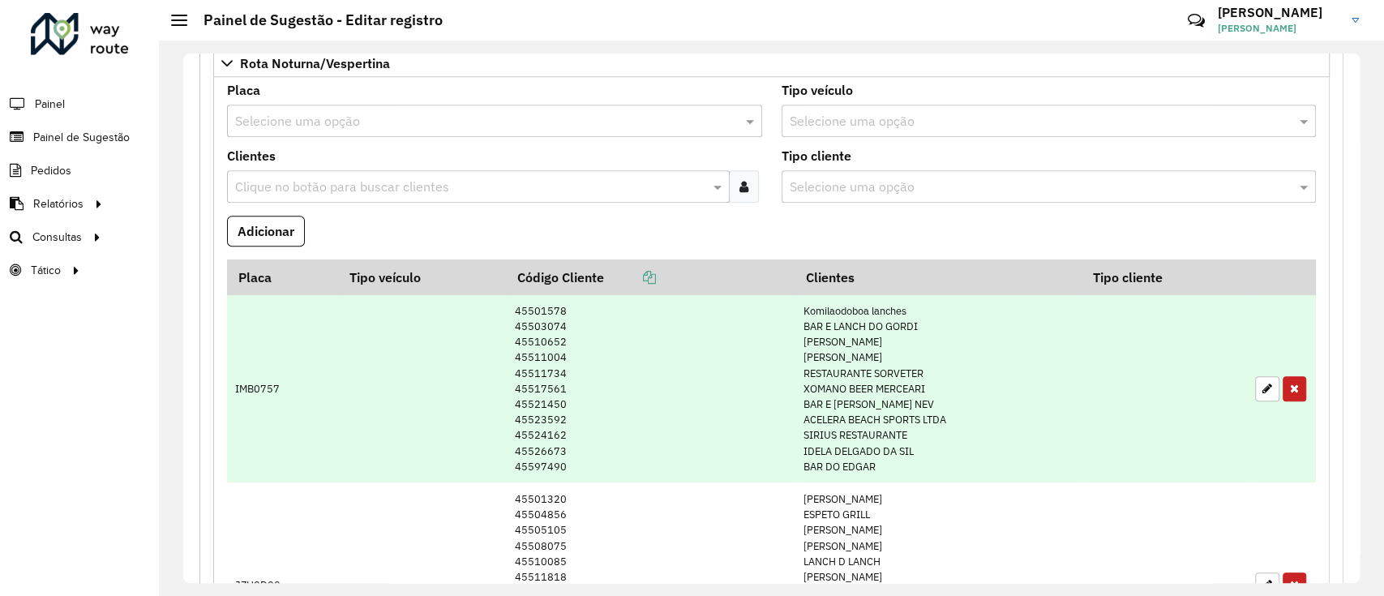
scroll to position [1017, 0]
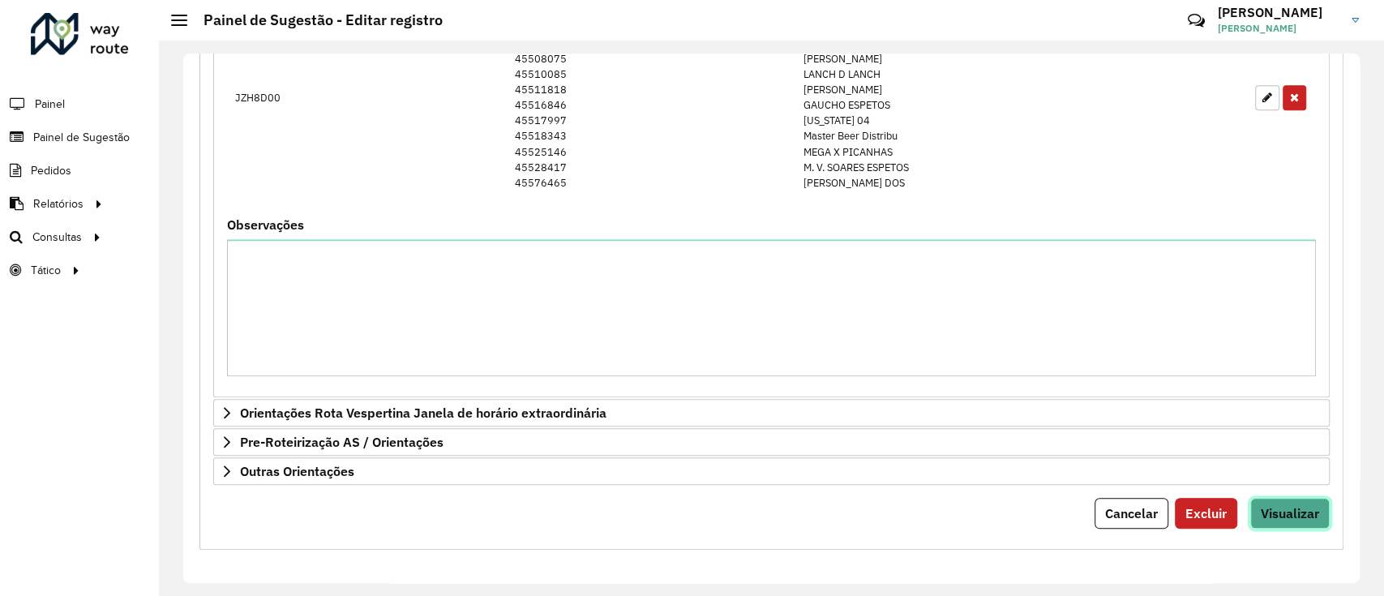
click at [1298, 520] on button "Visualizar" at bounding box center [1289, 513] width 79 height 31
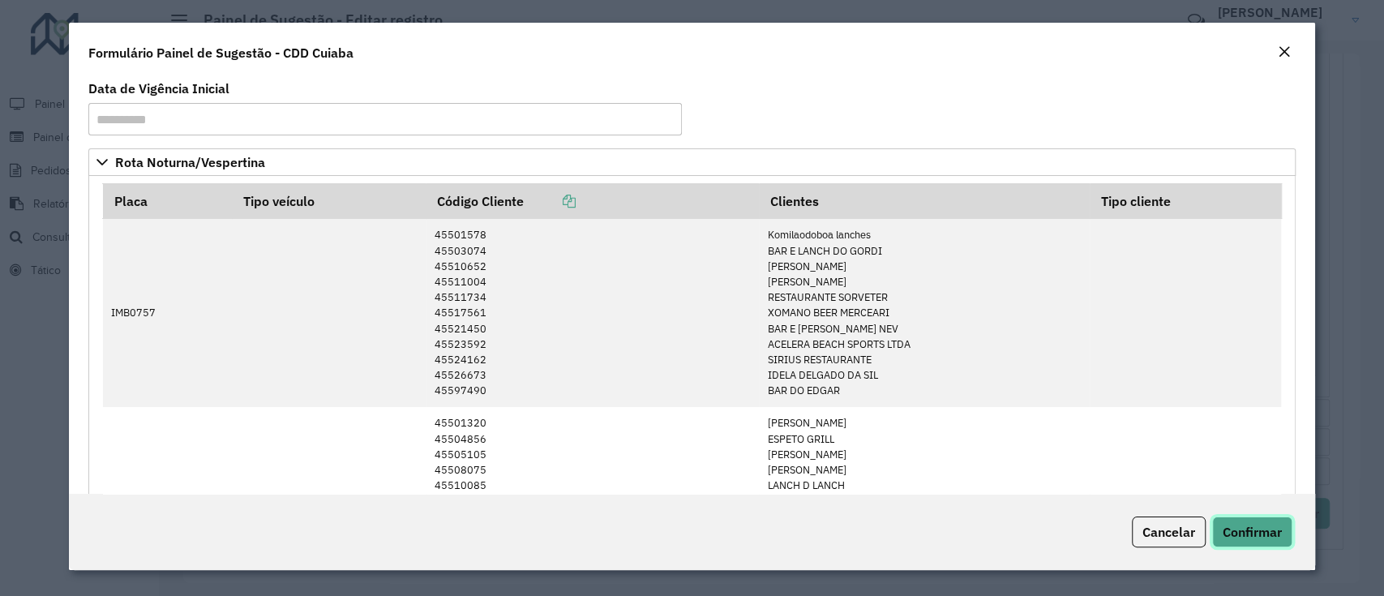
click at [1264, 535] on span "Confirmar" at bounding box center [1251, 532] width 59 height 16
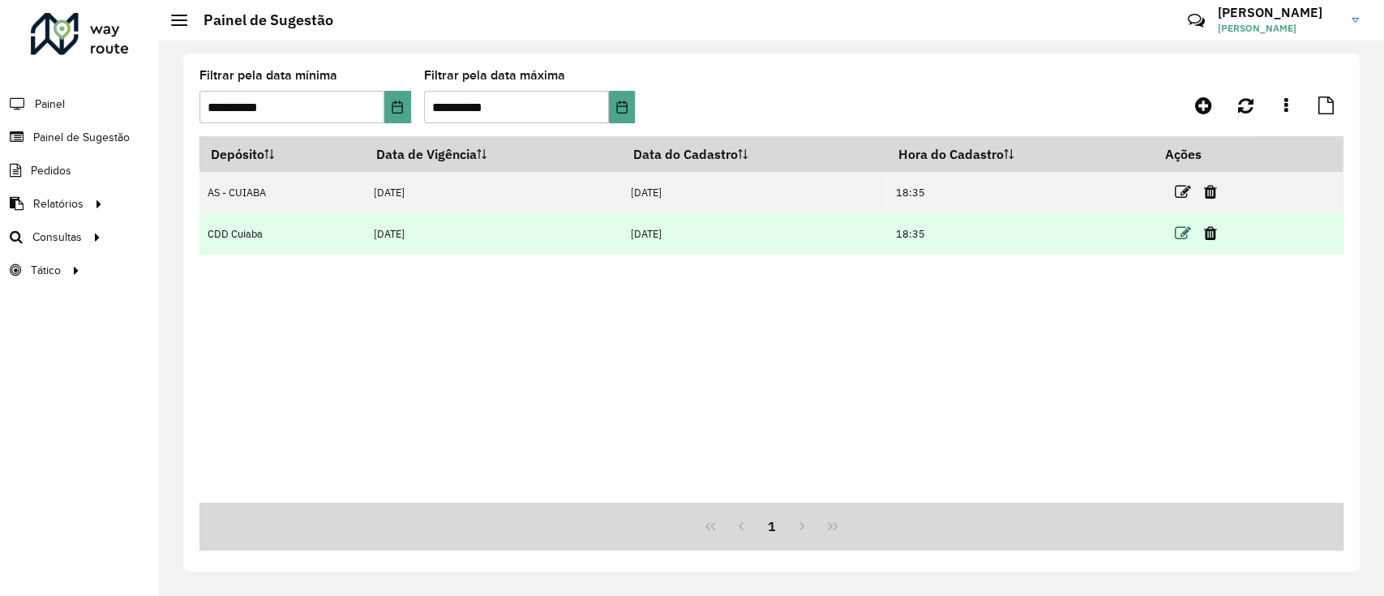
click at [1182, 233] on icon at bounding box center [1182, 233] width 16 height 16
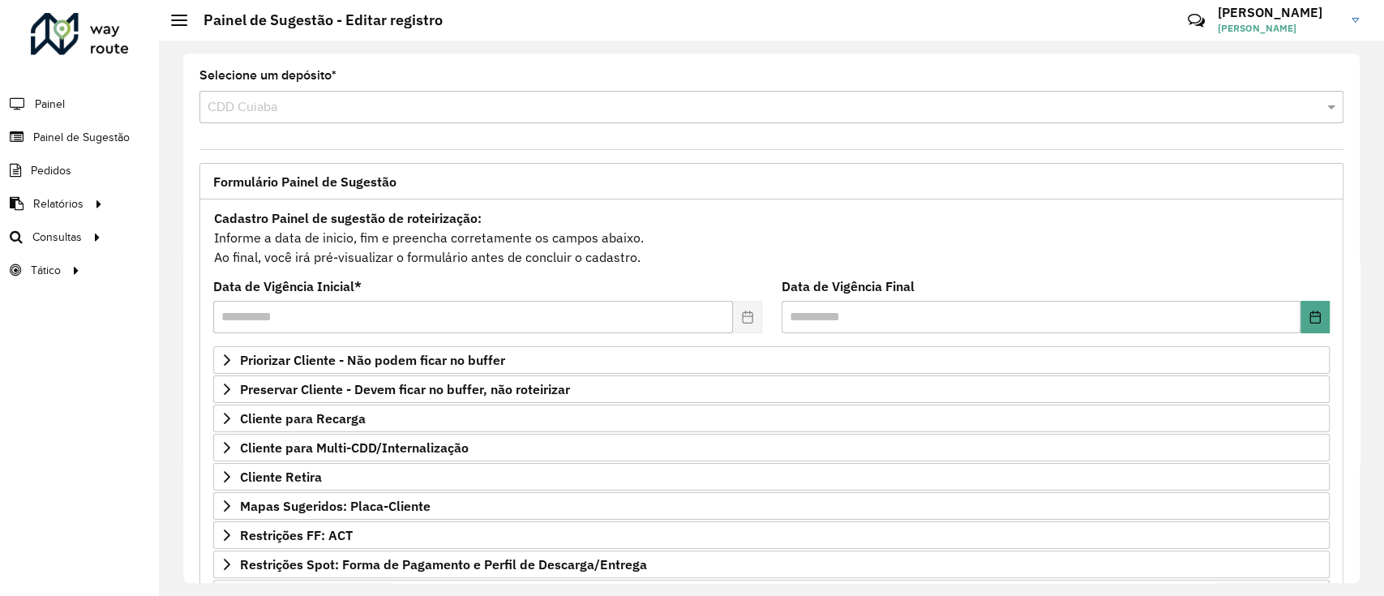
scroll to position [208, 0]
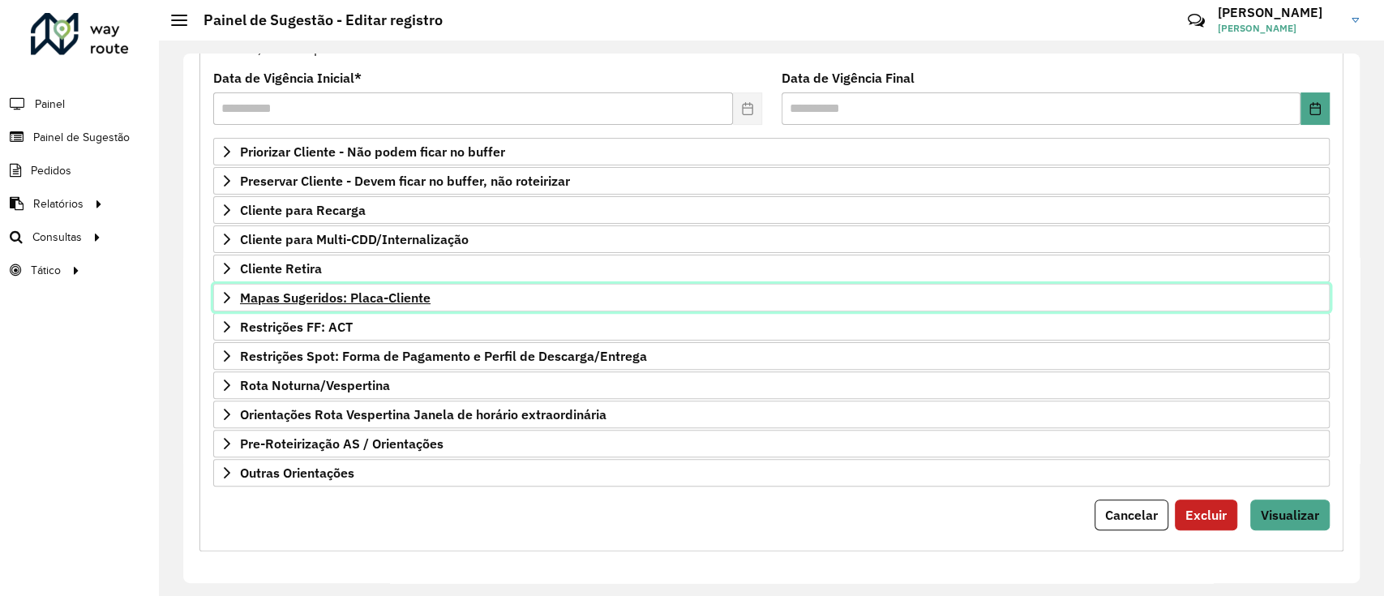
click at [402, 303] on link "Mapas Sugeridos: Placa-Cliente" at bounding box center [771, 298] width 1116 height 28
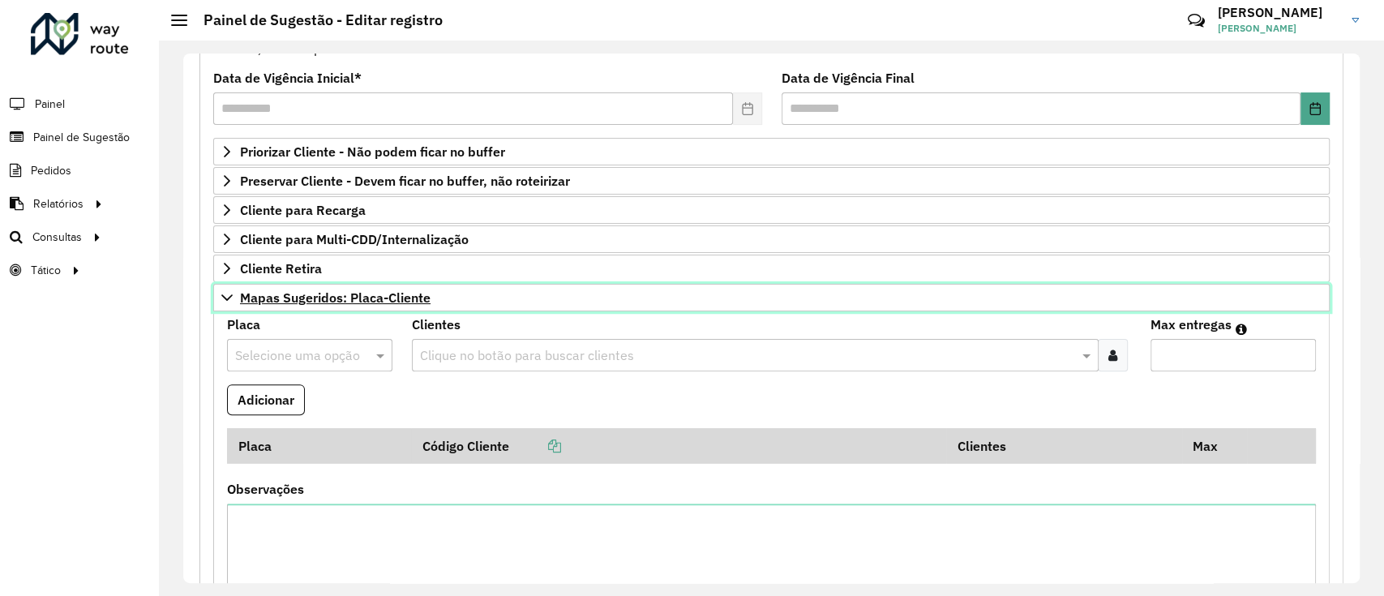
click at [402, 303] on link "Mapas Sugeridos: Placa-Cliente" at bounding box center [771, 298] width 1116 height 28
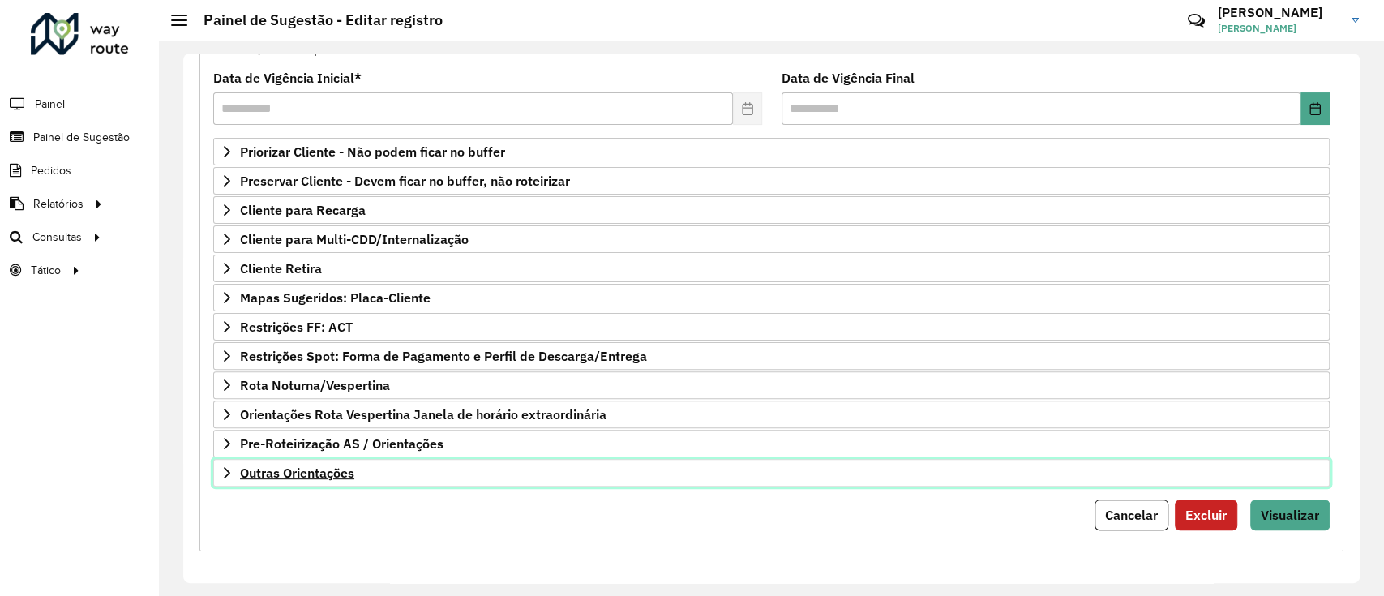
click at [329, 468] on span "Outras Orientações" at bounding box center [297, 472] width 114 height 13
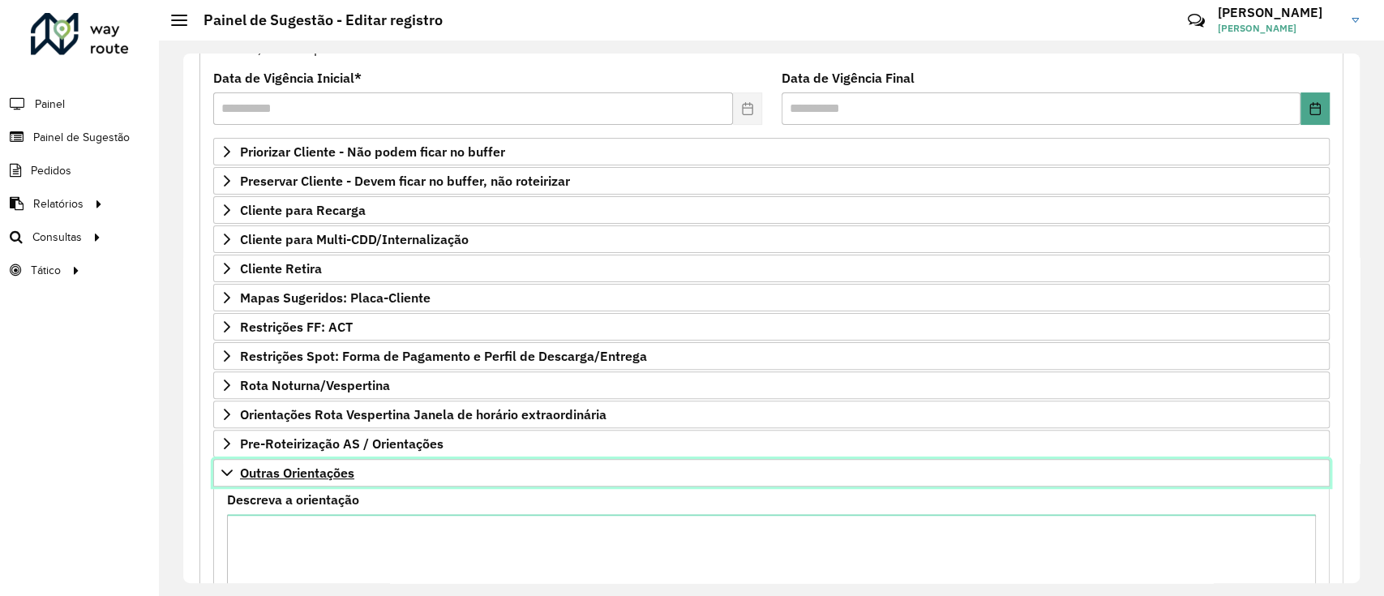
scroll to position [395, 0]
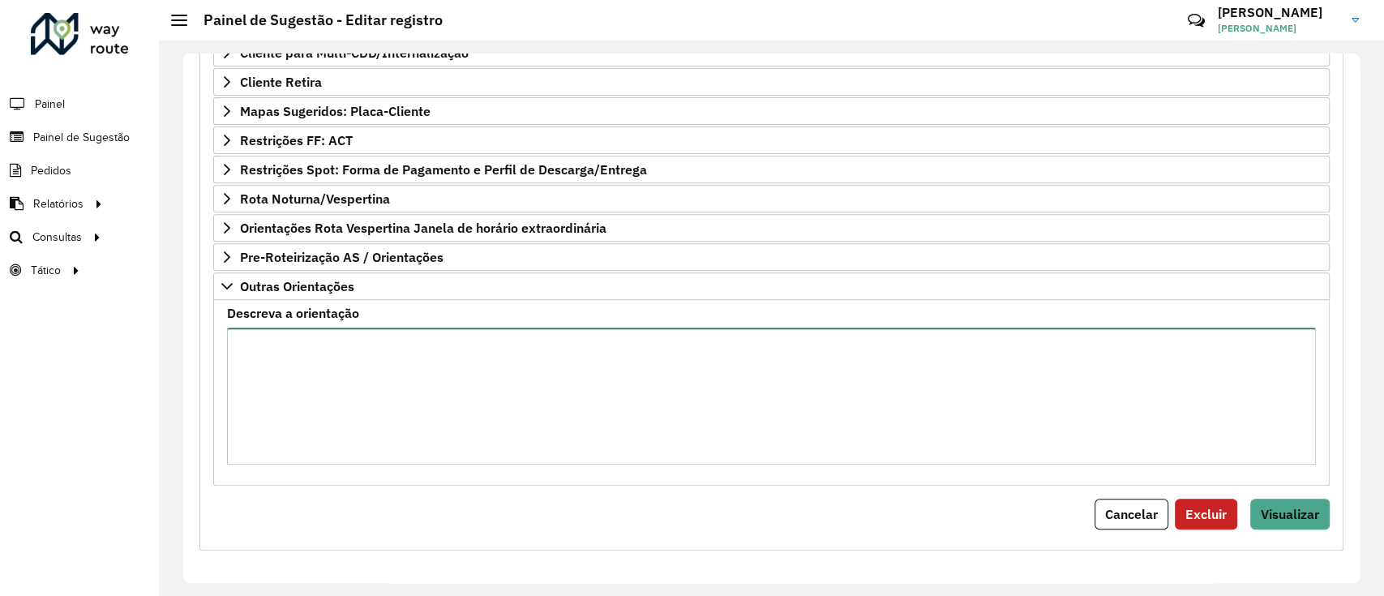
click at [332, 379] on textarea "Descreva a orientação" at bounding box center [771, 395] width 1089 height 137
paste textarea "**********"
click at [793, 368] on textarea "**********" at bounding box center [769, 395] width 1084 height 137
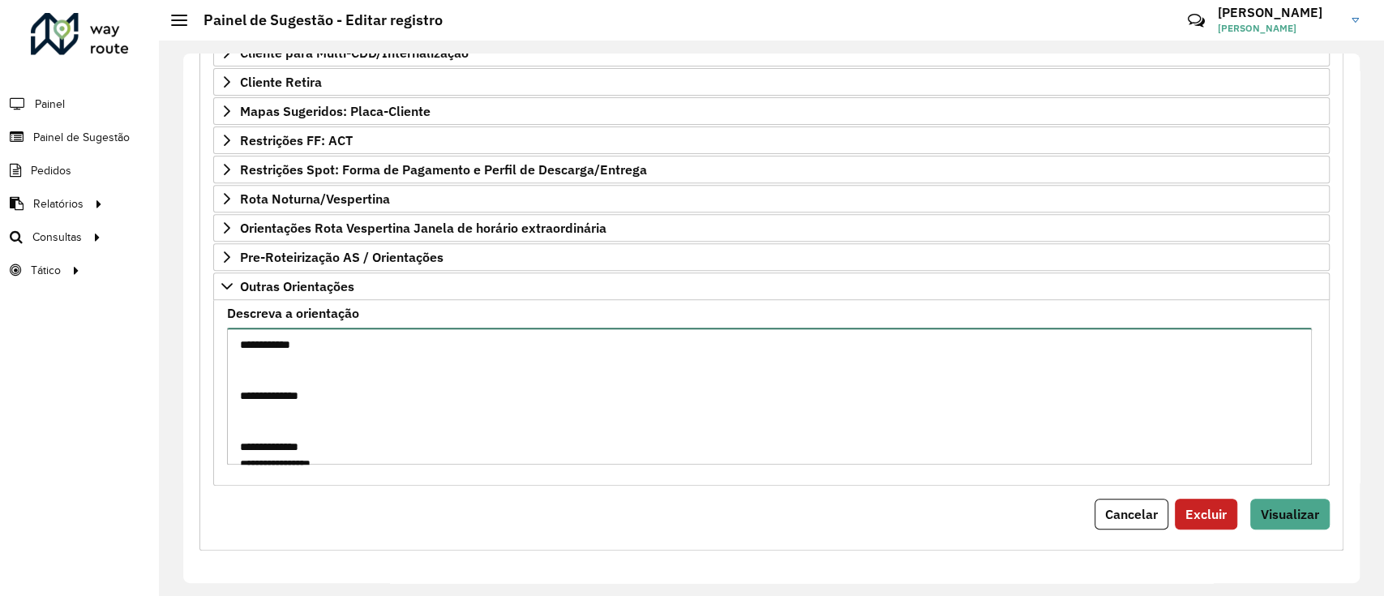
paste textarea "**********"
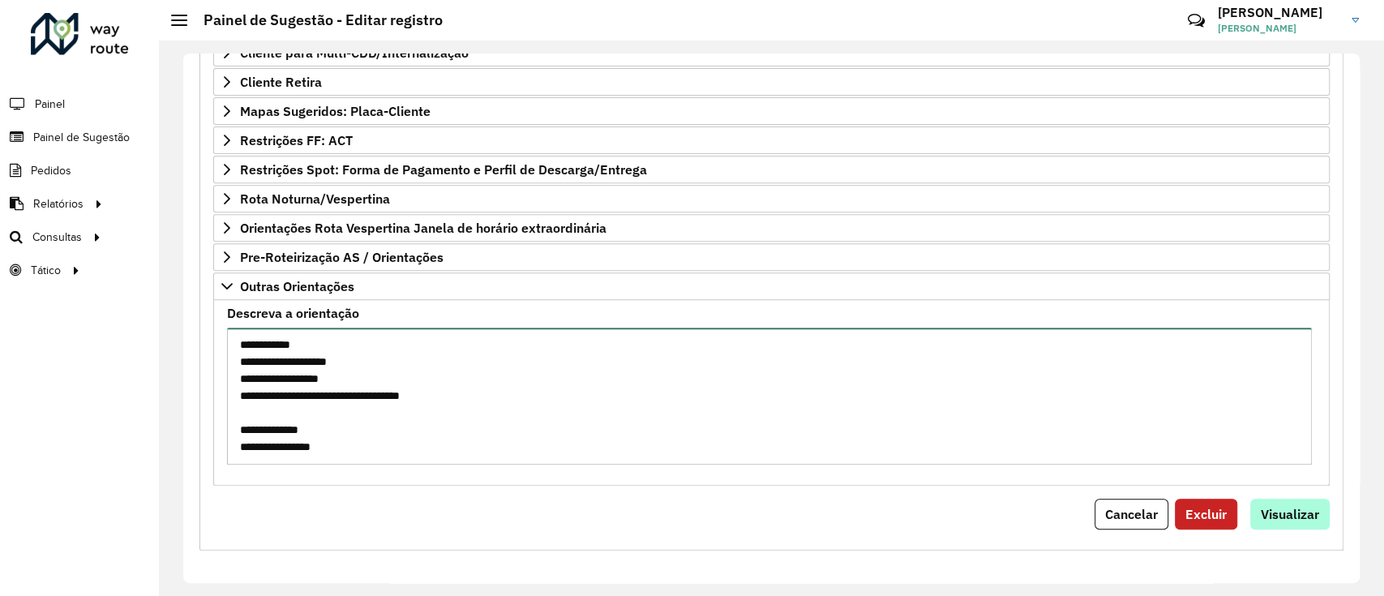
type textarea "**********"
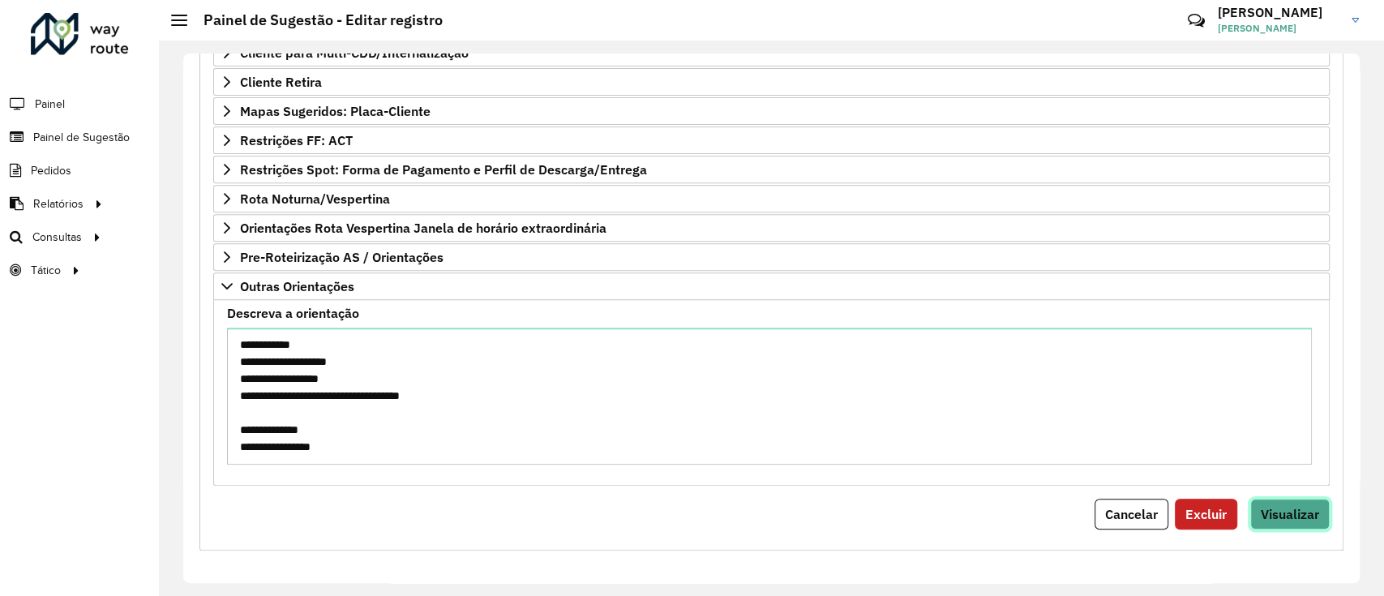
click at [1303, 498] on button "Visualizar" at bounding box center [1289, 513] width 79 height 31
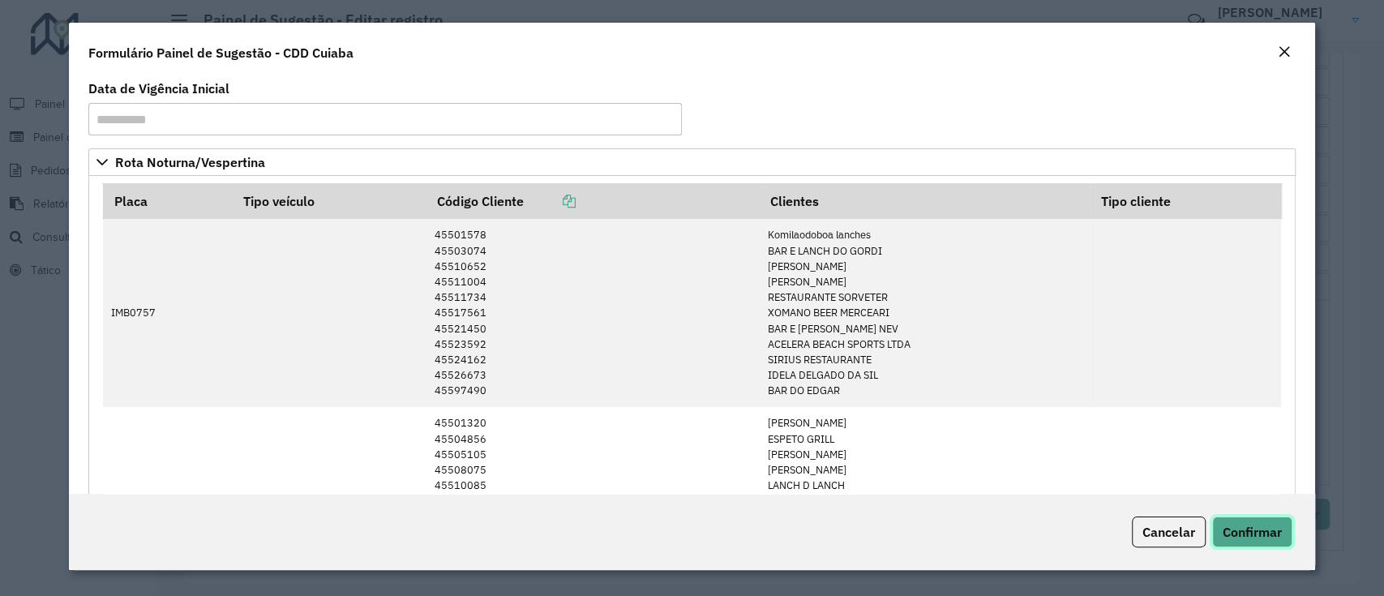
click at [1232, 534] on span "Confirmar" at bounding box center [1251, 532] width 59 height 16
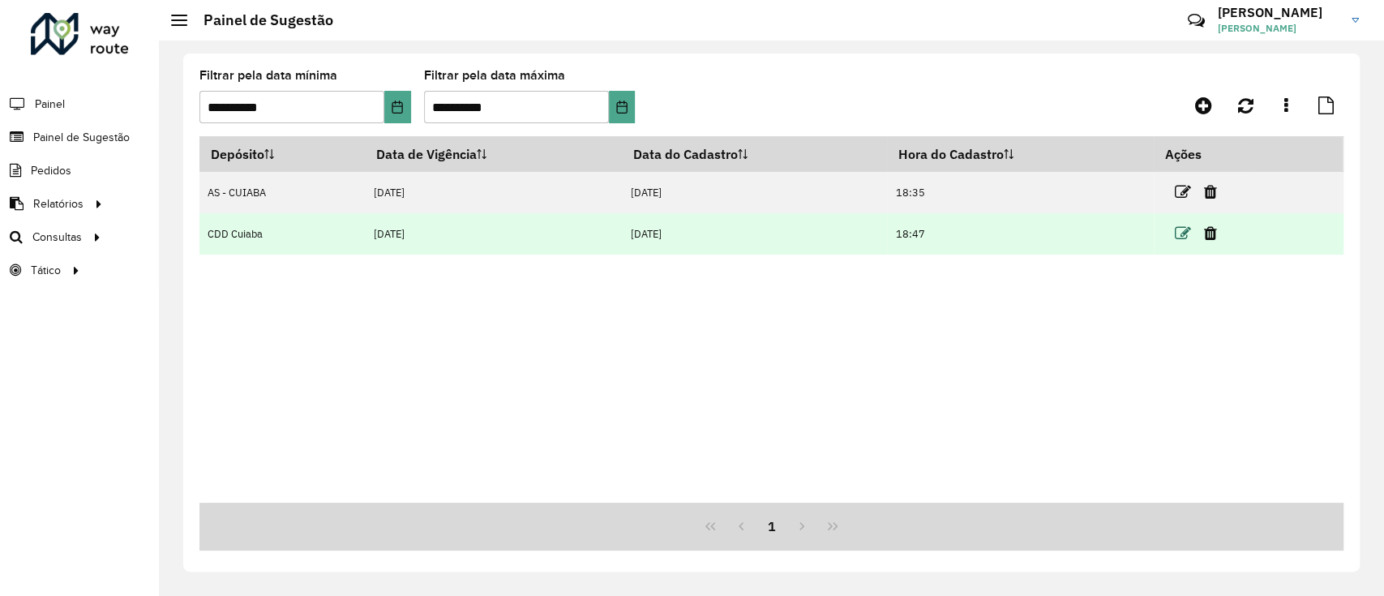
click at [1178, 230] on icon at bounding box center [1182, 233] width 16 height 16
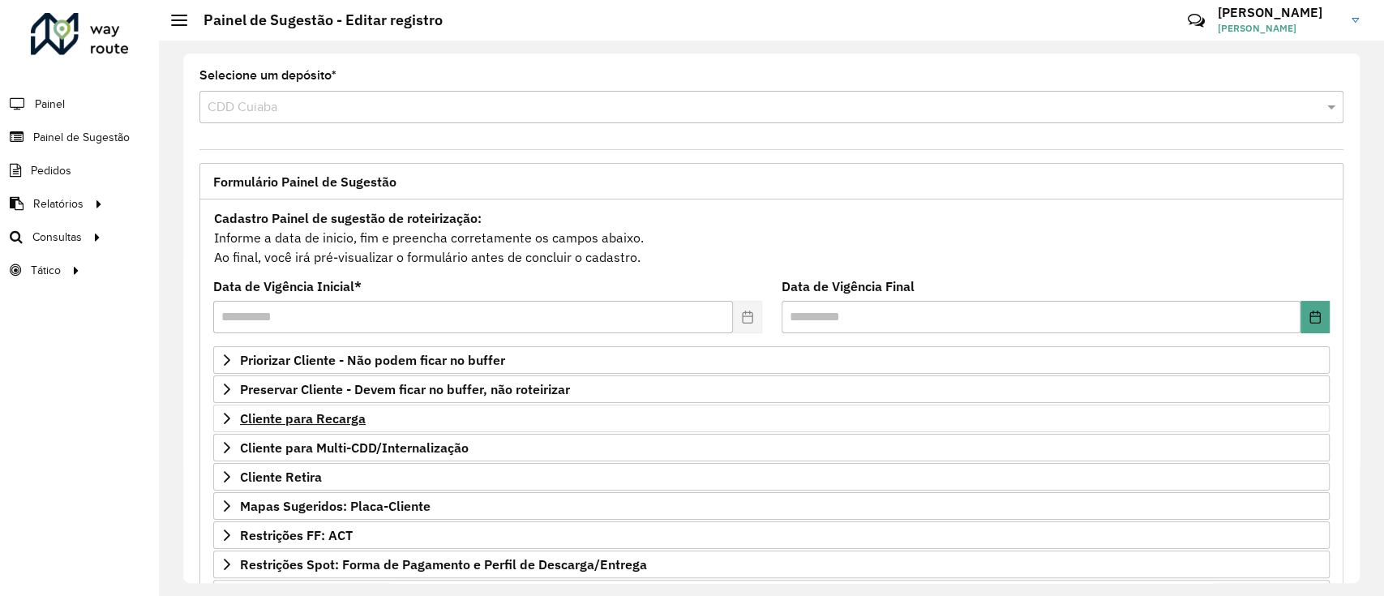
scroll to position [208, 0]
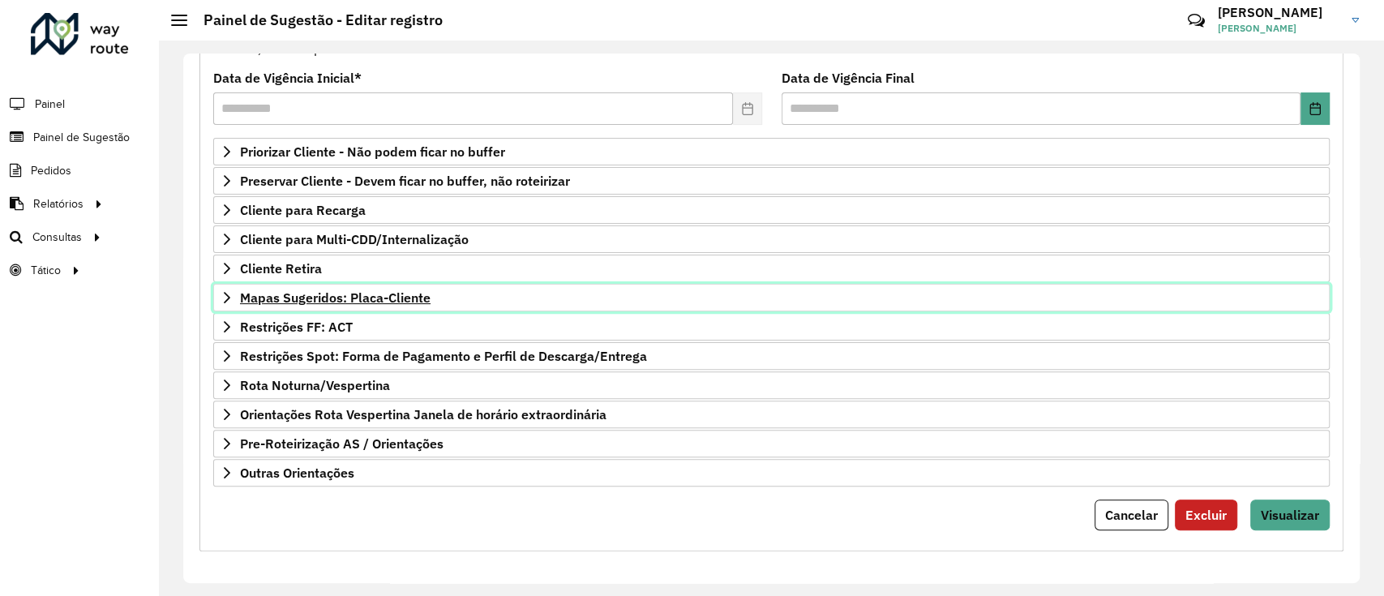
click at [349, 302] on span "Mapas Sugeridos: Placa-Cliente" at bounding box center [335, 297] width 190 height 13
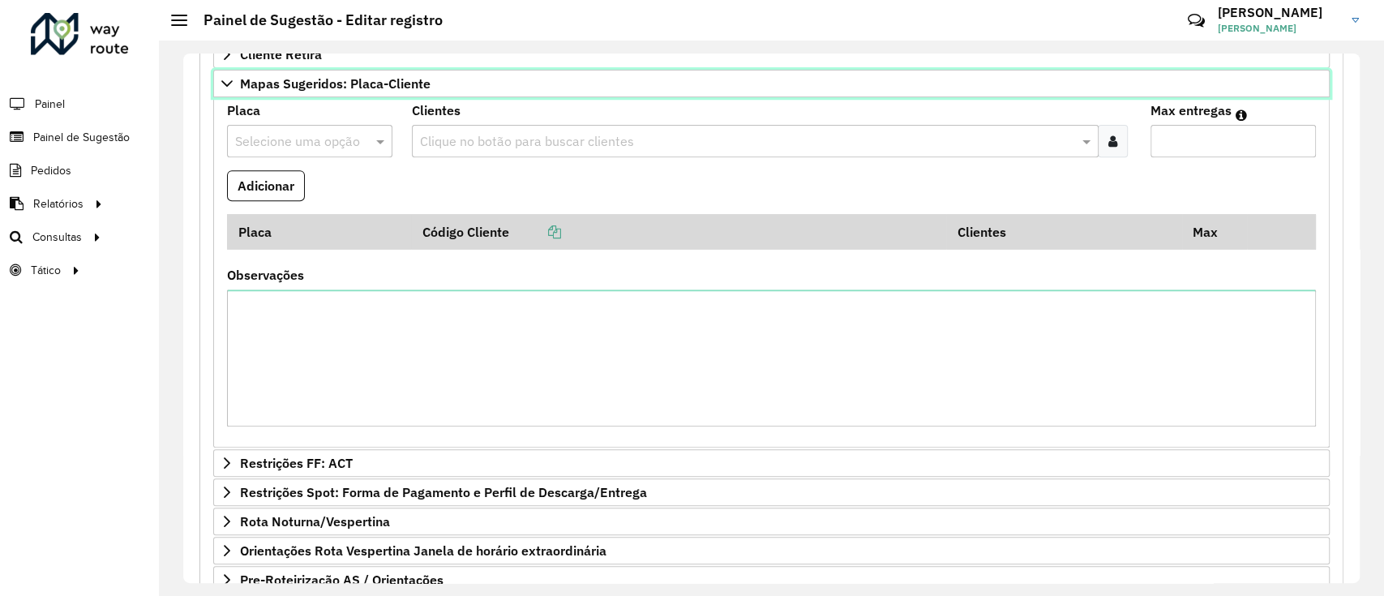
scroll to position [427, 0]
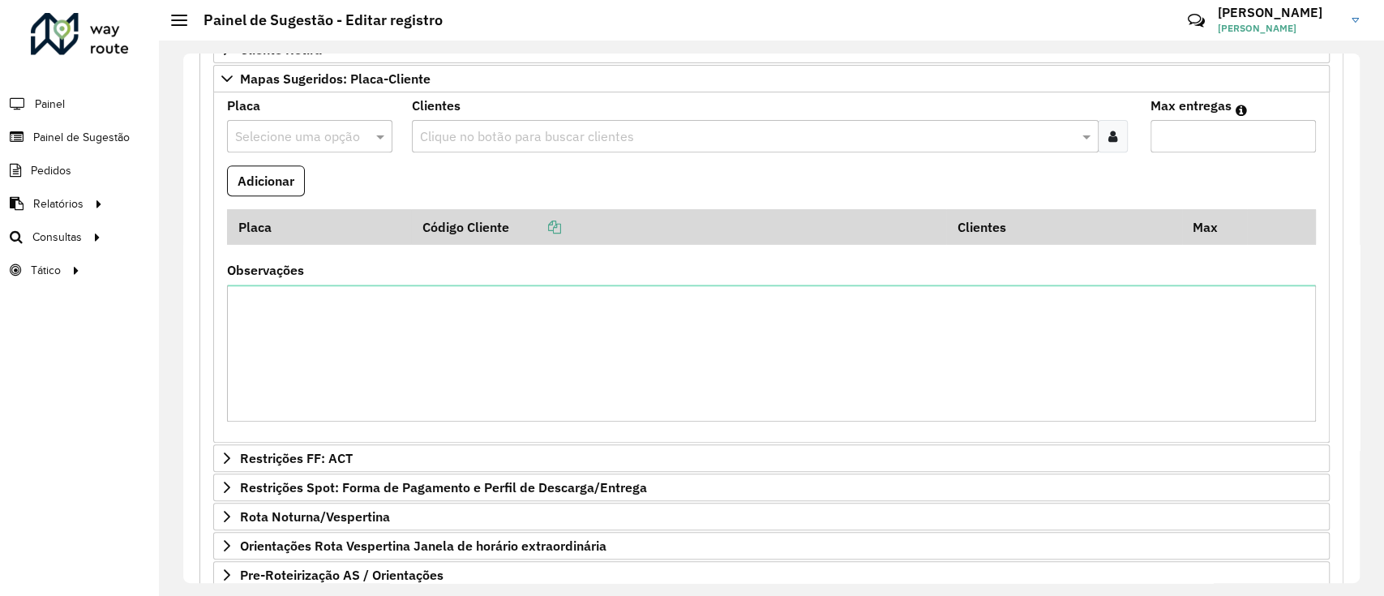
click at [300, 142] on input "text" at bounding box center [293, 136] width 117 height 19
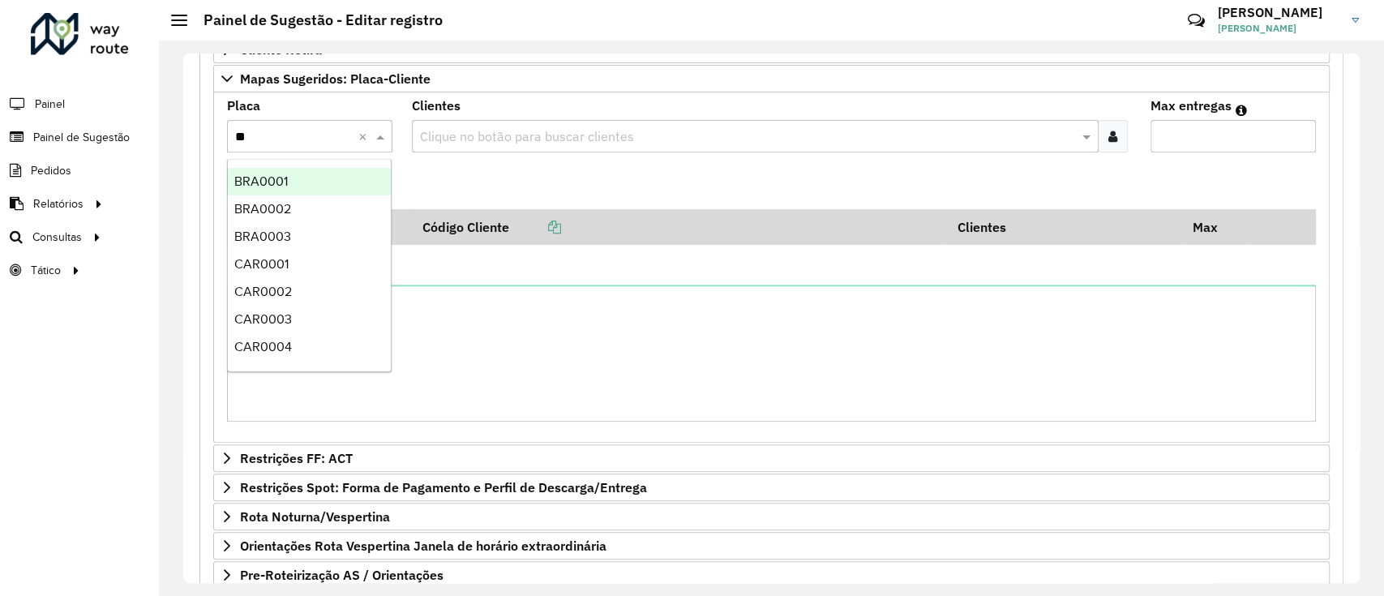
type input "***"
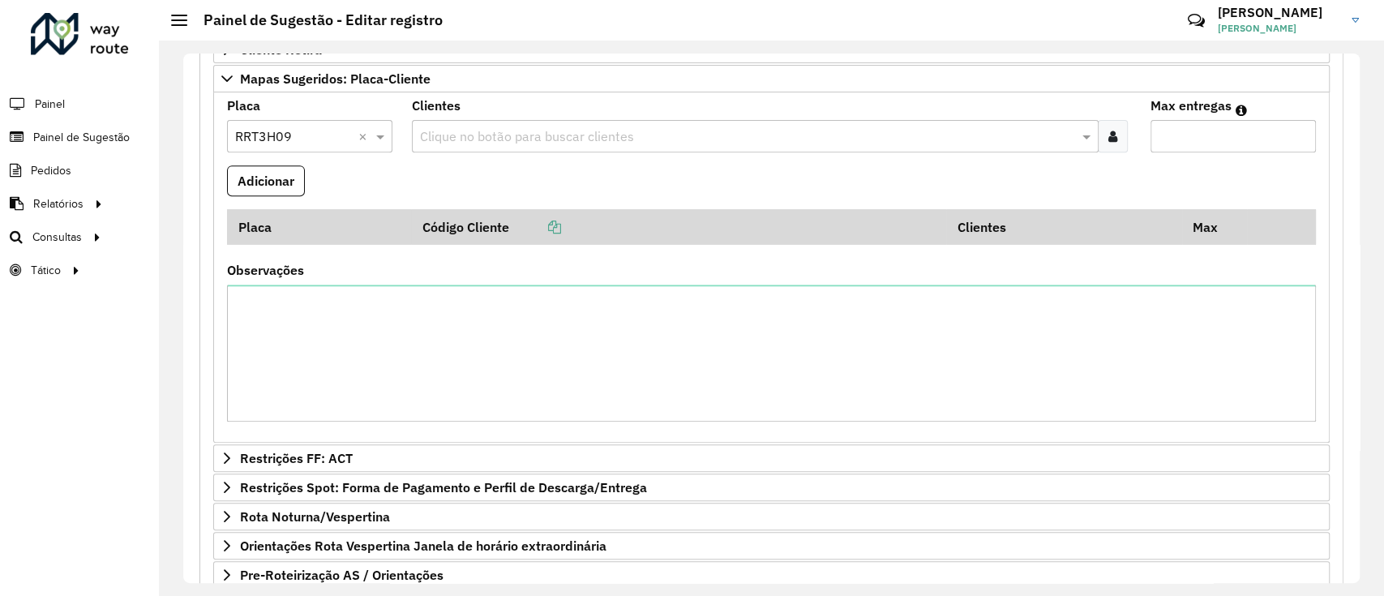
paste input "****"
type input "****"
type input "*"
click at [227, 165] on button "Adicionar" at bounding box center [266, 180] width 78 height 31
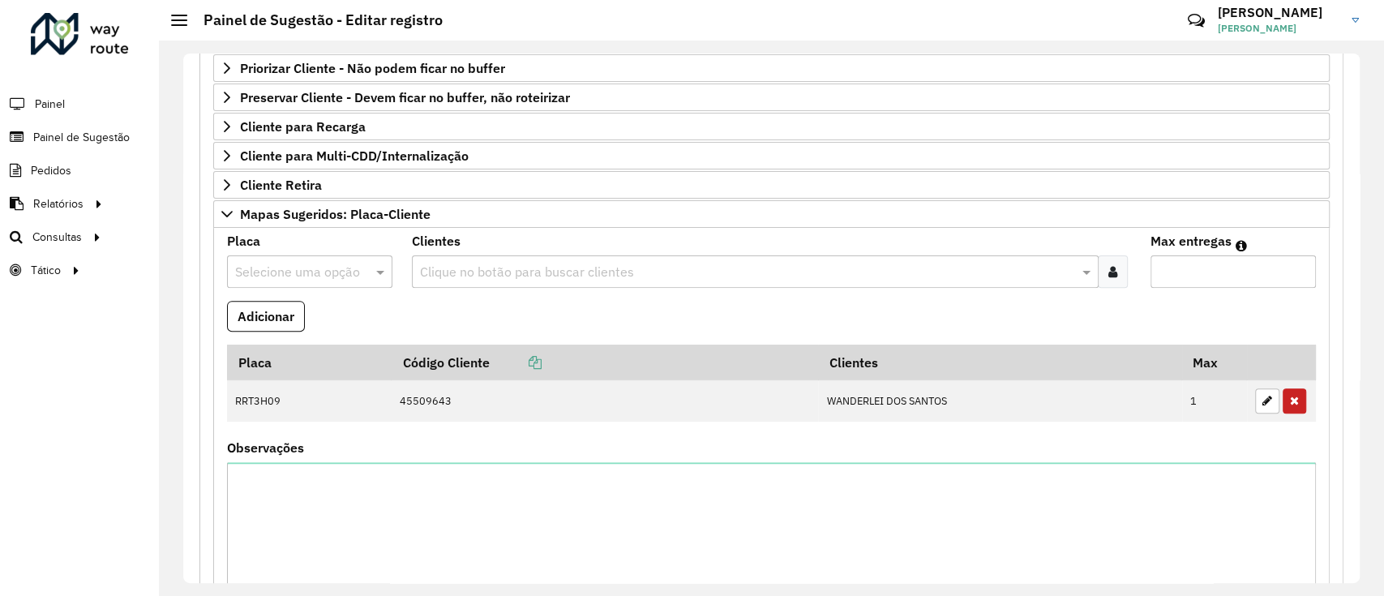
scroll to position [290, 0]
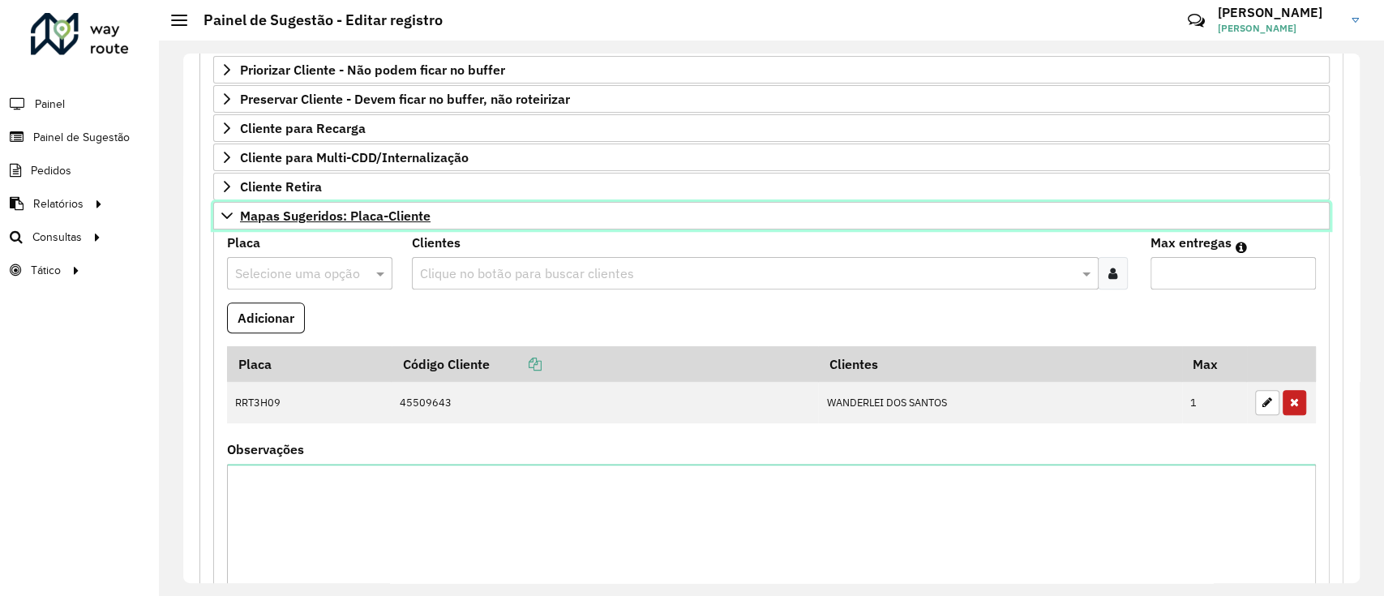
click at [401, 223] on link "Mapas Sugeridos: Placa-Cliente" at bounding box center [771, 216] width 1116 height 28
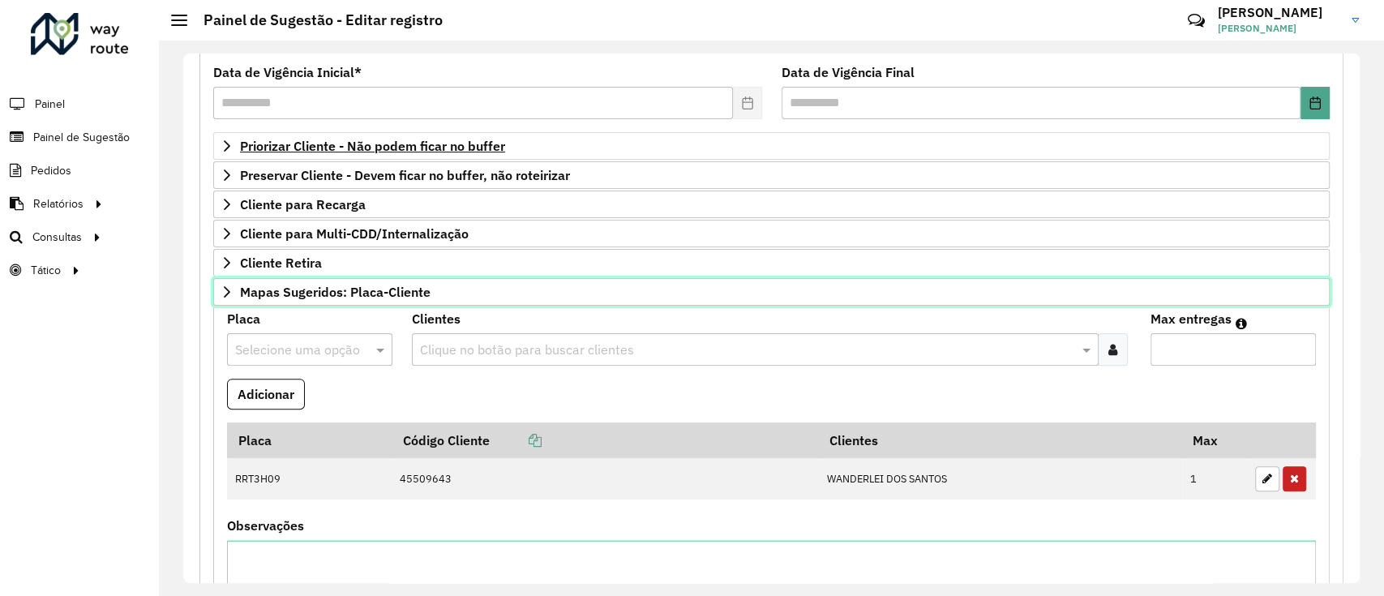
scroll to position [208, 0]
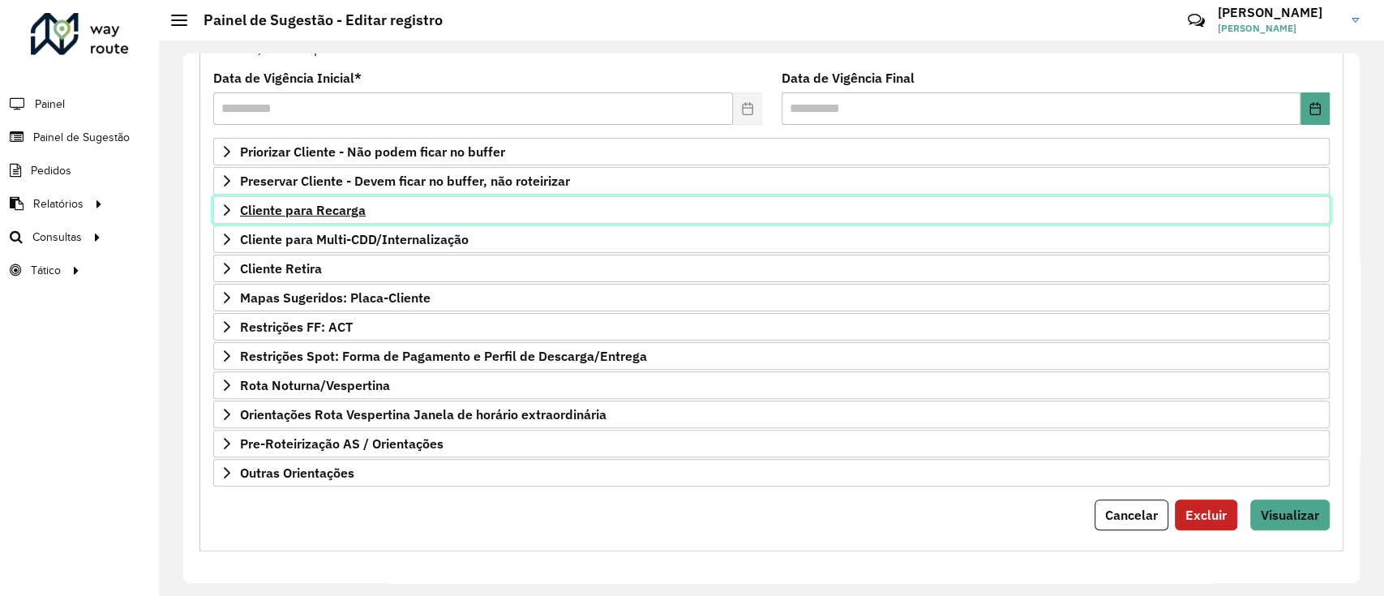
click at [338, 203] on span "Cliente para Recarga" at bounding box center [303, 209] width 126 height 13
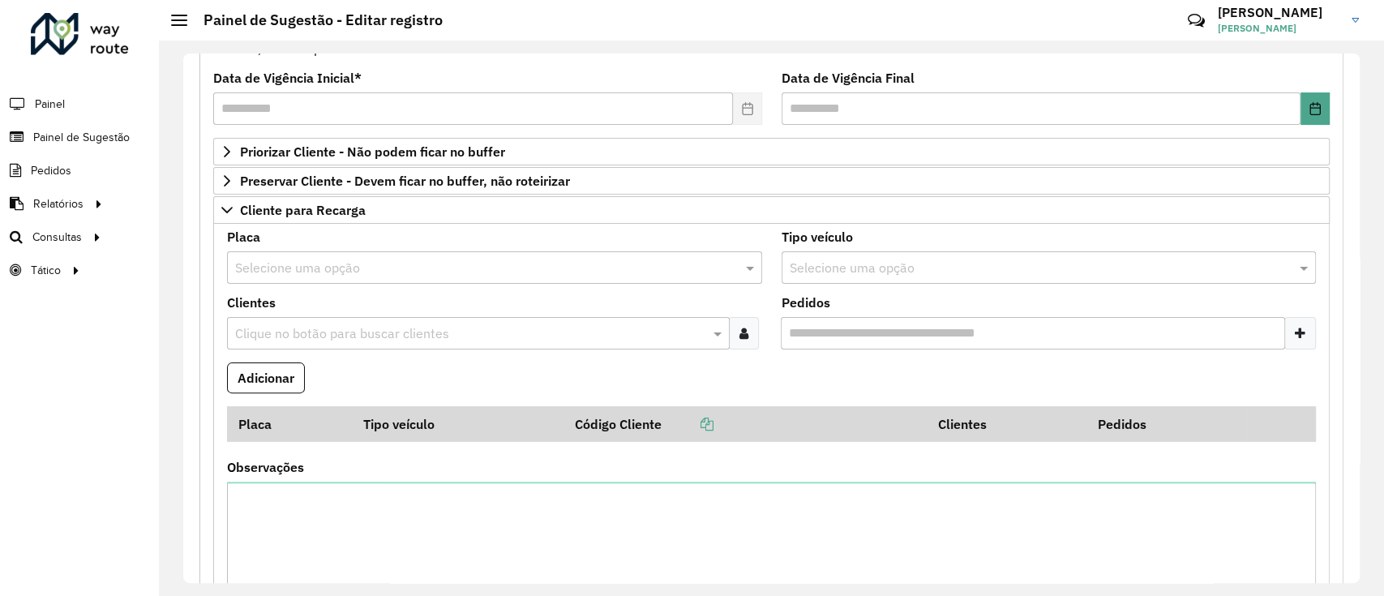
click at [303, 273] on input "text" at bounding box center [478, 268] width 486 height 19
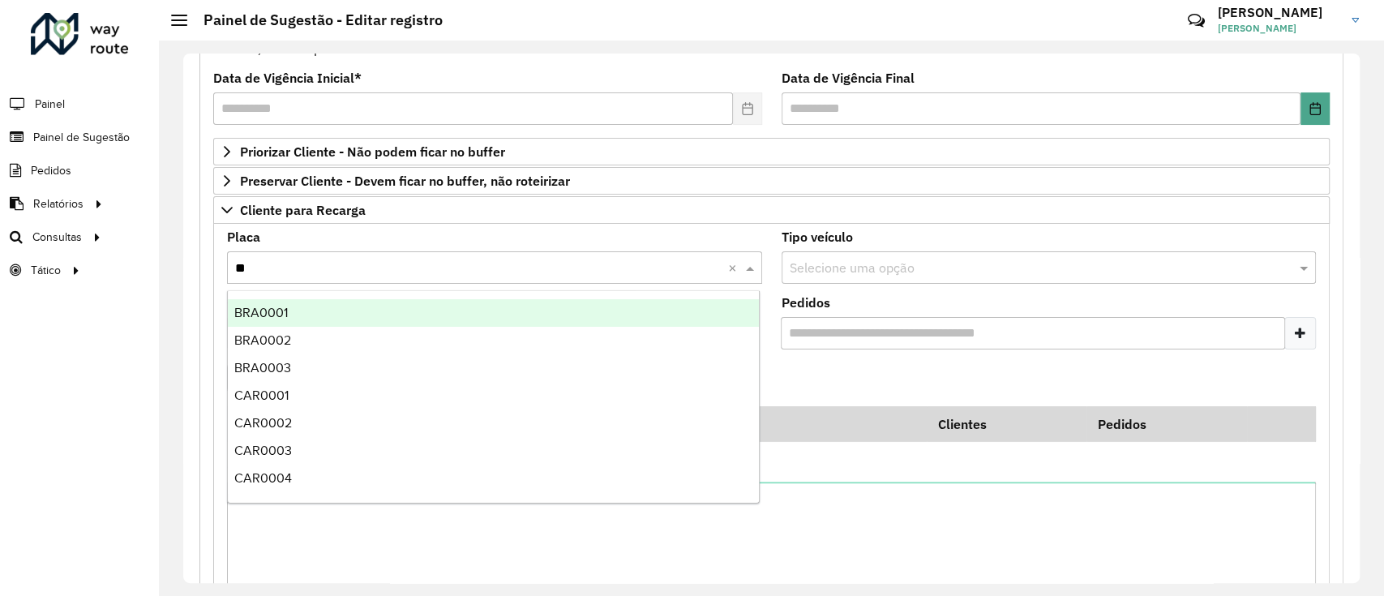
type input "***"
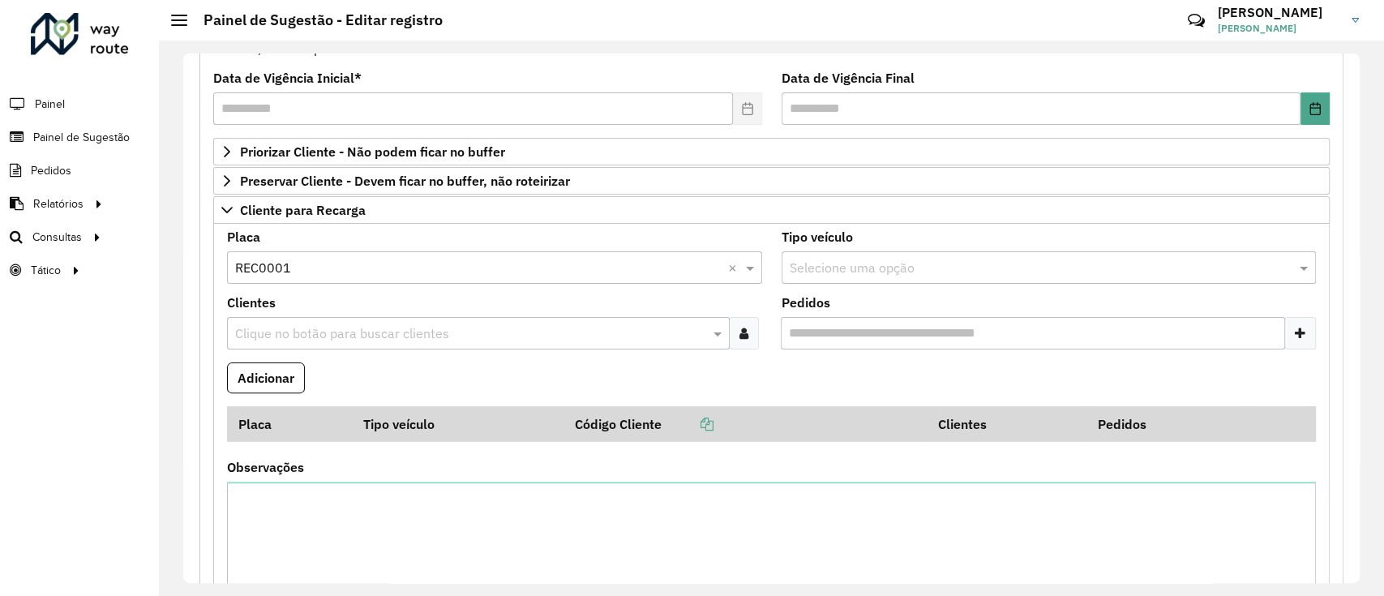
paste input "****"
type input "****"
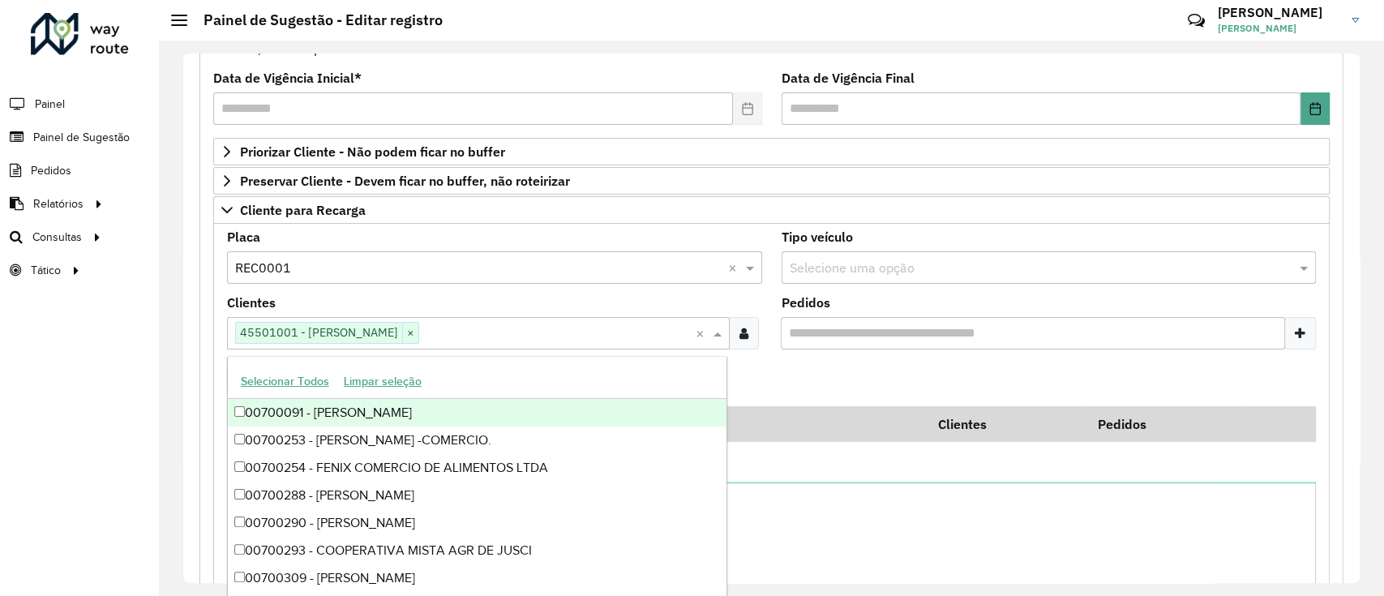
paste input "****"
type input "****"
paste input "*****"
type input "*****"
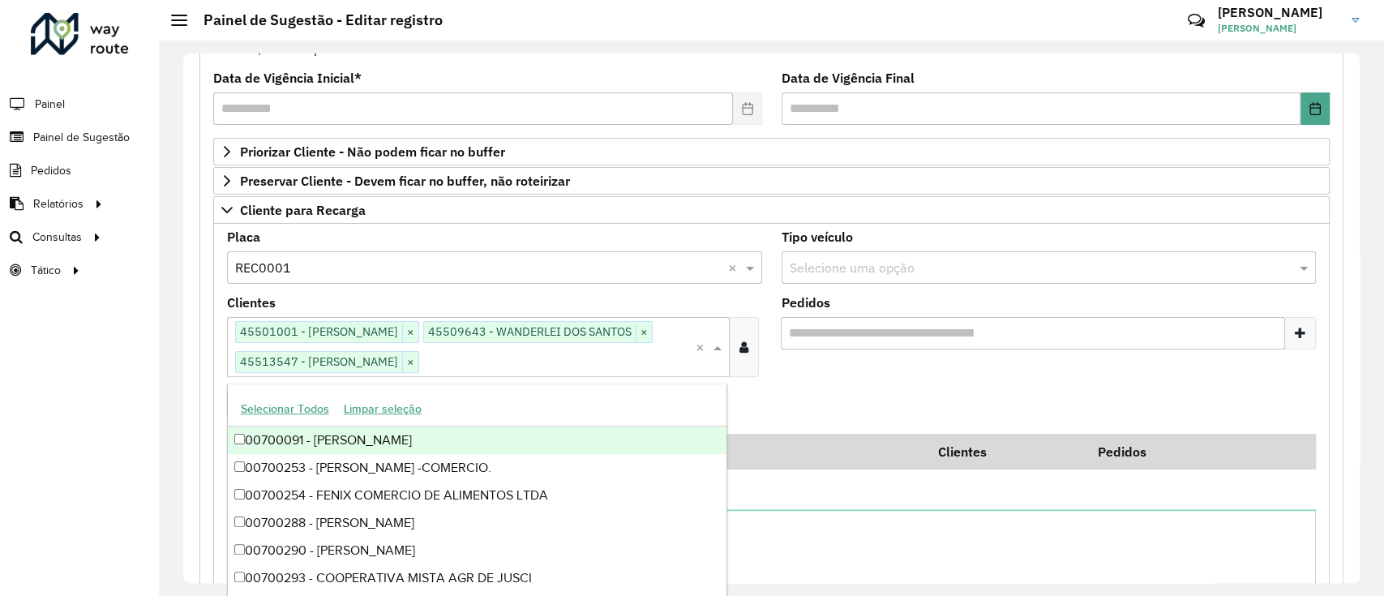
scroll to position [0, 0]
click at [849, 408] on formly-field "Adicionar" at bounding box center [771, 412] width 1108 height 44
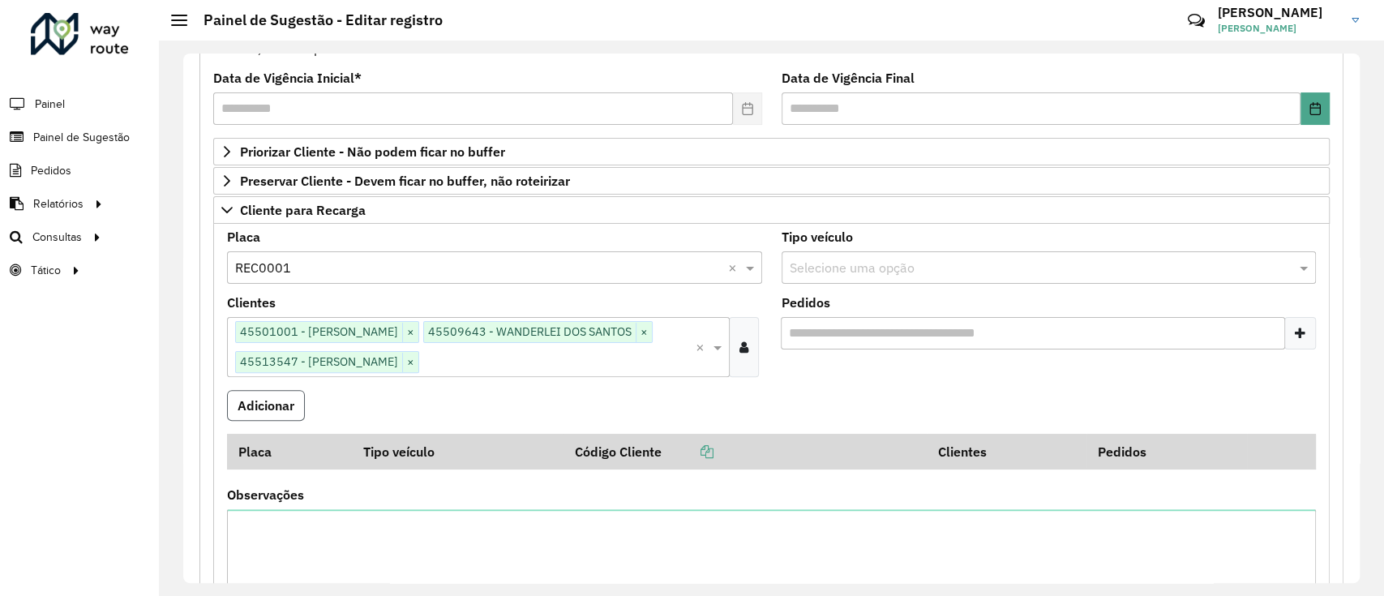
click at [292, 410] on button "Adicionar" at bounding box center [266, 405] width 78 height 31
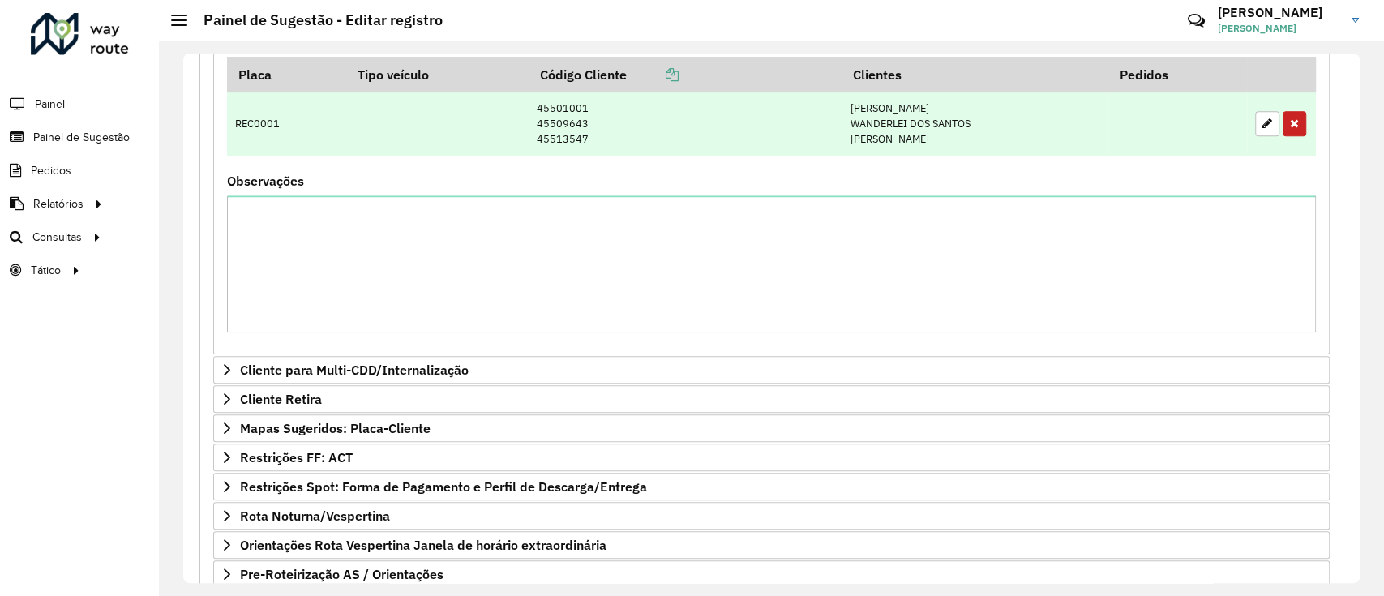
scroll to position [619, 0]
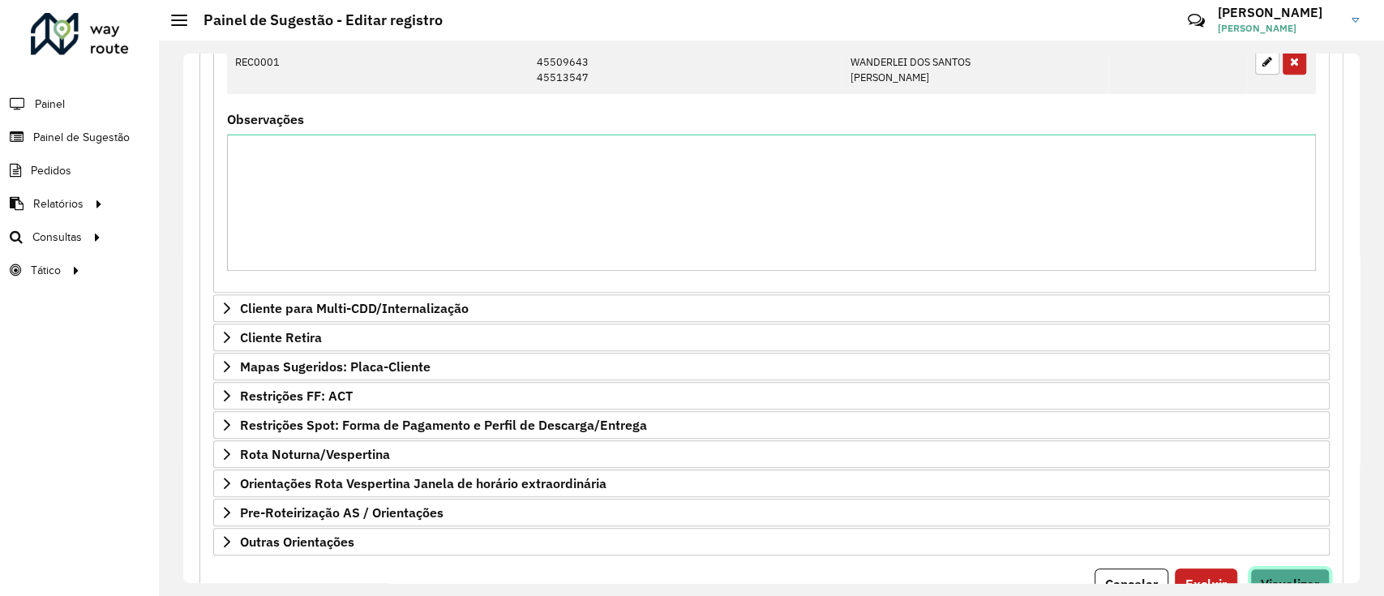
click at [1274, 569] on button "Visualizar" at bounding box center [1289, 583] width 79 height 31
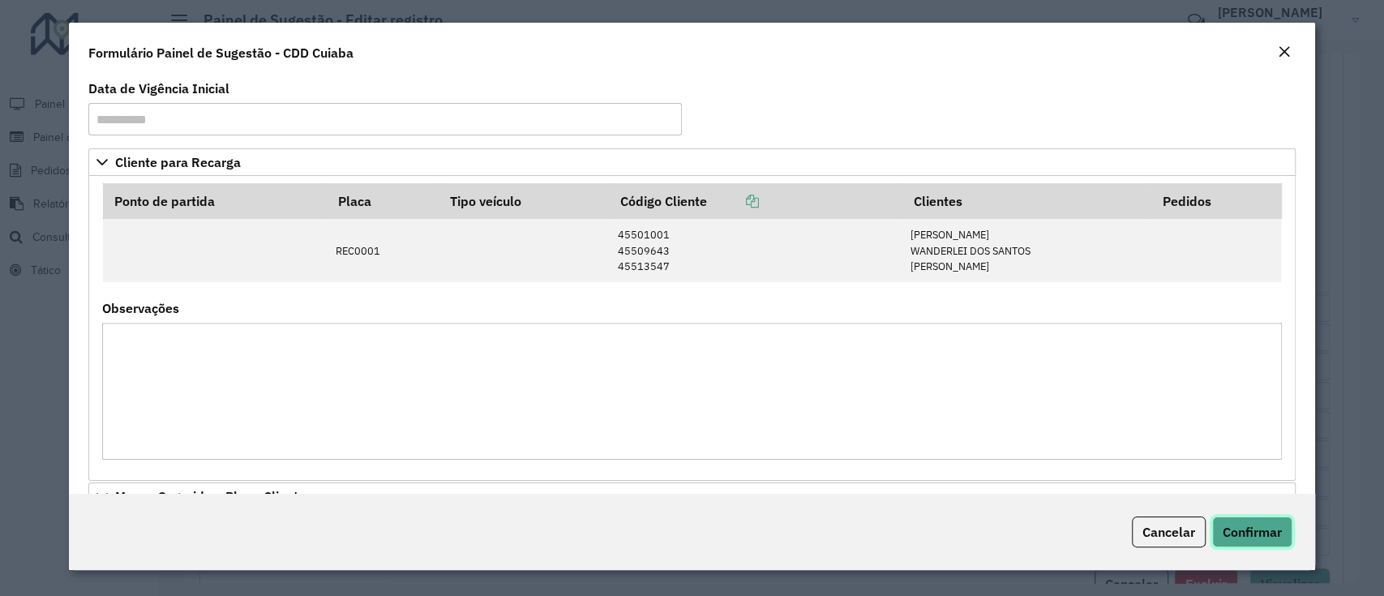
click at [1256, 534] on span "Confirmar" at bounding box center [1251, 532] width 59 height 16
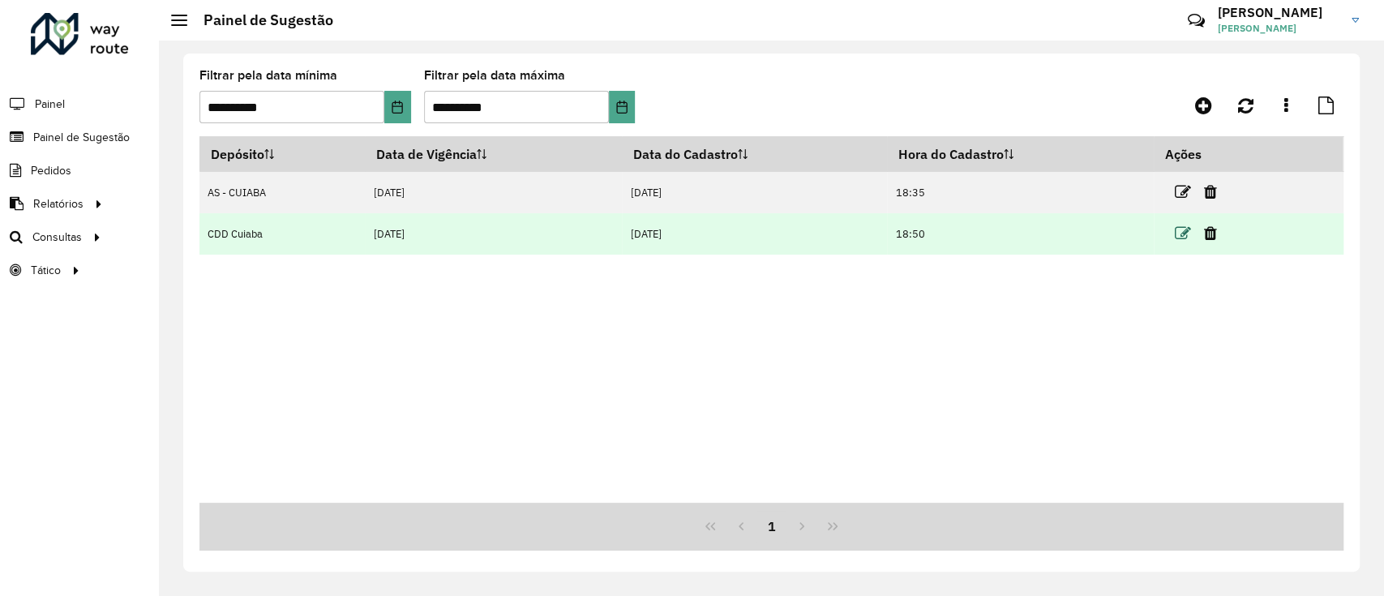
click at [1180, 229] on icon at bounding box center [1182, 233] width 16 height 16
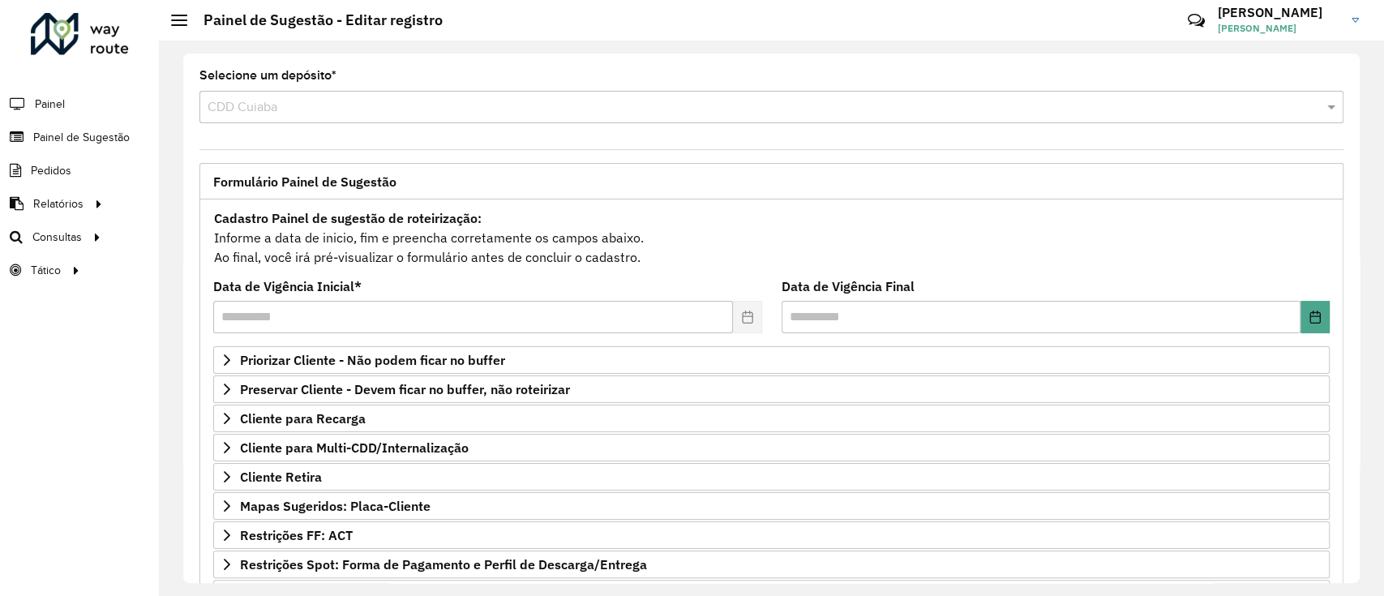
scroll to position [208, 0]
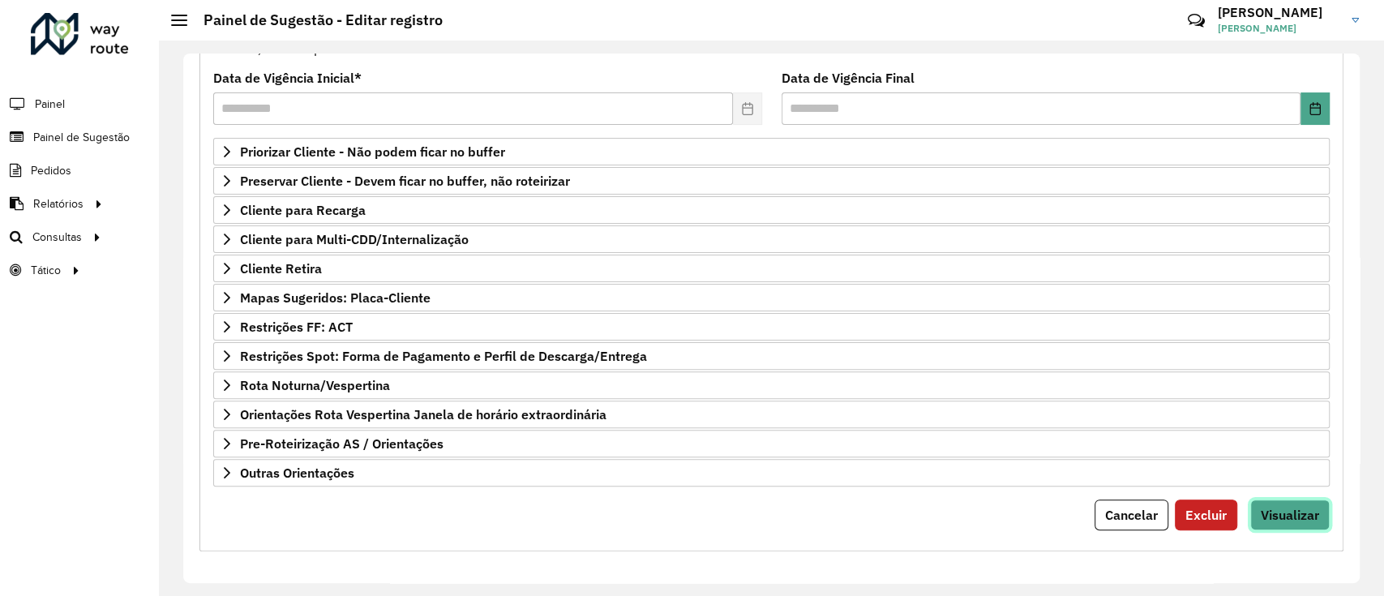
click at [1273, 500] on button "Visualizar" at bounding box center [1289, 514] width 79 height 31
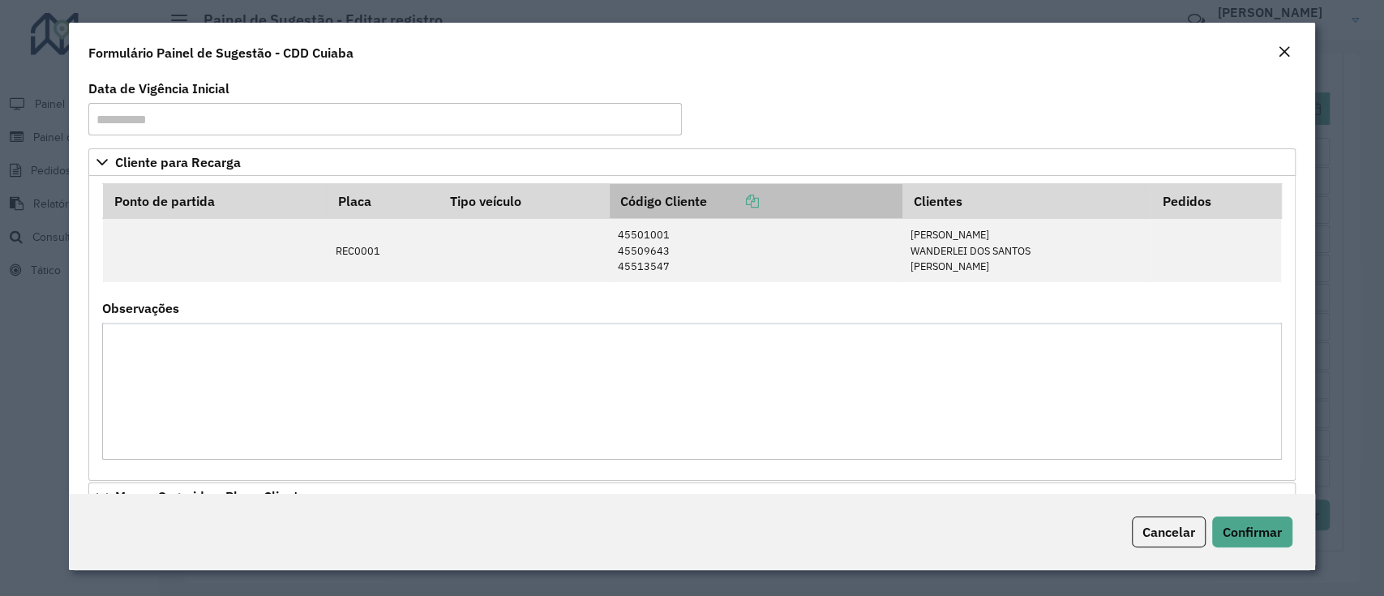
click at [749, 202] on icon at bounding box center [752, 201] width 13 height 13
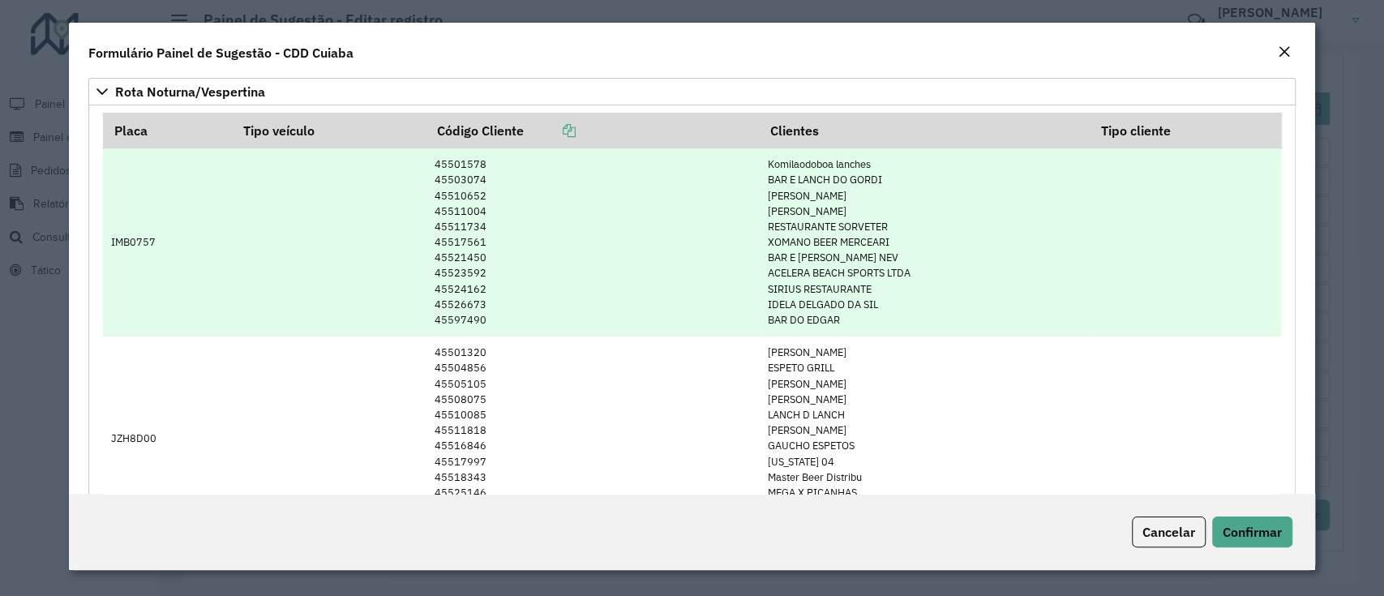
scroll to position [708, 0]
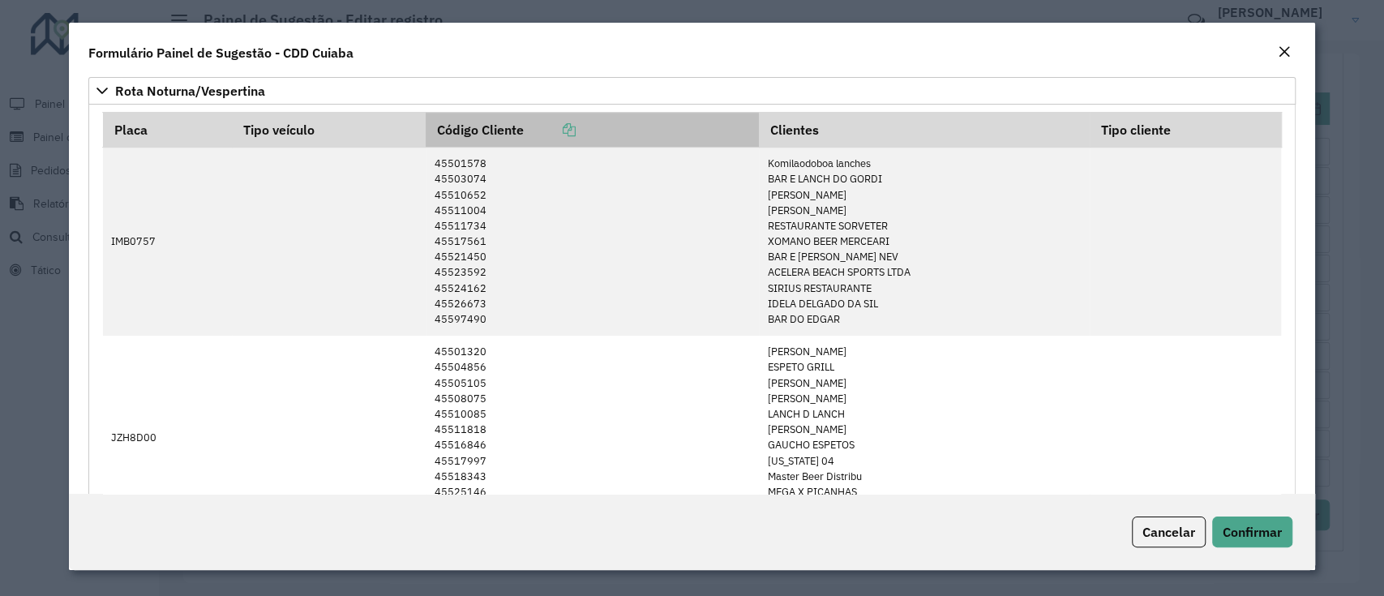
click at [567, 124] on icon at bounding box center [568, 129] width 13 height 13
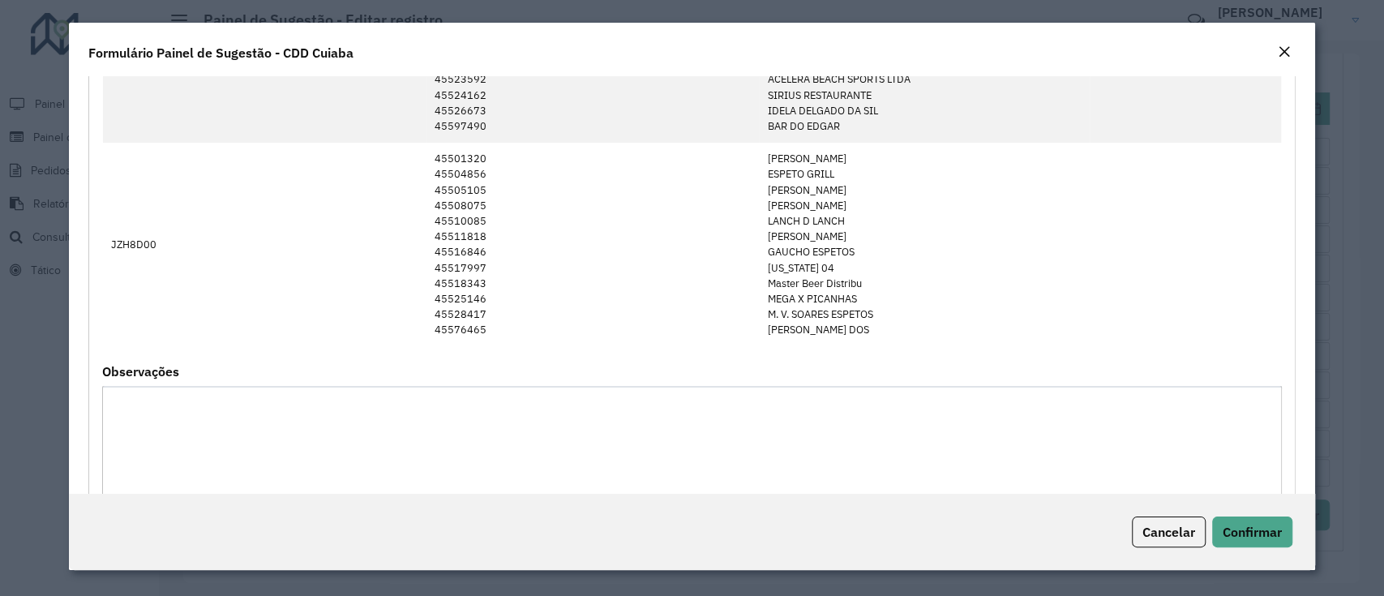
scroll to position [1242, 0]
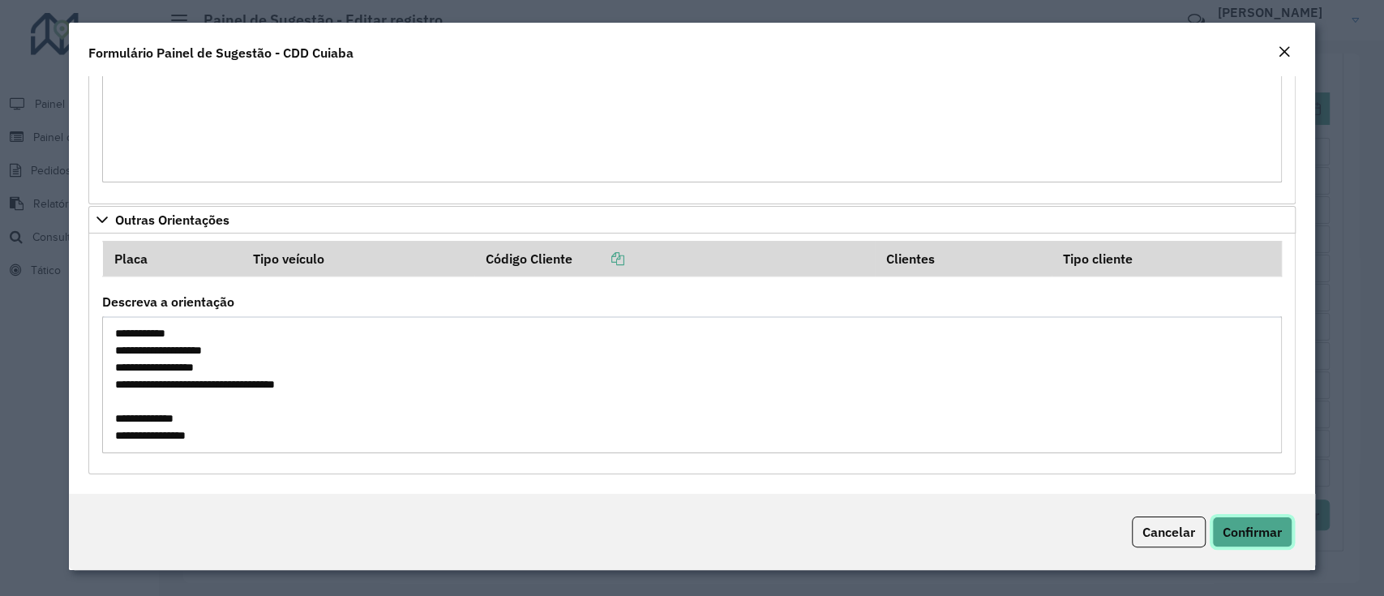
click at [1262, 531] on span "Confirmar" at bounding box center [1251, 532] width 59 height 16
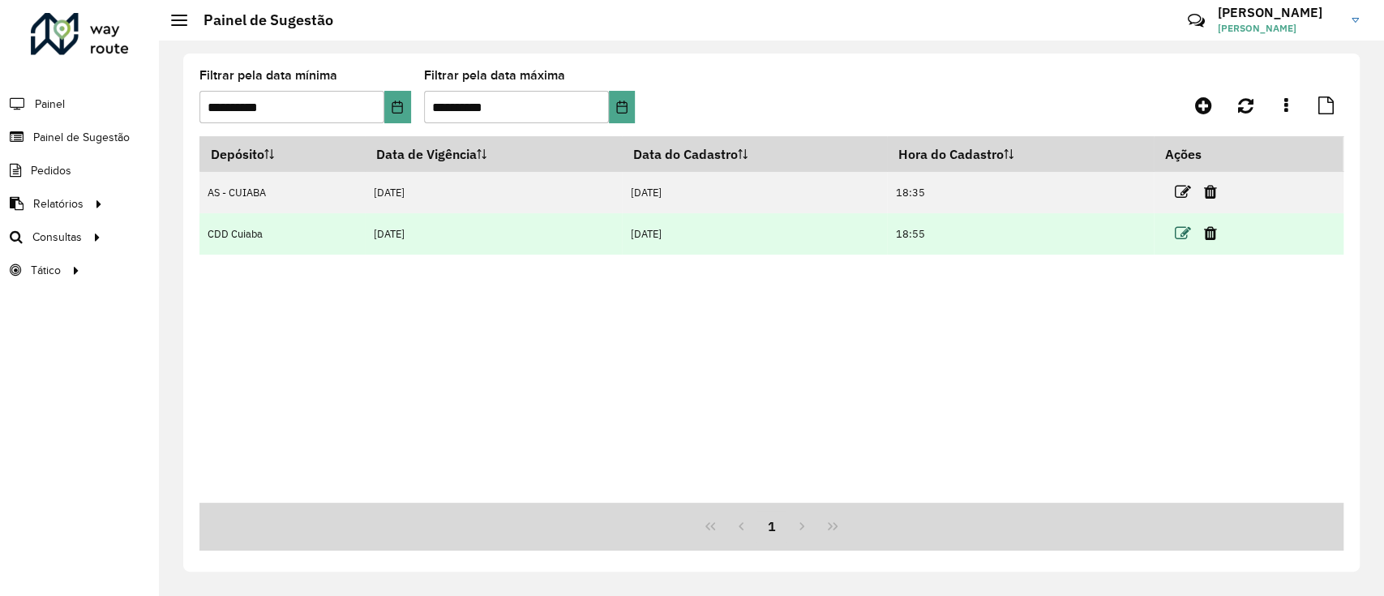
click at [1185, 235] on icon at bounding box center [1182, 233] width 16 height 16
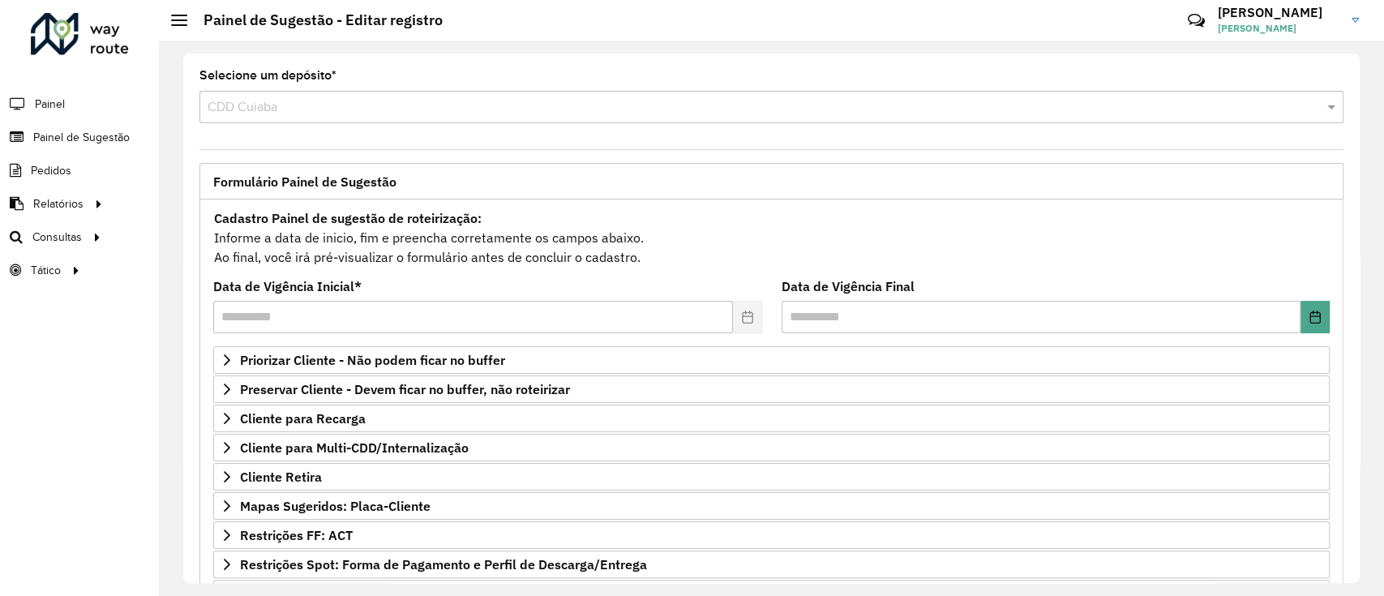
scroll to position [8, 0]
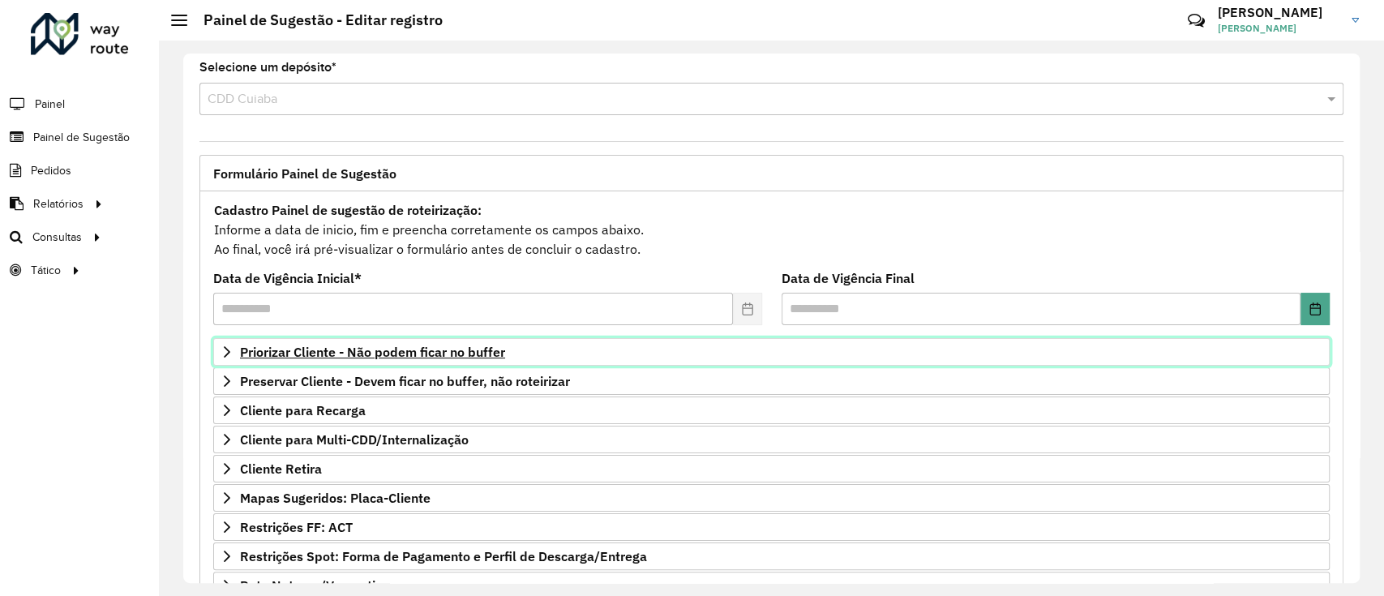
click at [423, 349] on span "Priorizar Cliente - Não podem ficar no buffer" at bounding box center [372, 351] width 265 height 13
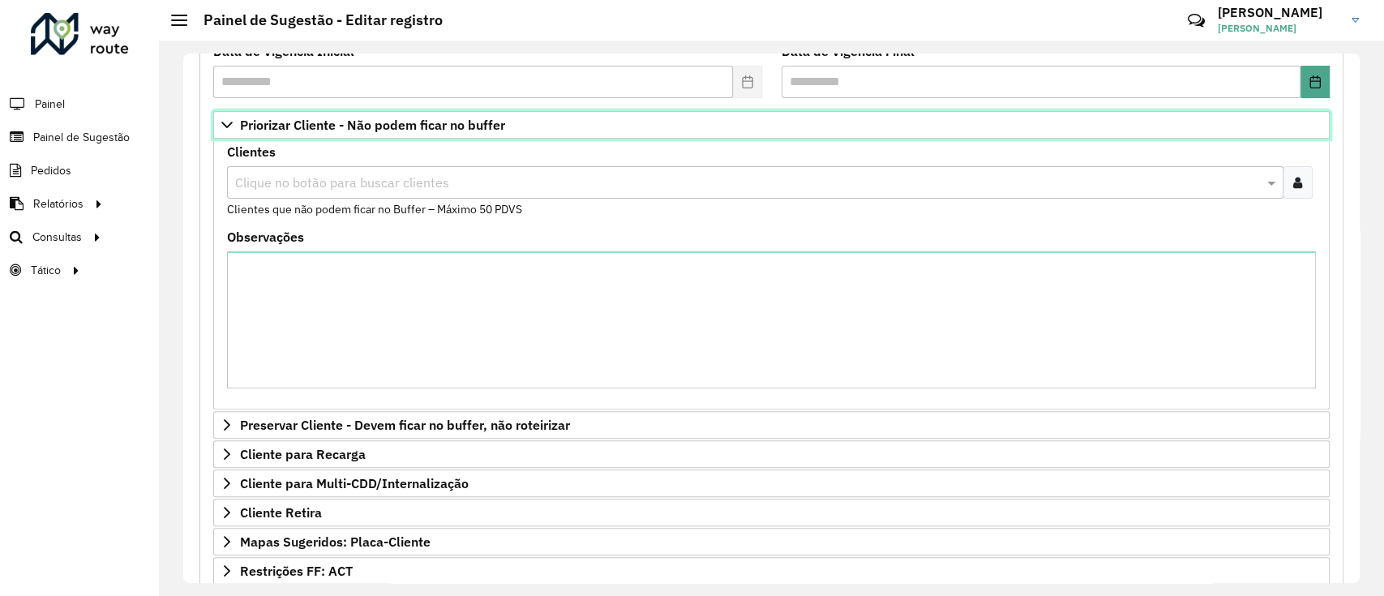
scroll to position [250, 0]
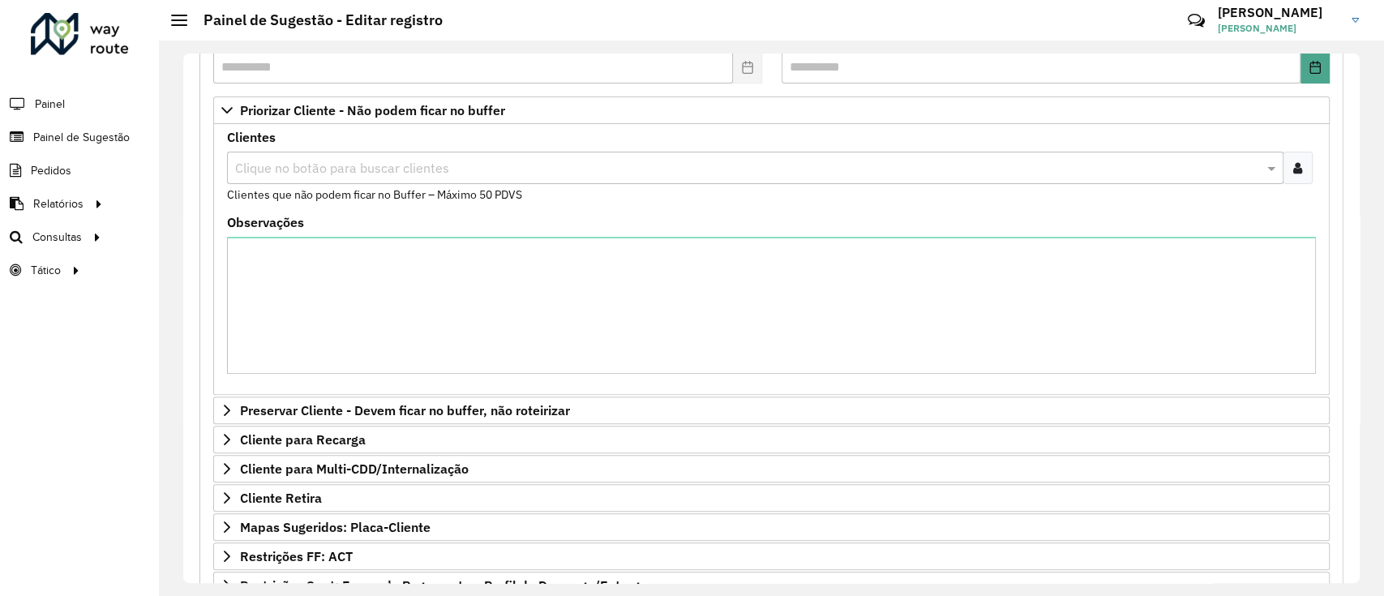
click at [1307, 165] on div at bounding box center [1297, 168] width 30 height 32
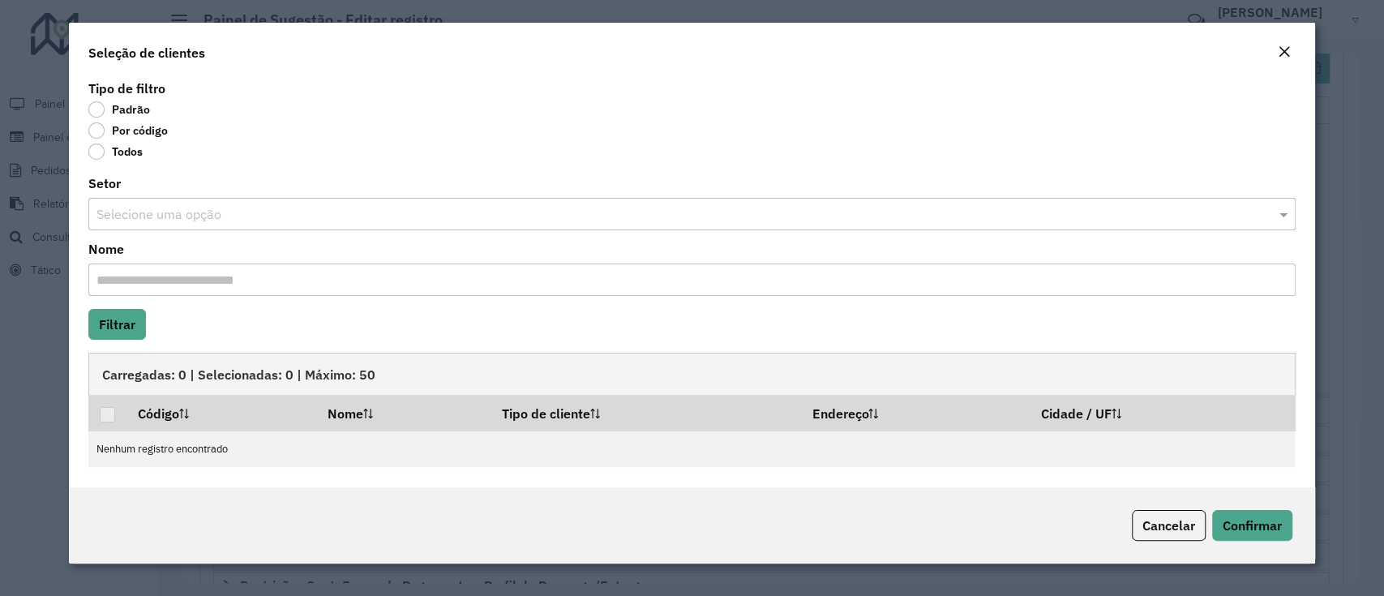
click at [102, 130] on label "Por código" at bounding box center [127, 130] width 79 height 16
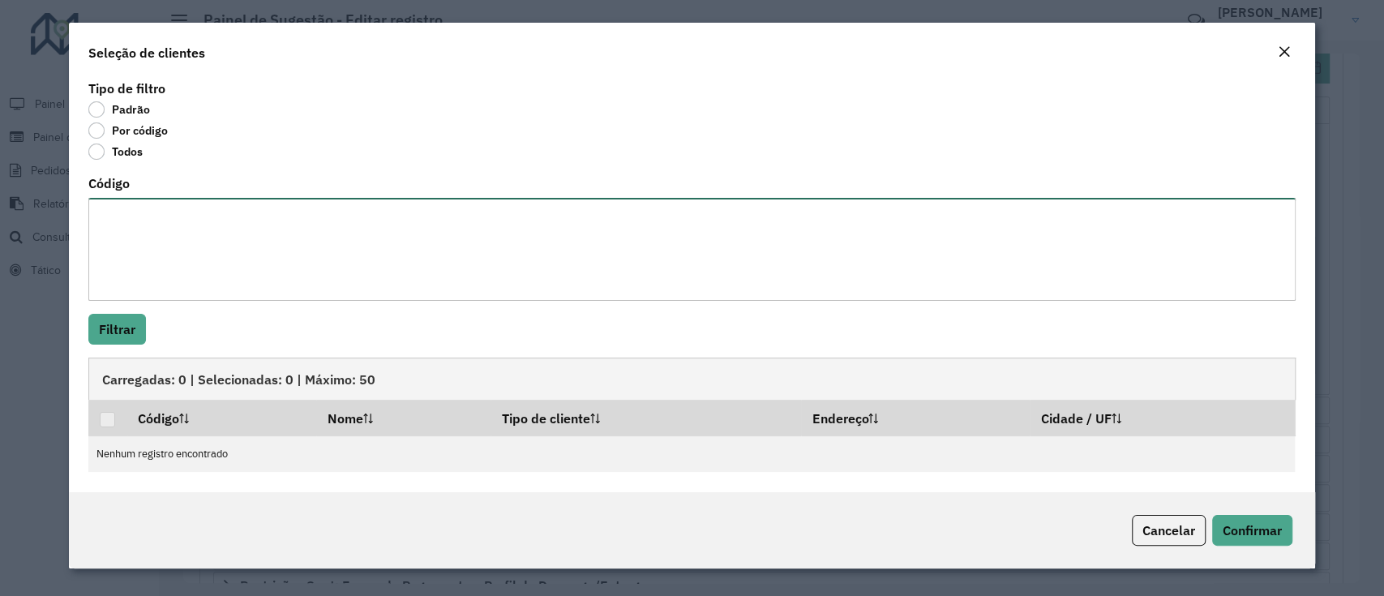
click at [142, 246] on textarea "Código" at bounding box center [691, 249] width 1206 height 103
paste textarea "**** ***** ***** ***** ***** ***** ***** ***** ***** ***** ***** **** **** ****…"
type textarea "**** ***** ***** ***** ***** ***** ***** ***** ***** ***** ***** **** **** ****…"
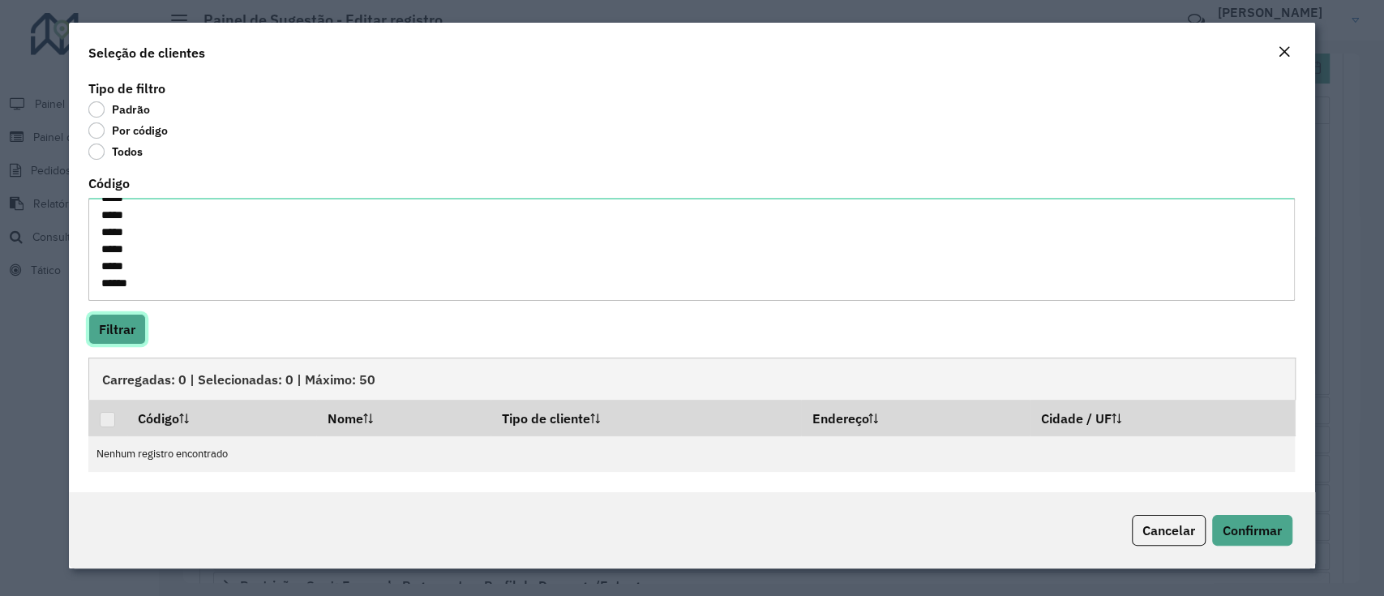
click at [88, 314] on button "Filtrar" at bounding box center [117, 329] width 58 height 31
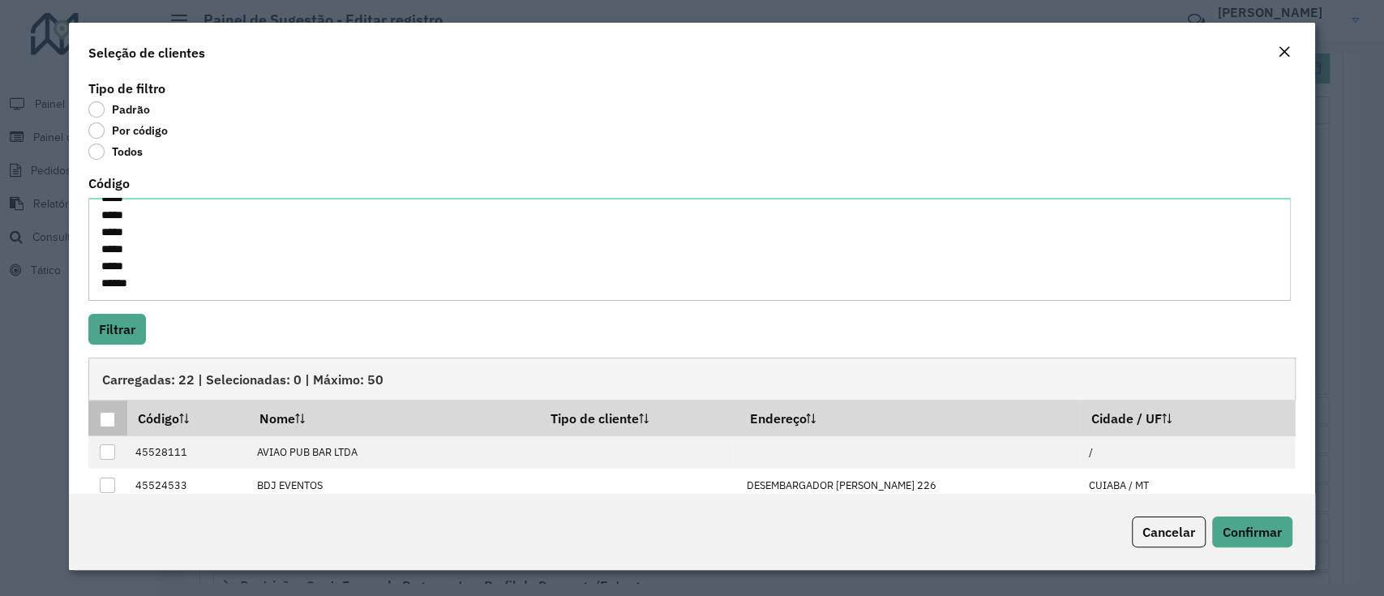
click at [109, 425] on div at bounding box center [107, 419] width 15 height 15
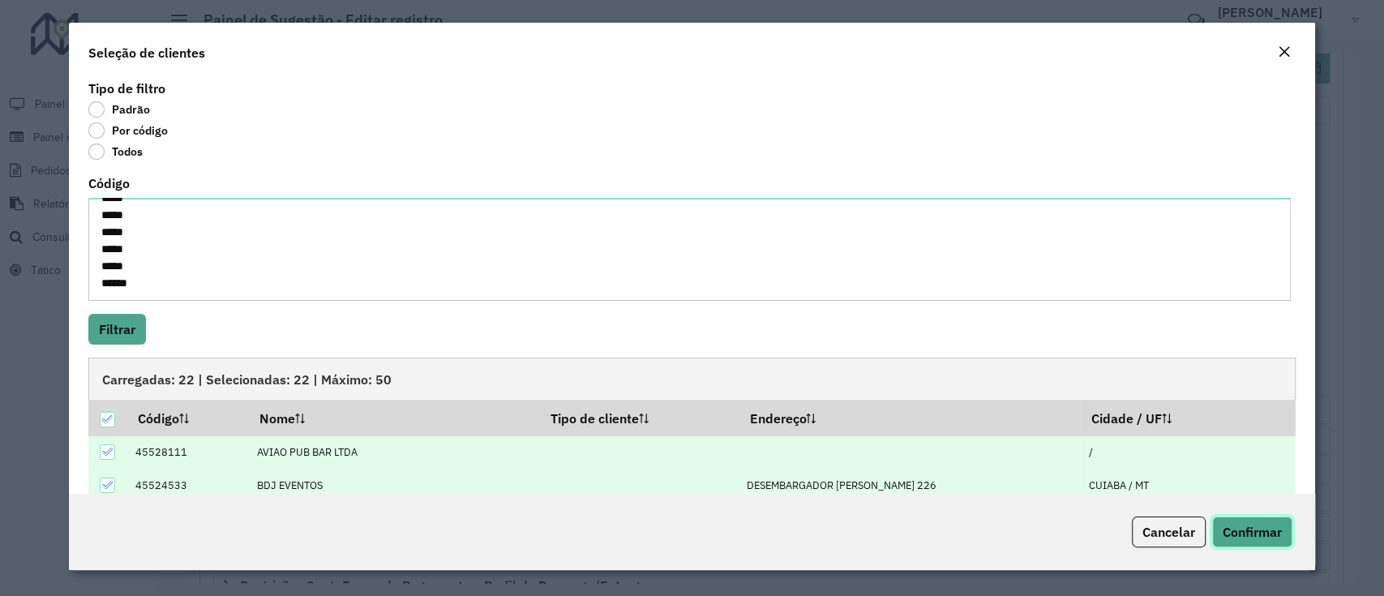
click at [1226, 532] on span "Confirmar" at bounding box center [1251, 532] width 59 height 16
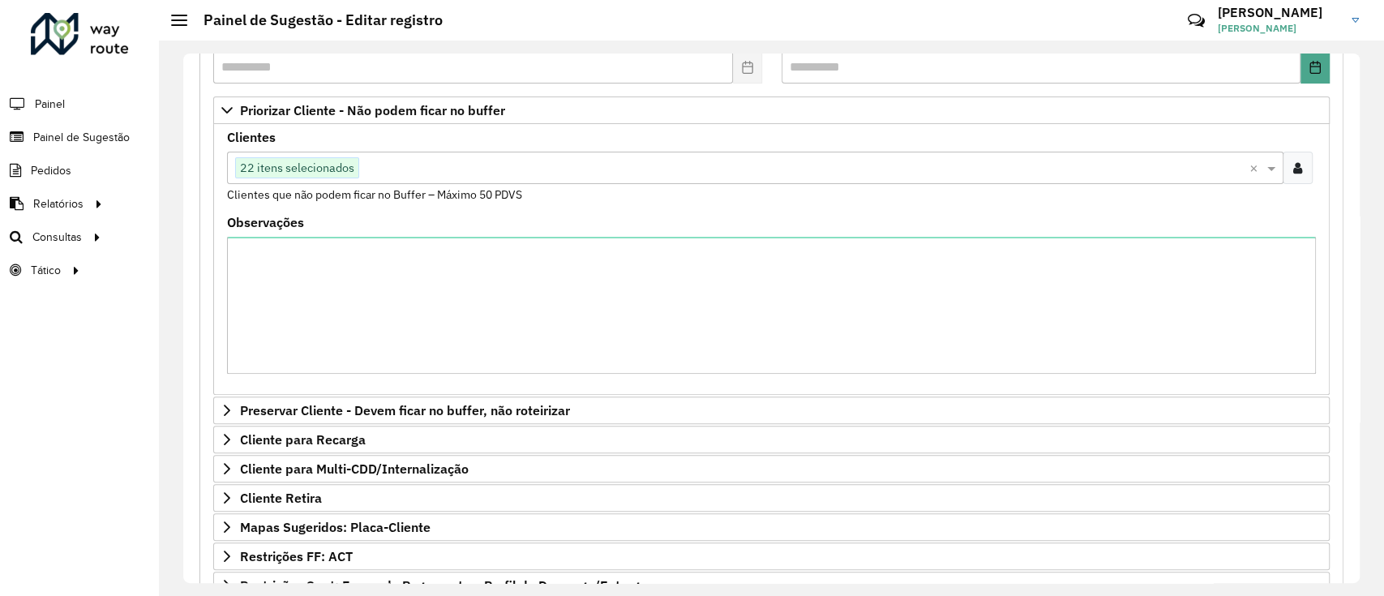
scroll to position [480, 0]
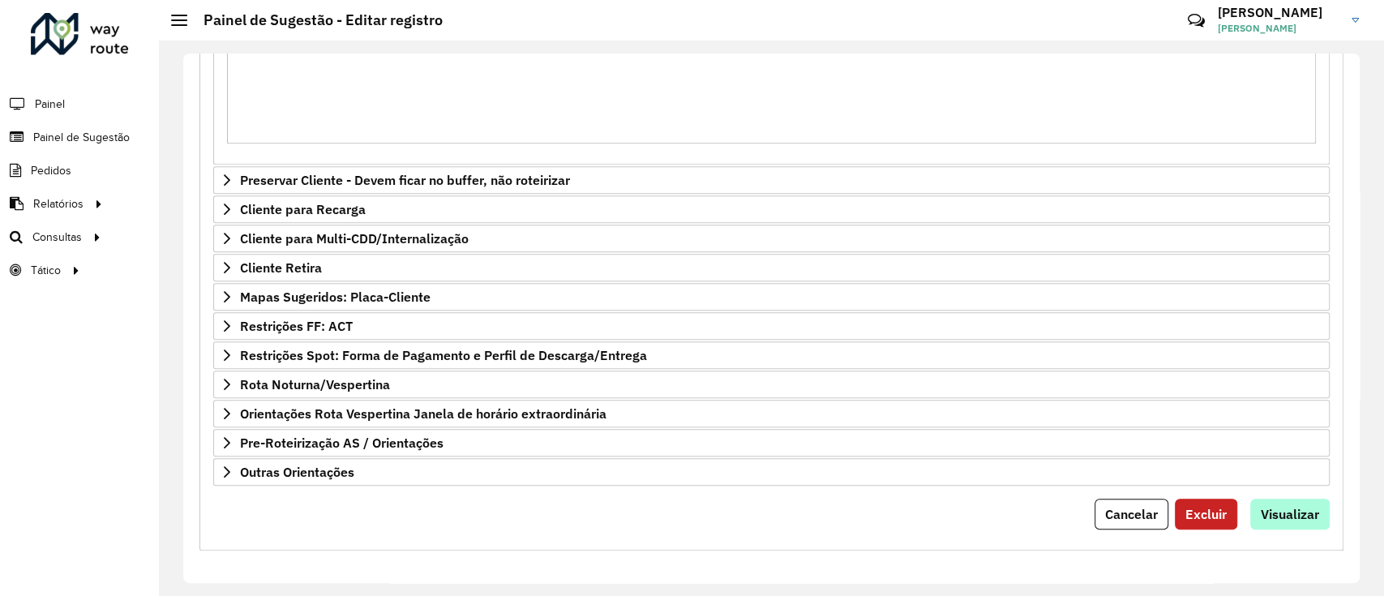
click at [1272, 497] on form "**********" at bounding box center [771, 129] width 1116 height 802
click at [1273, 511] on span "Visualizar" at bounding box center [1289, 514] width 58 height 16
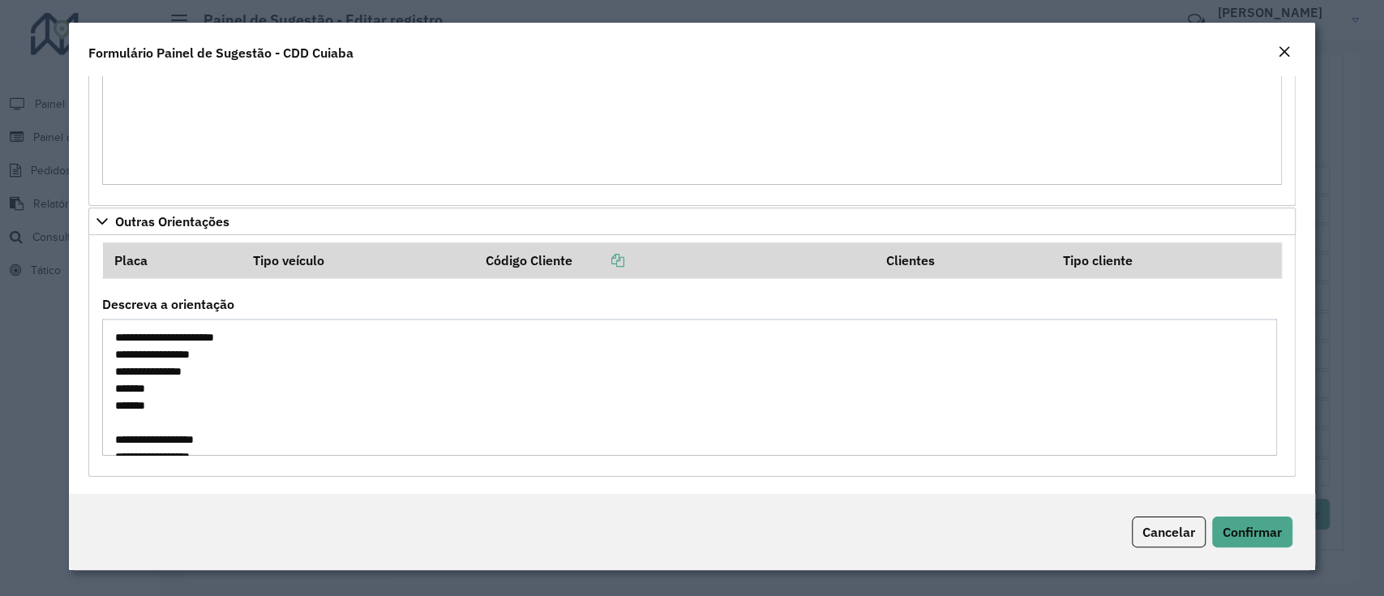
scroll to position [527, 0]
click at [1251, 537] on span "Confirmar" at bounding box center [1251, 532] width 59 height 16
